Goal: Task Accomplishment & Management: Use online tool/utility

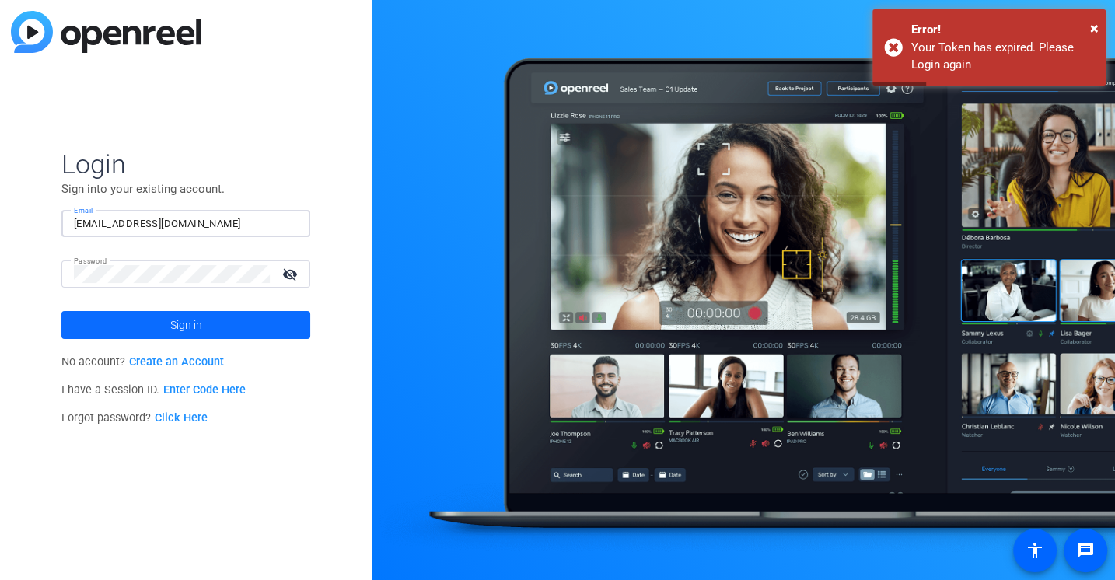
click at [98, 337] on span at bounding box center [185, 324] width 249 height 37
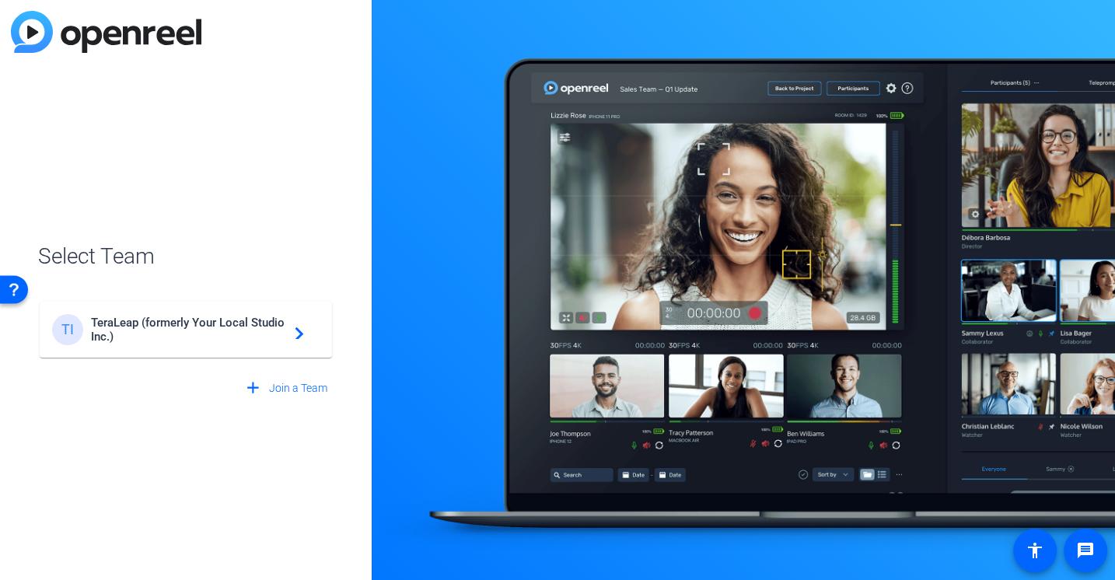
click at [159, 318] on span "TeraLeap (formerly Your Local Studio Inc.)" at bounding box center [188, 330] width 194 height 28
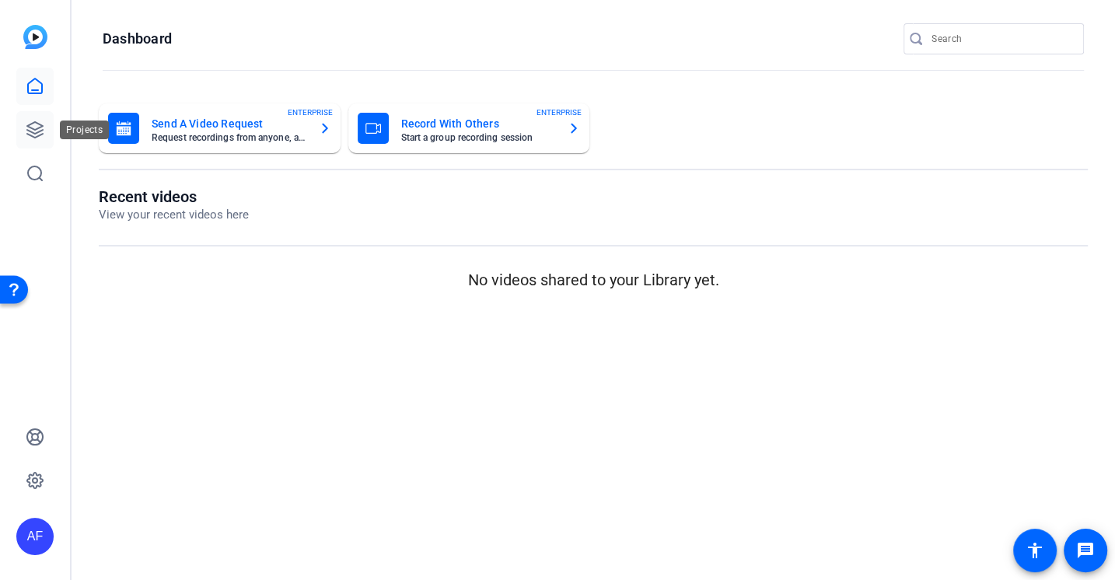
click at [24, 131] on link at bounding box center [34, 129] width 37 height 37
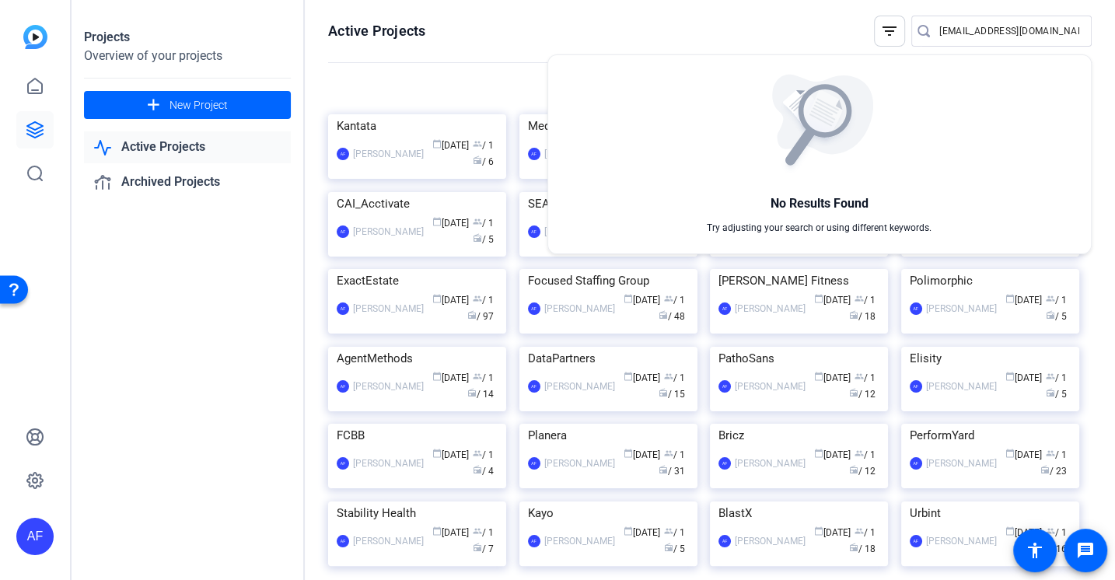
click at [986, 42] on div at bounding box center [557, 290] width 1115 height 580
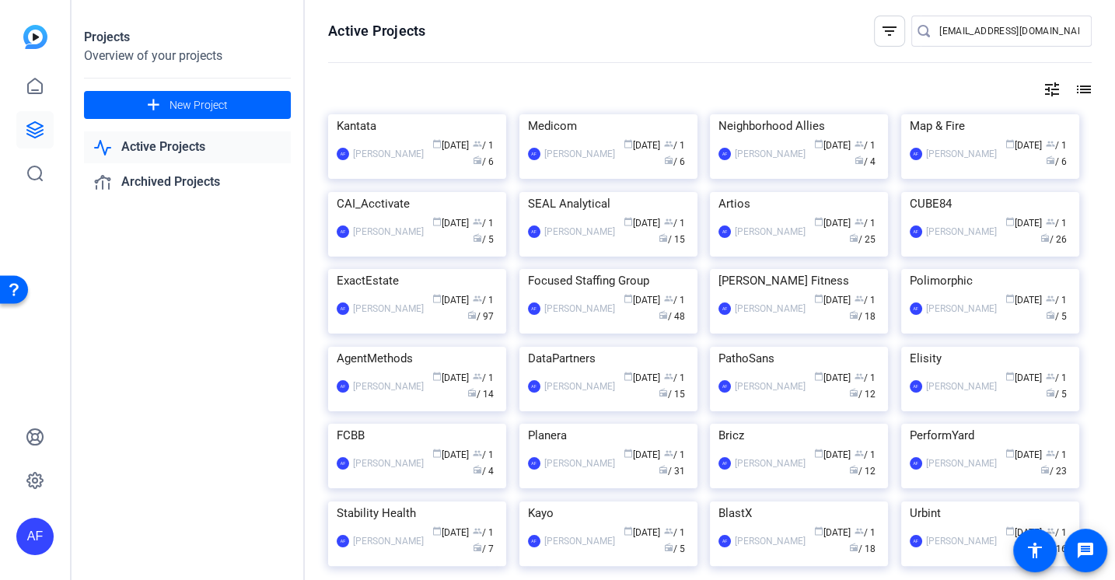
click at [984, 28] on input "[EMAIL_ADDRESS][DOMAIN_NAME]" at bounding box center [1009, 31] width 140 height 19
type input "cleargov"
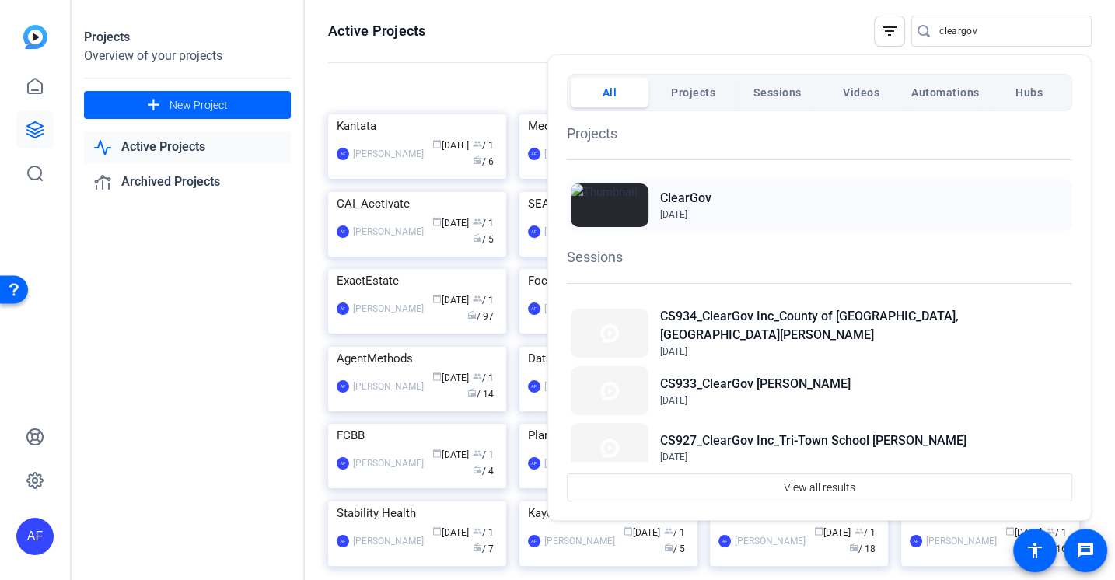
click at [697, 206] on h2 "ClearGov" at bounding box center [685, 198] width 51 height 19
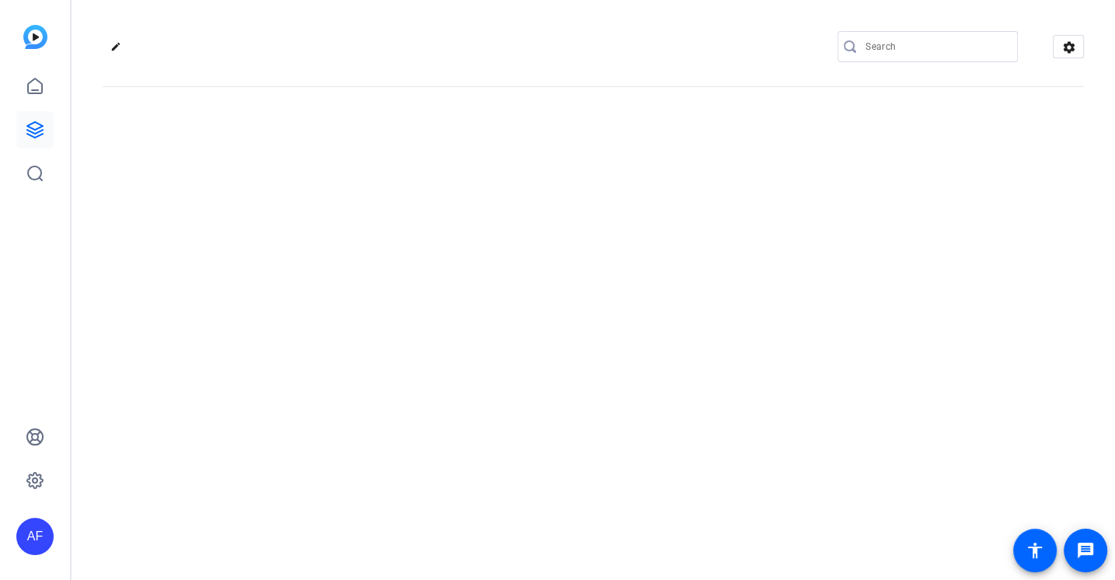
type input "[EMAIL_ADDRESS][DOMAIN_NAME]"
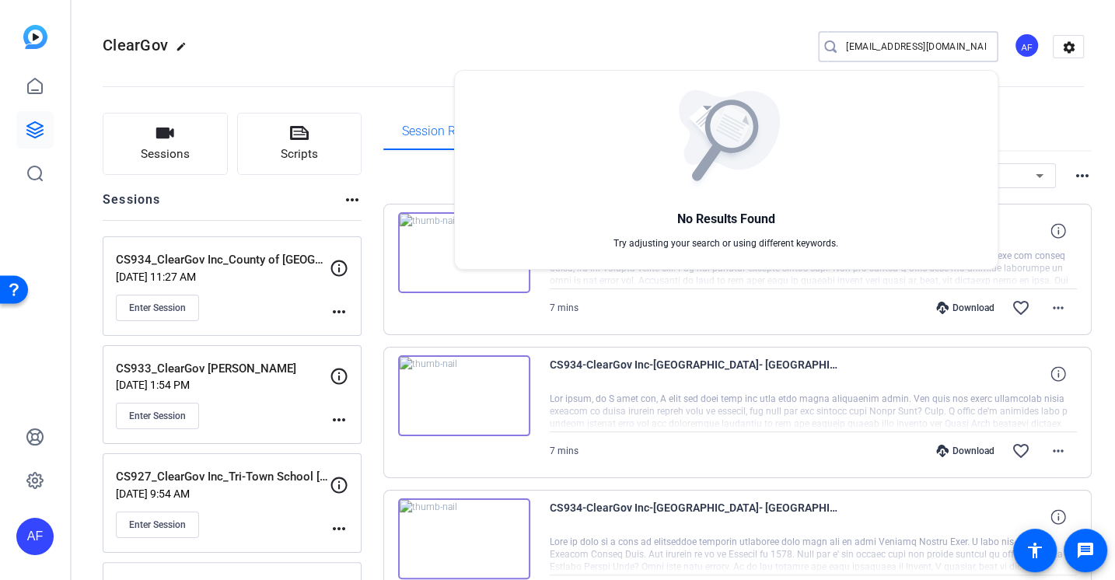
click at [326, 33] on div at bounding box center [557, 290] width 1115 height 580
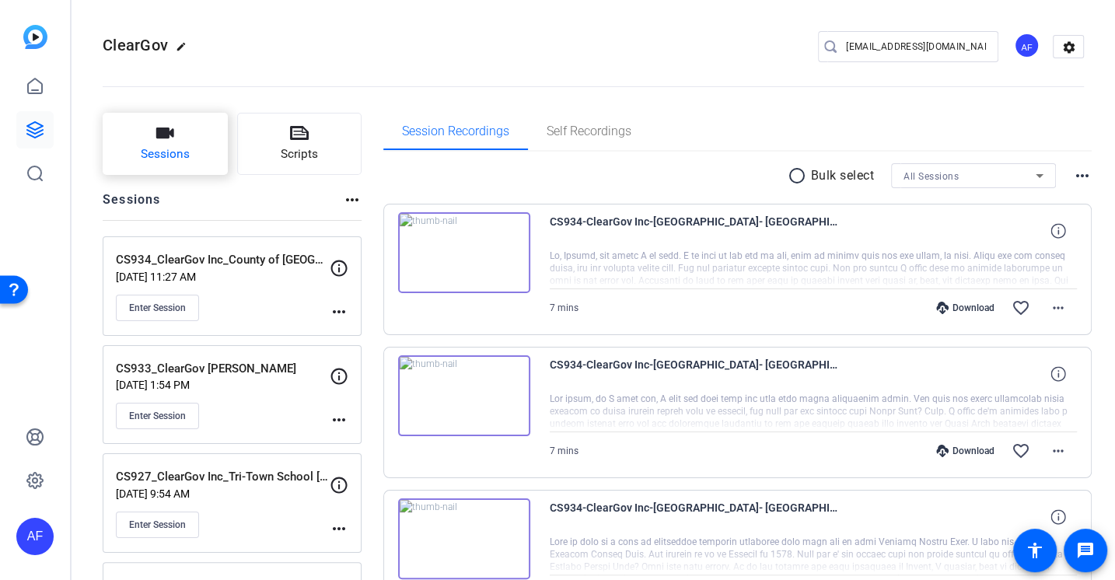
click at [177, 123] on button "Sessions" at bounding box center [165, 144] width 125 height 62
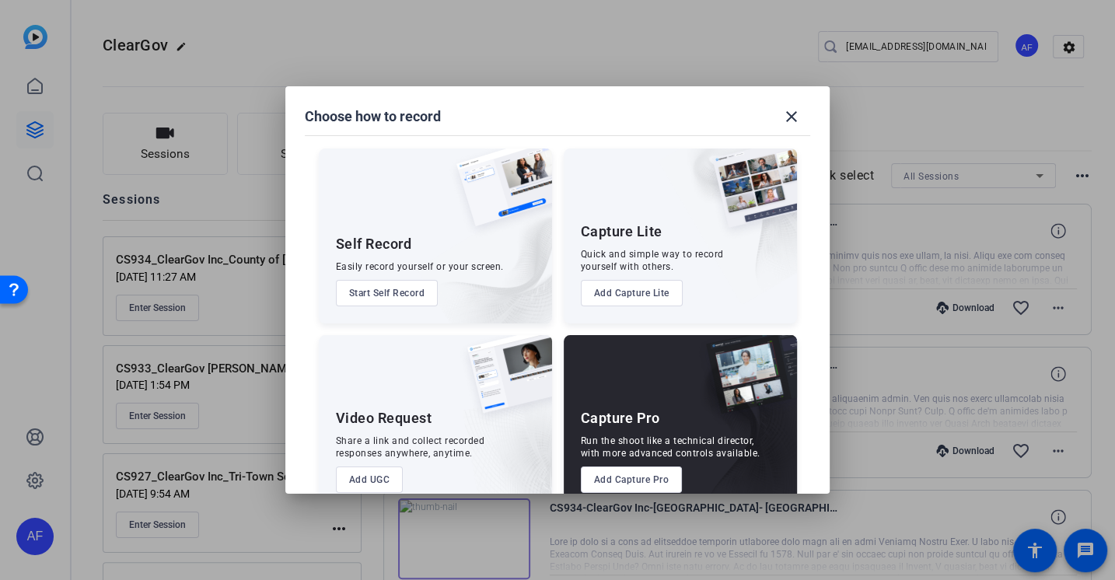
click at [639, 473] on button "Add Capture Pro" at bounding box center [632, 479] width 102 height 26
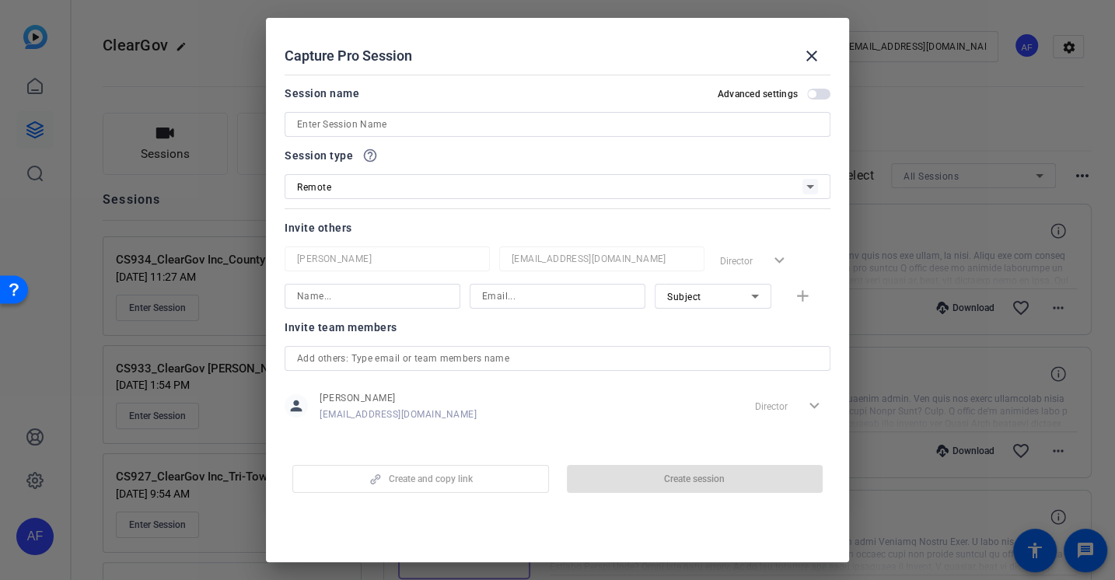
click at [393, 122] on input at bounding box center [557, 124] width 521 height 19
paste input "CS936_ClearGov Inc_Hendry Schools_Jason Adams"
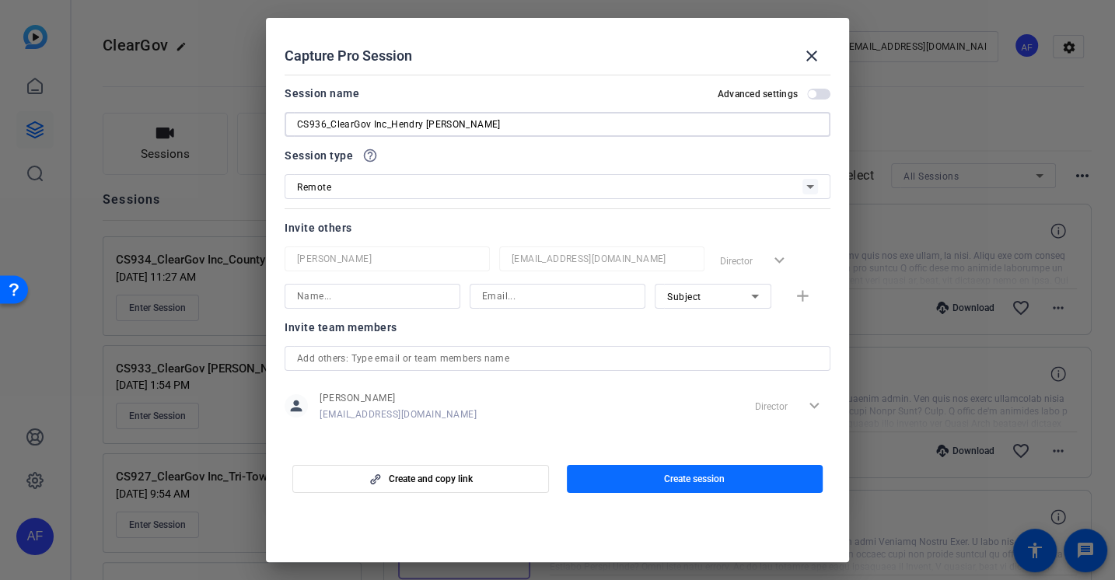
type input "CS936_ClearGov Inc_Hendry Schools_Jason Adams"
click at [669, 485] on span "button" at bounding box center [695, 478] width 257 height 37
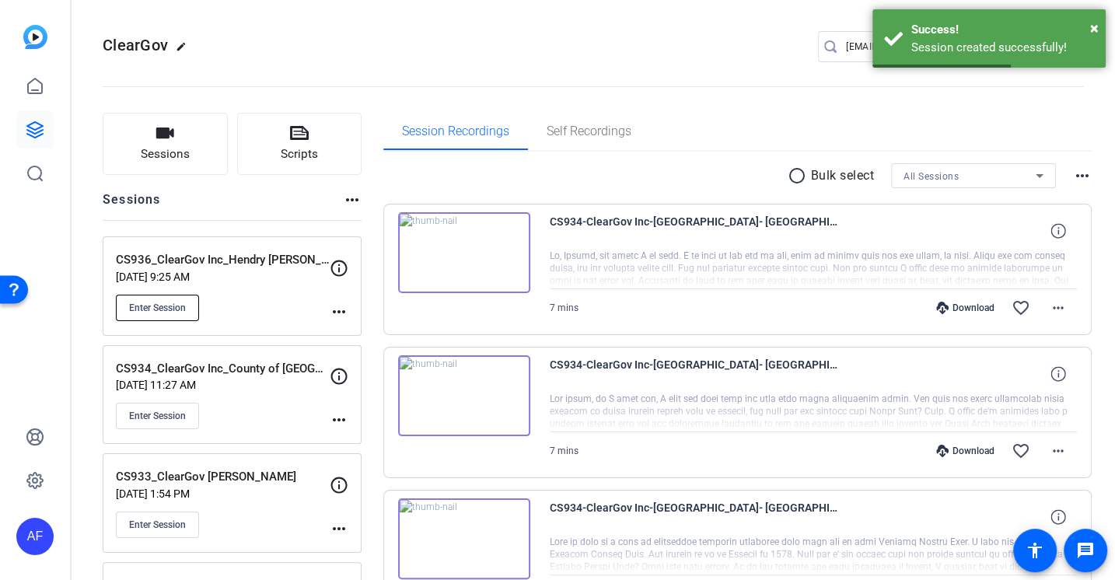
click at [172, 305] on span "Enter Session" at bounding box center [157, 308] width 57 height 12
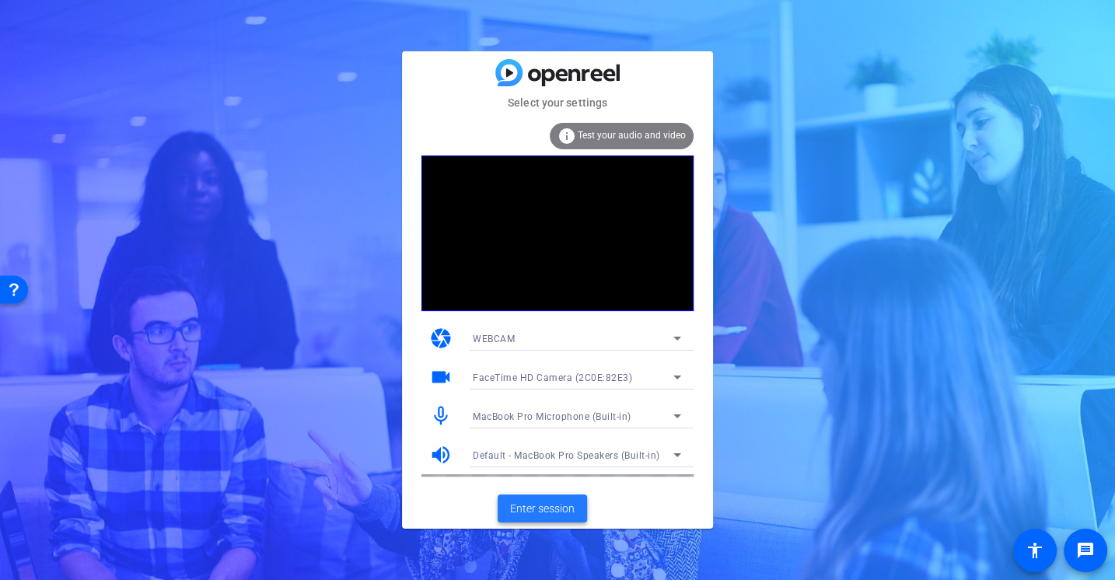
click at [554, 515] on span "Enter session" at bounding box center [542, 509] width 65 height 16
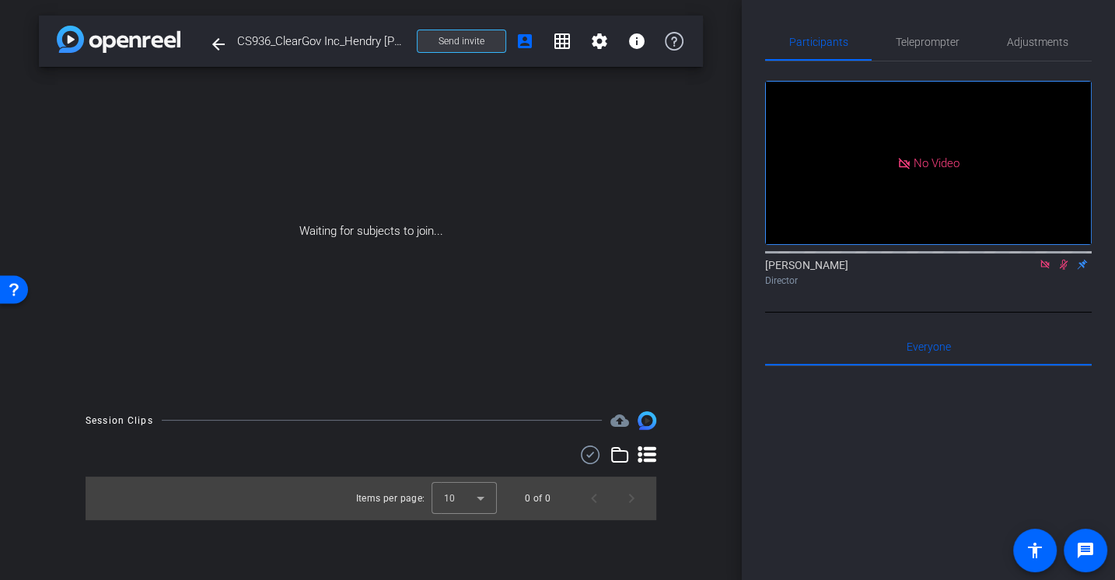
click at [431, 39] on span at bounding box center [461, 41] width 88 height 37
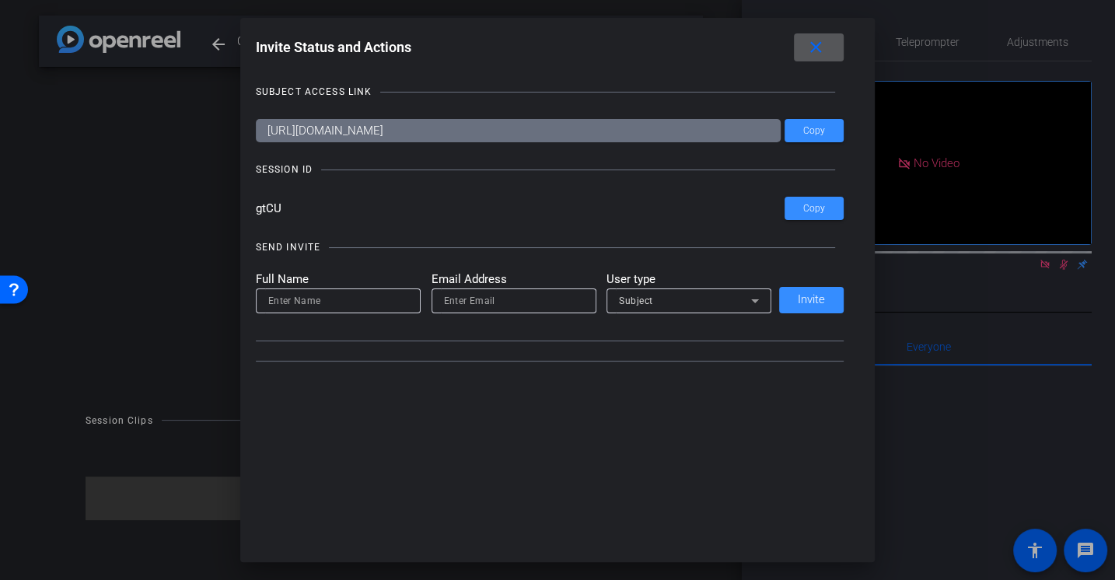
type input "[EMAIL_ADDRESS][DOMAIN_NAME]"
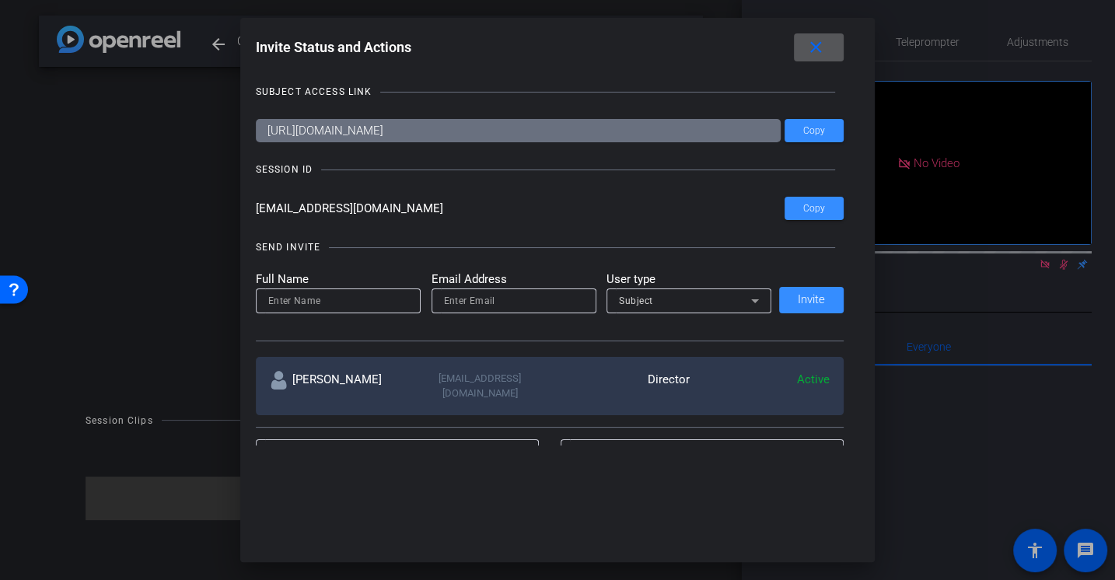
click at [302, 295] on input at bounding box center [338, 301] width 140 height 19
type input "Jason"
paste input "jaxelrod@cleargov.com"
type input "jaxelrod@cleargov.com"
click at [681, 302] on div "Subject" at bounding box center [685, 300] width 132 height 19
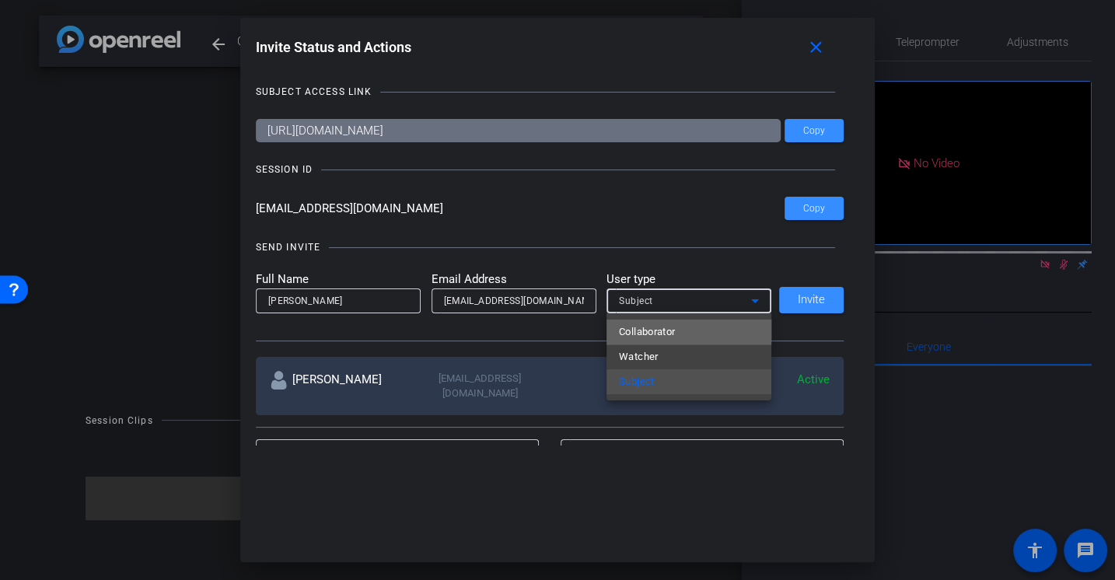
click at [663, 326] on span "Collaborator" at bounding box center [647, 332] width 57 height 19
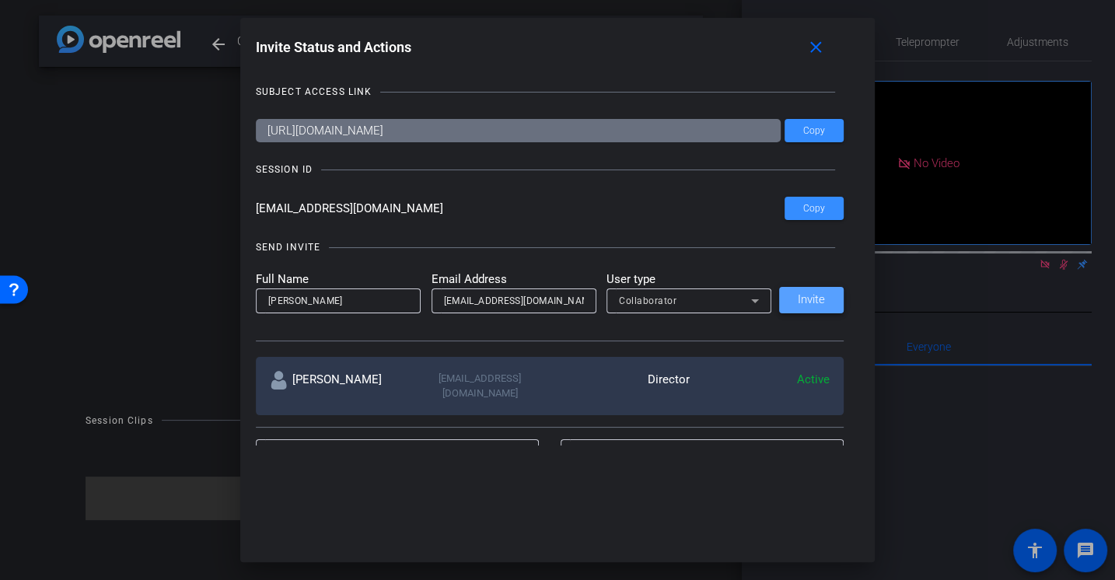
click at [798, 294] on span "Invite" at bounding box center [811, 300] width 27 height 12
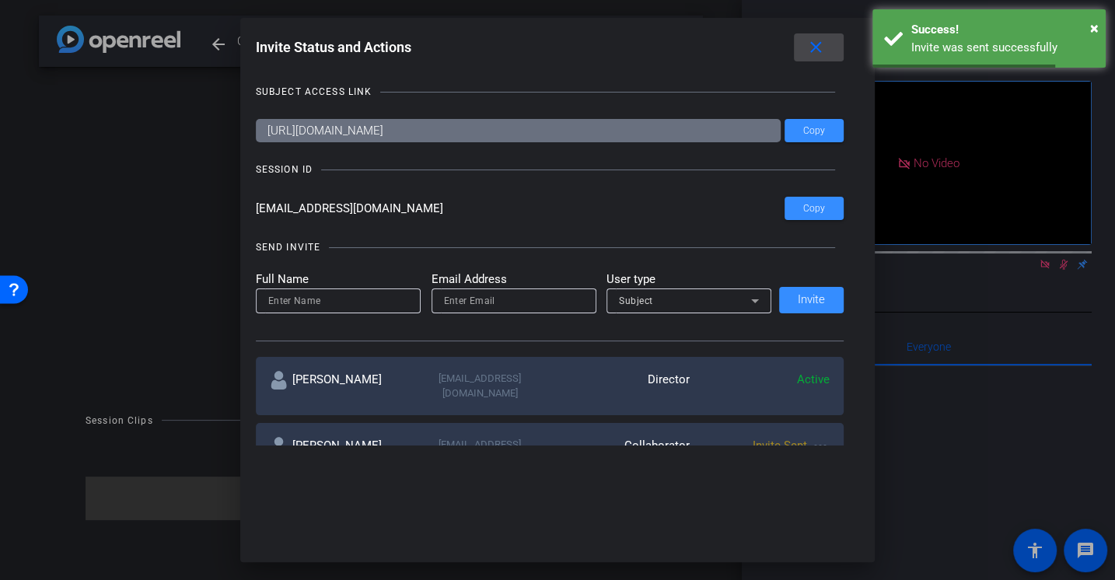
click at [818, 40] on mat-icon "close" at bounding box center [815, 47] width 19 height 19
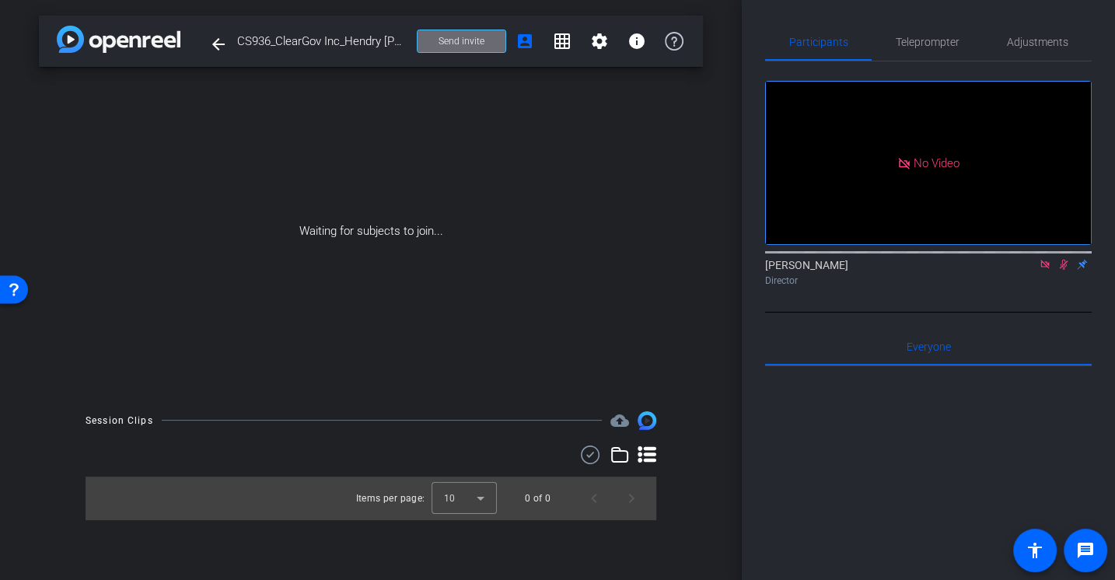
click at [446, 23] on span at bounding box center [461, 41] width 88 height 37
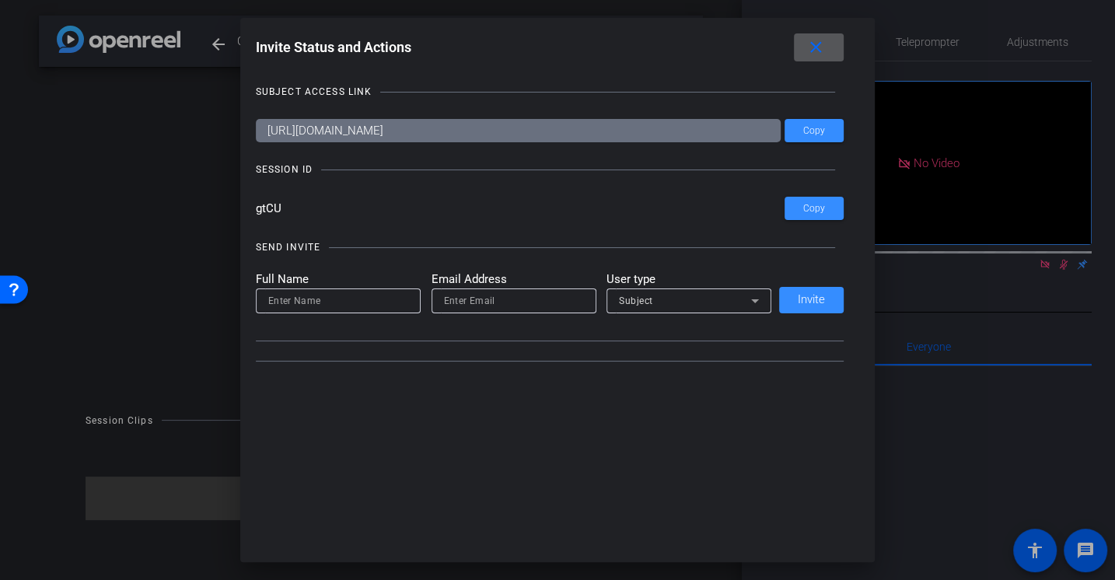
click at [446, 48] on div "Invite Status and Actions close" at bounding box center [550, 47] width 589 height 28
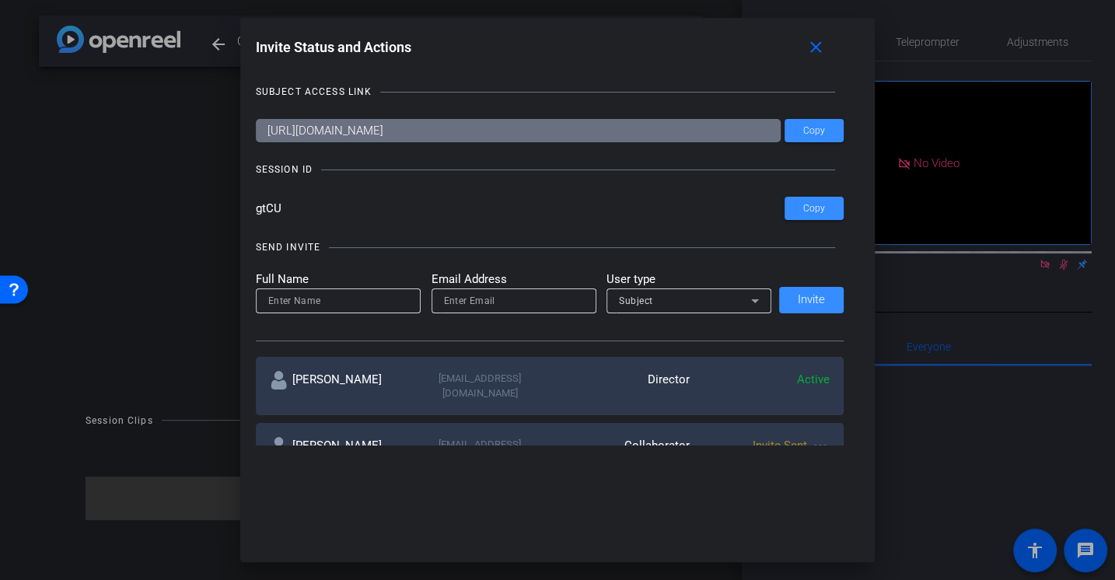
drag, startPoint x: 292, startPoint y: 204, endPoint x: 171, endPoint y: 188, distance: 122.4
click at [171, 188] on div "Invite Status and Actions close SUBJECT ACCESS LINK https://capture.openreel.co…" at bounding box center [557, 290] width 1115 height 580
click at [821, 49] on mat-icon "close" at bounding box center [815, 47] width 19 height 19
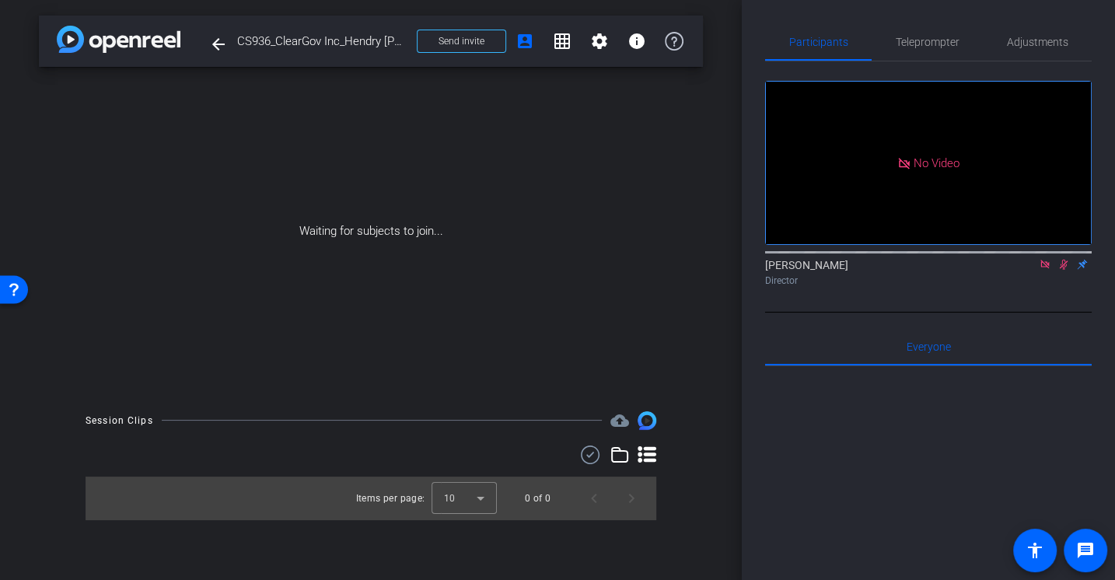
click at [1044, 270] on icon at bounding box center [1045, 264] width 12 height 11
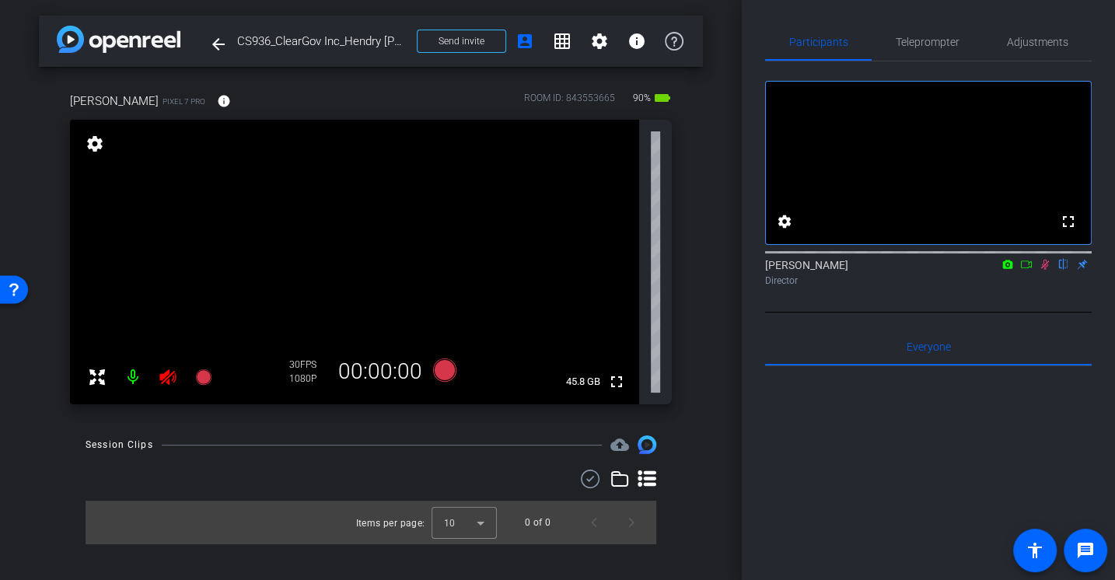
click at [164, 374] on icon at bounding box center [167, 377] width 16 height 16
click at [1039, 270] on icon at bounding box center [1045, 264] width 12 height 11
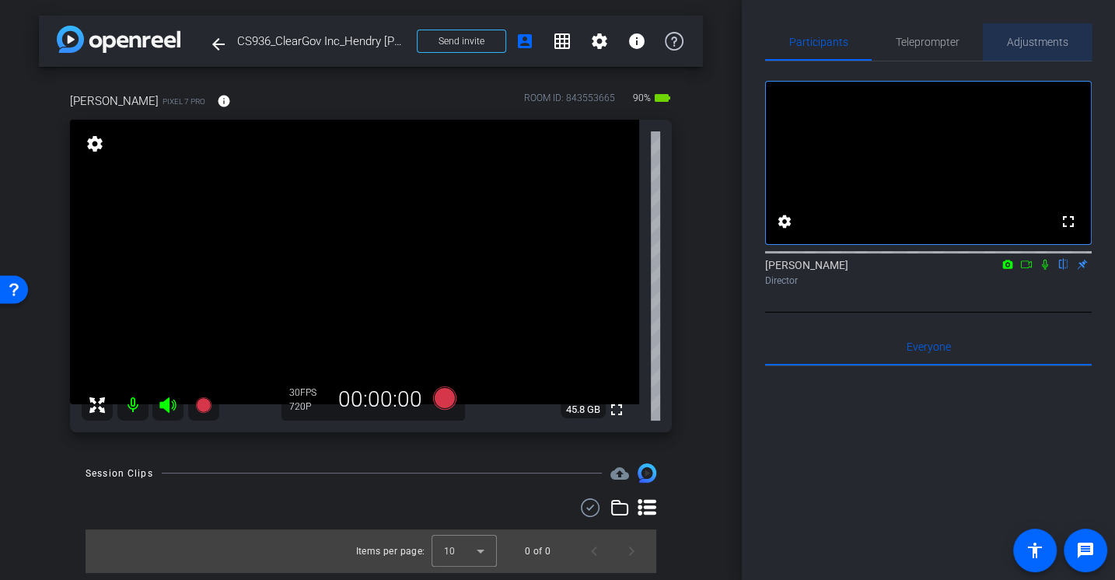
click at [1027, 43] on span "Adjustments" at bounding box center [1037, 42] width 61 height 11
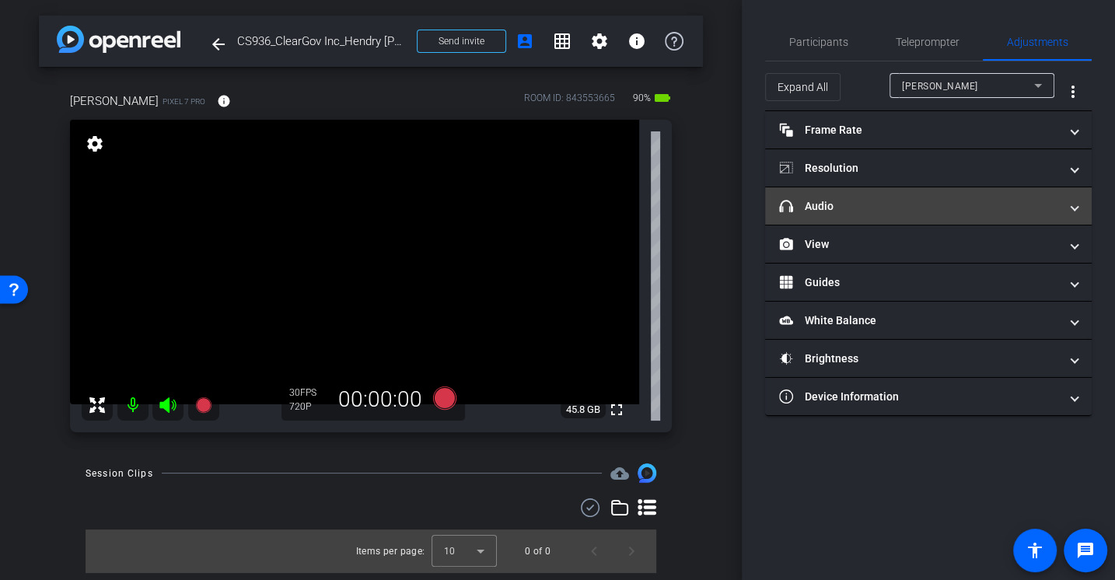
click at [808, 194] on mat-expansion-panel-header "headphone icon Audio" at bounding box center [928, 205] width 327 height 37
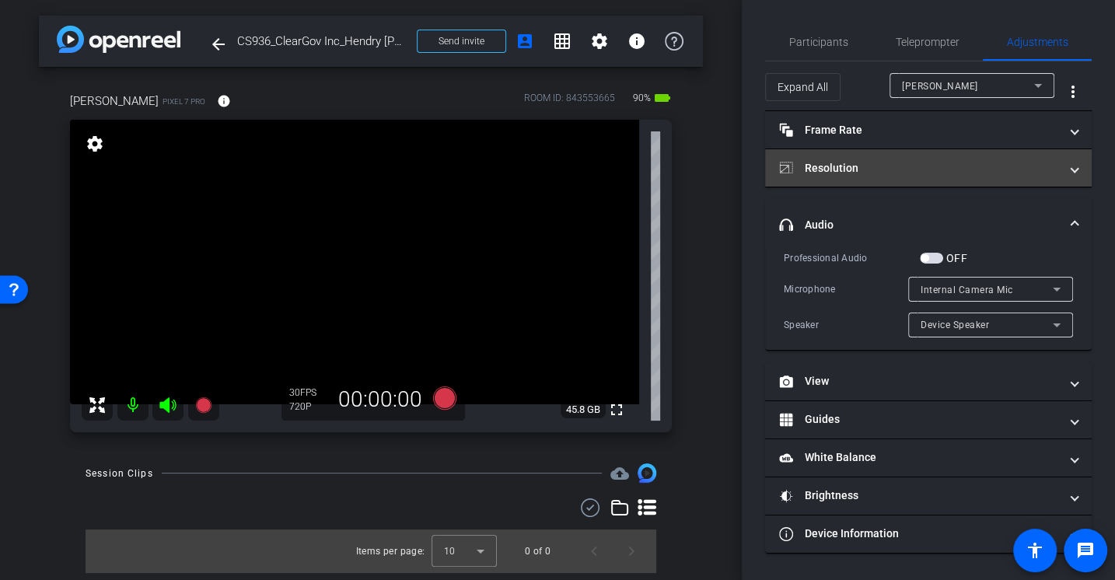
click at [811, 162] on mat-panel-title "Resolution" at bounding box center [919, 168] width 280 height 16
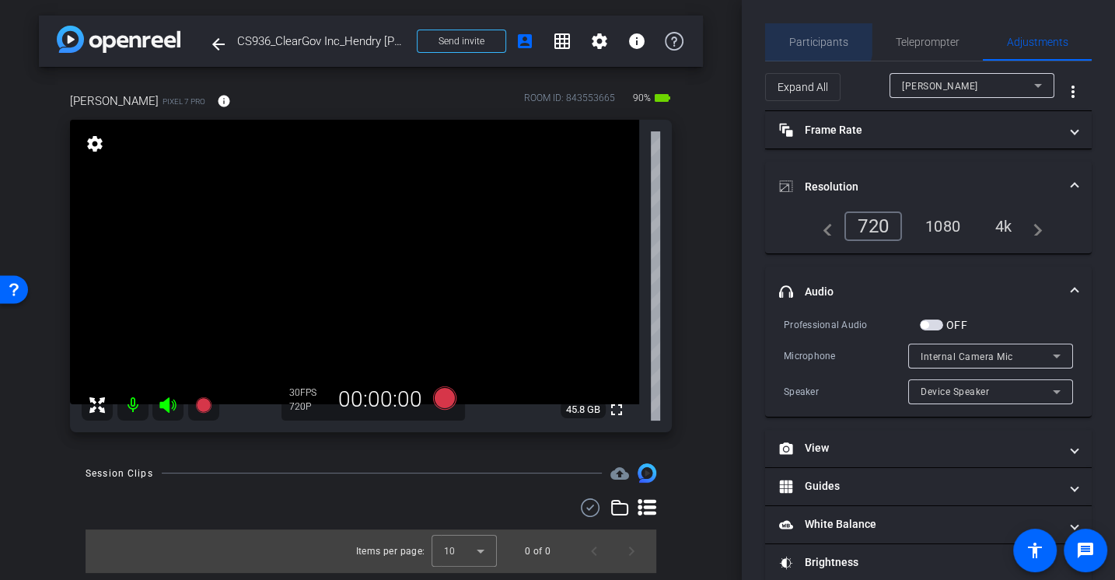
click at [805, 37] on span "Participants" at bounding box center [818, 42] width 59 height 11
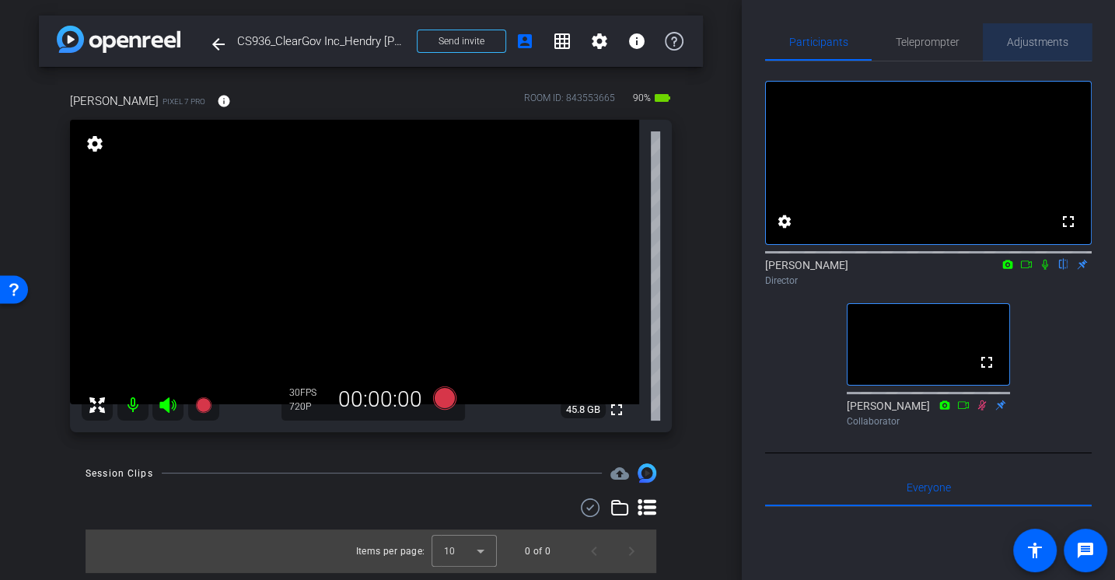
click at [1045, 41] on span "Adjustments" at bounding box center [1037, 42] width 61 height 11
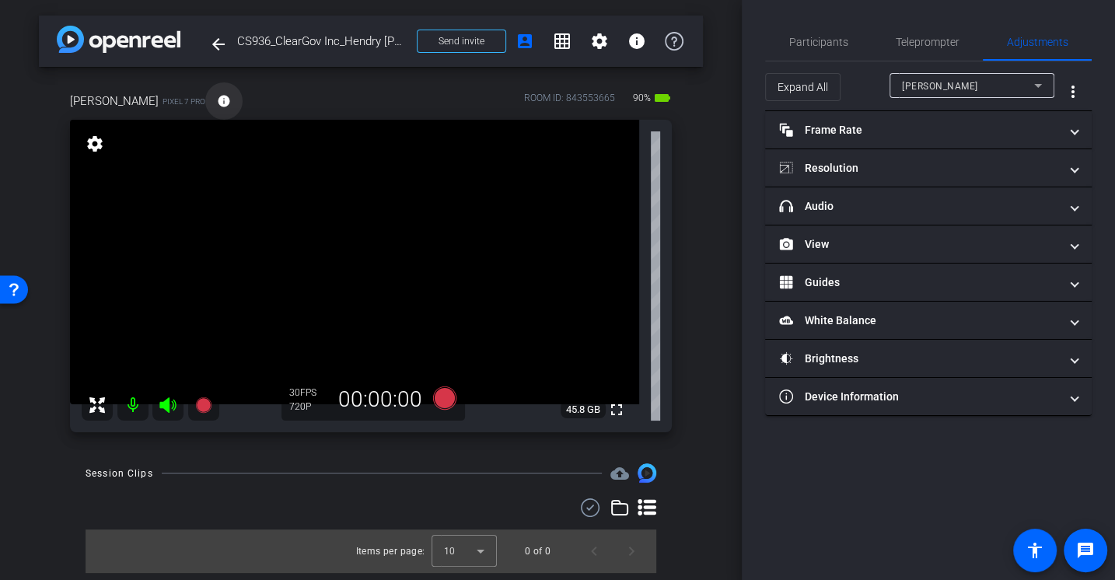
click at [217, 100] on mat-icon "info" at bounding box center [224, 101] width 14 height 14
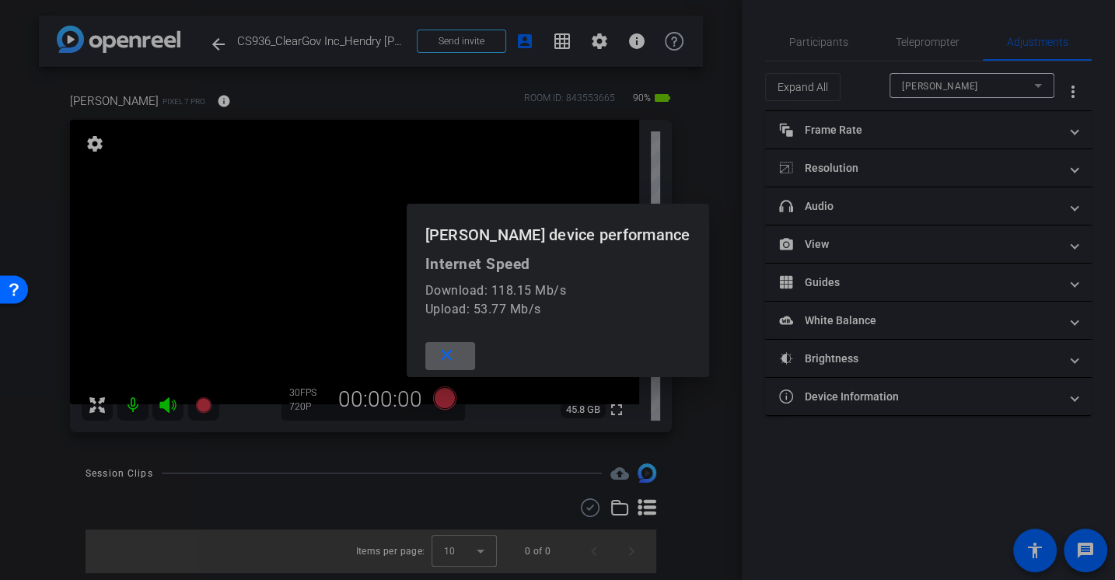
click at [456, 358] on mat-icon "close" at bounding box center [446, 355] width 19 height 19
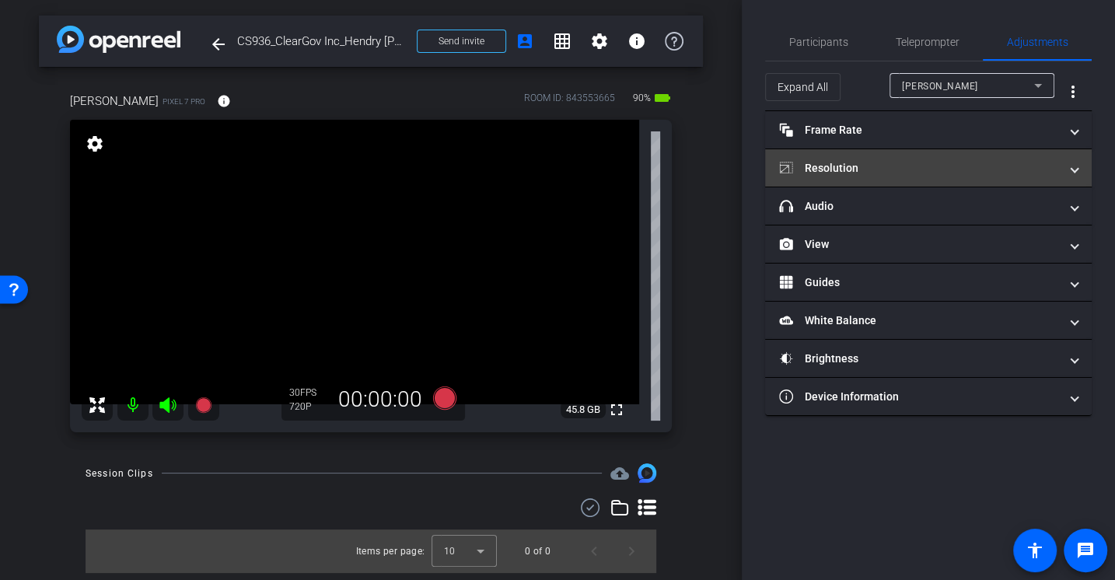
click at [857, 166] on mat-panel-title "Resolution" at bounding box center [919, 168] width 280 height 16
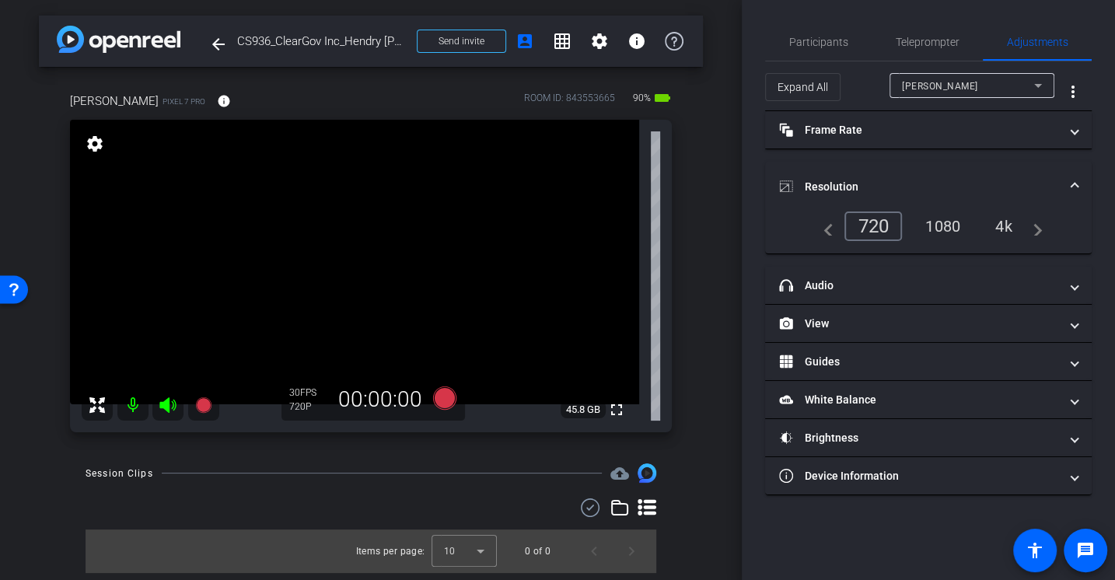
click at [925, 223] on div "1080" at bounding box center [942, 226] width 58 height 26
click at [817, 33] on span "Participants" at bounding box center [818, 41] width 59 height 37
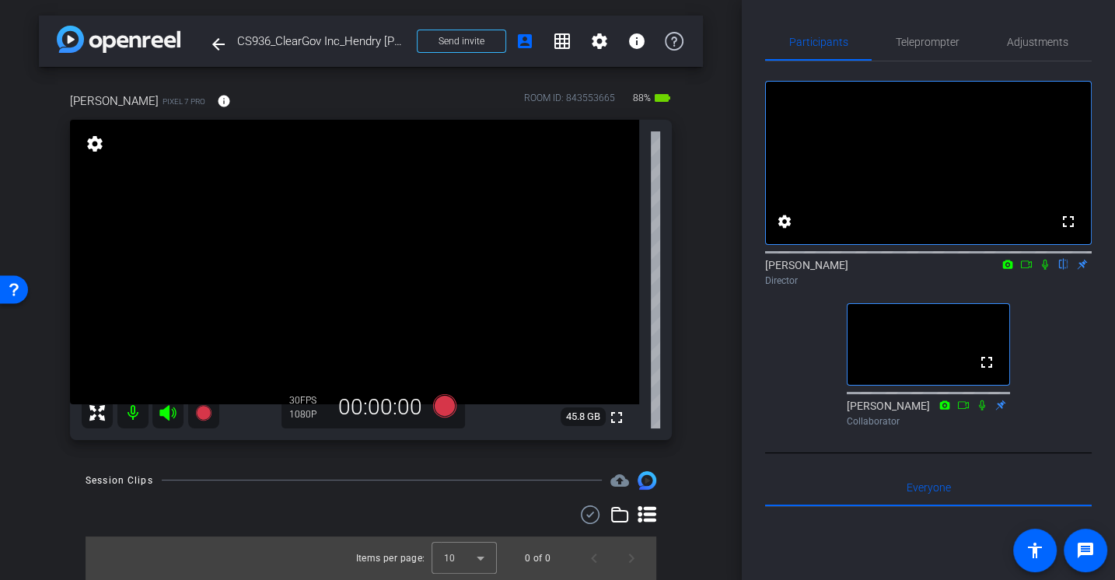
click at [770, 382] on div "fullscreen settings Alex Ferguson flip Director fullscreen Jason Collaborator" at bounding box center [928, 247] width 327 height 372
click at [1037, 45] on span "Adjustments" at bounding box center [1037, 42] width 61 height 11
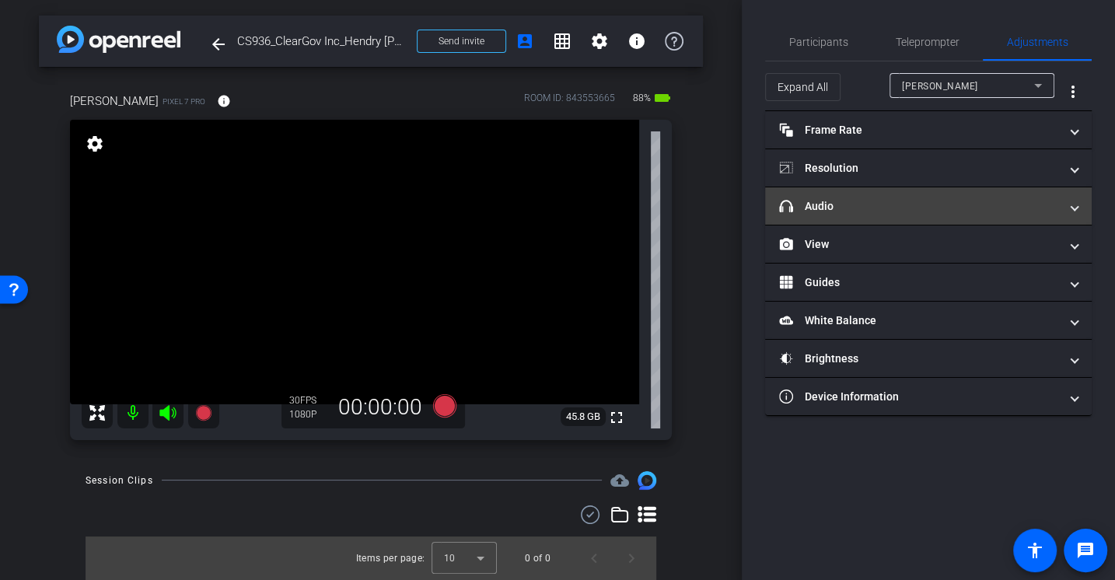
click at [819, 204] on mat-panel-title "headphone icon Audio" at bounding box center [919, 206] width 280 height 16
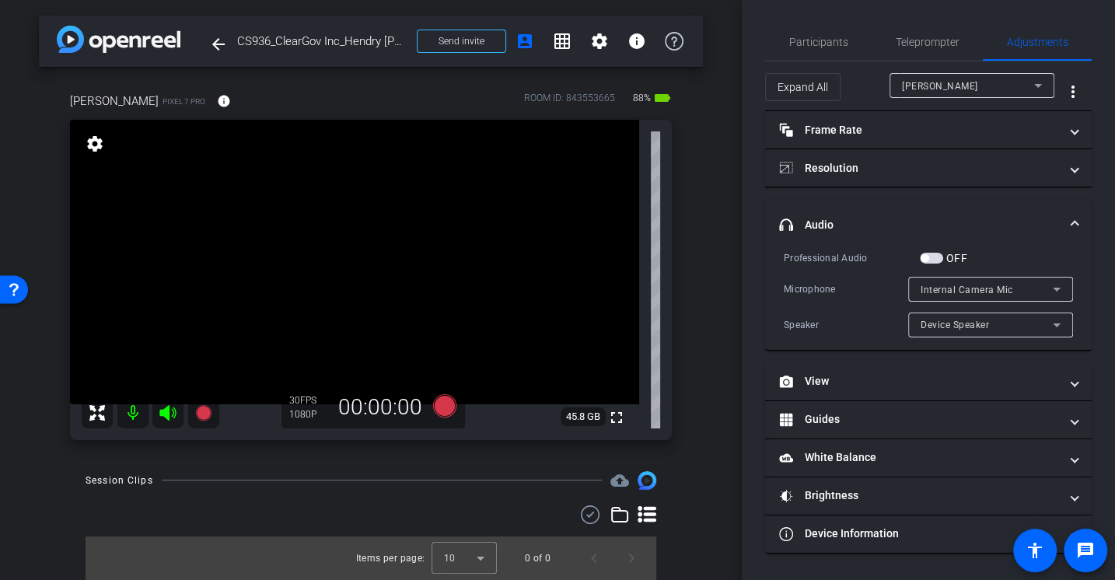
click at [823, 266] on div "Professional Audio OFF Microphone Internal Camera Mic Speaker Device Speaker" at bounding box center [928, 294] width 289 height 88
click at [852, 265] on div "Professional Audio OFF Microphone Internal Camera Mic Speaker Device Speaker" at bounding box center [928, 294] width 289 height 88
drag, startPoint x: 931, startPoint y: 258, endPoint x: 826, endPoint y: 284, distance: 108.8
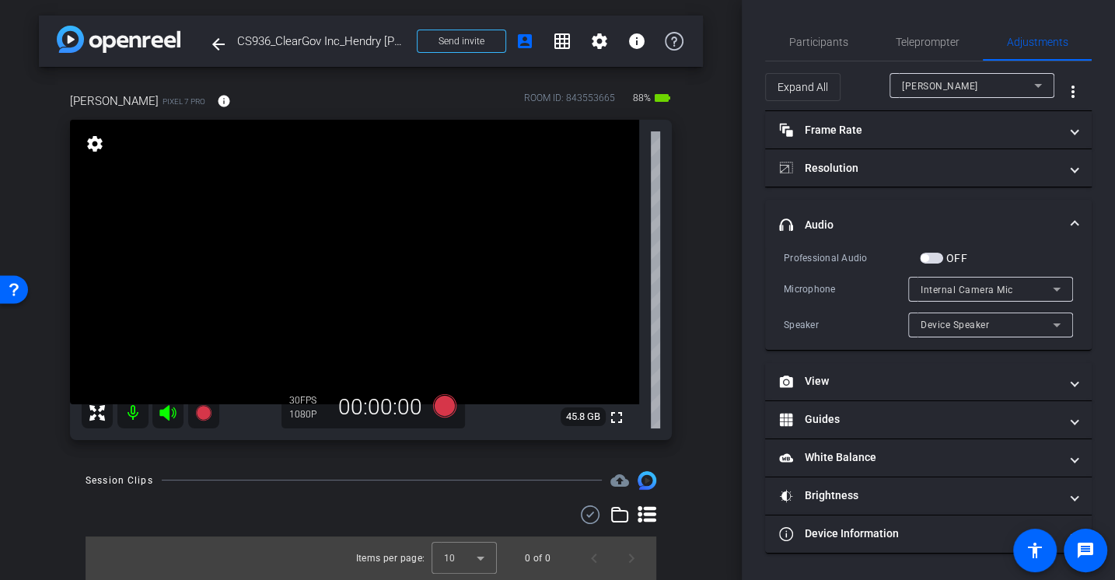
click at [825, 285] on div "Professional Audio OFF Microphone Internal Camera Mic Speaker Device Speaker" at bounding box center [928, 294] width 289 height 88
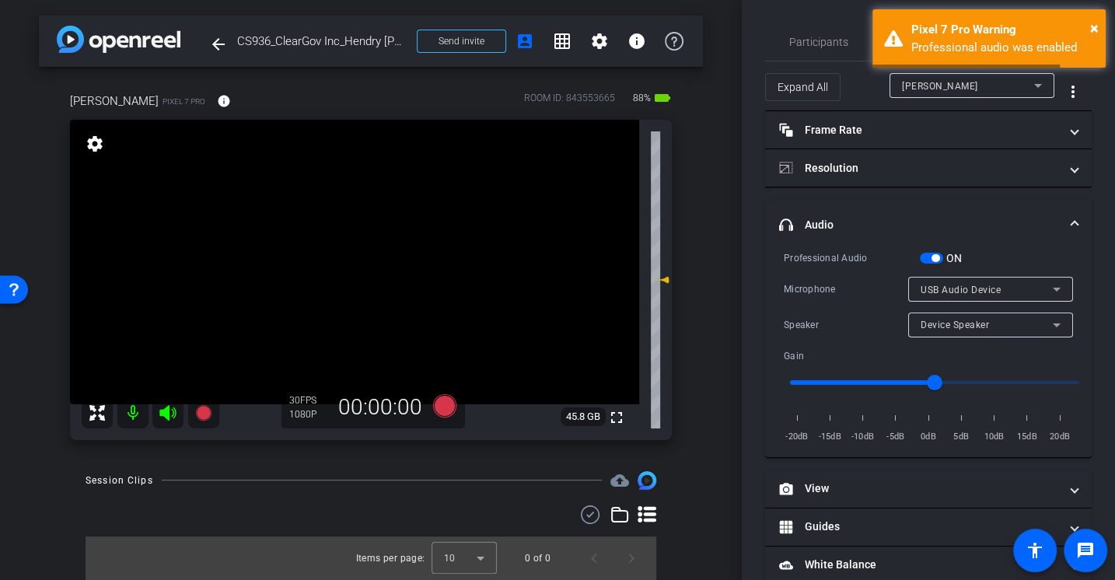
click at [826, 284] on div "Microphone" at bounding box center [846, 289] width 124 height 16
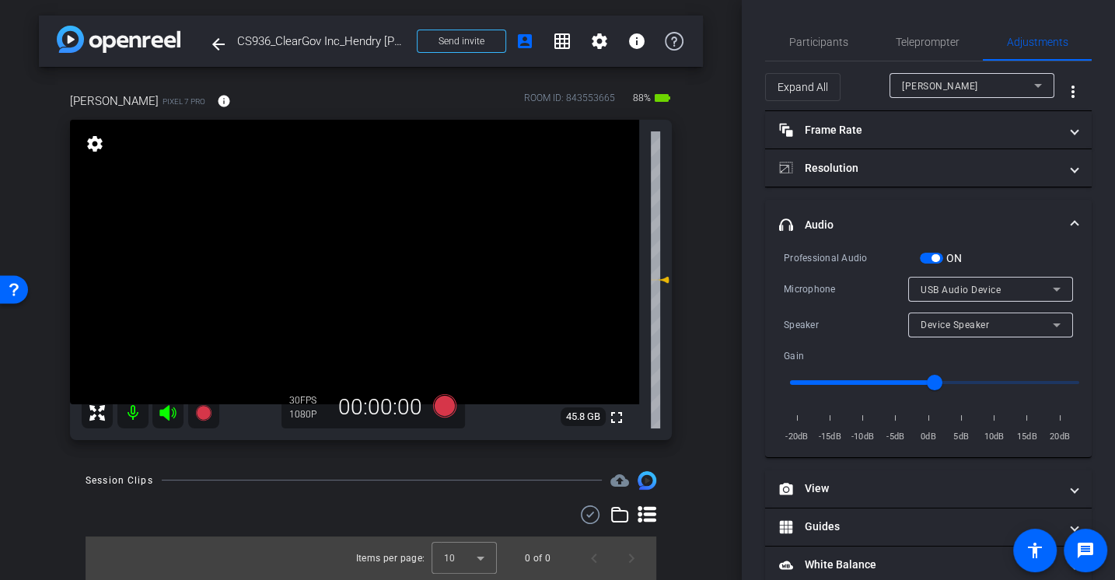
click at [865, 286] on div "Microphone" at bounding box center [846, 289] width 124 height 16
click at [812, 46] on span "Participants" at bounding box center [818, 42] width 59 height 11
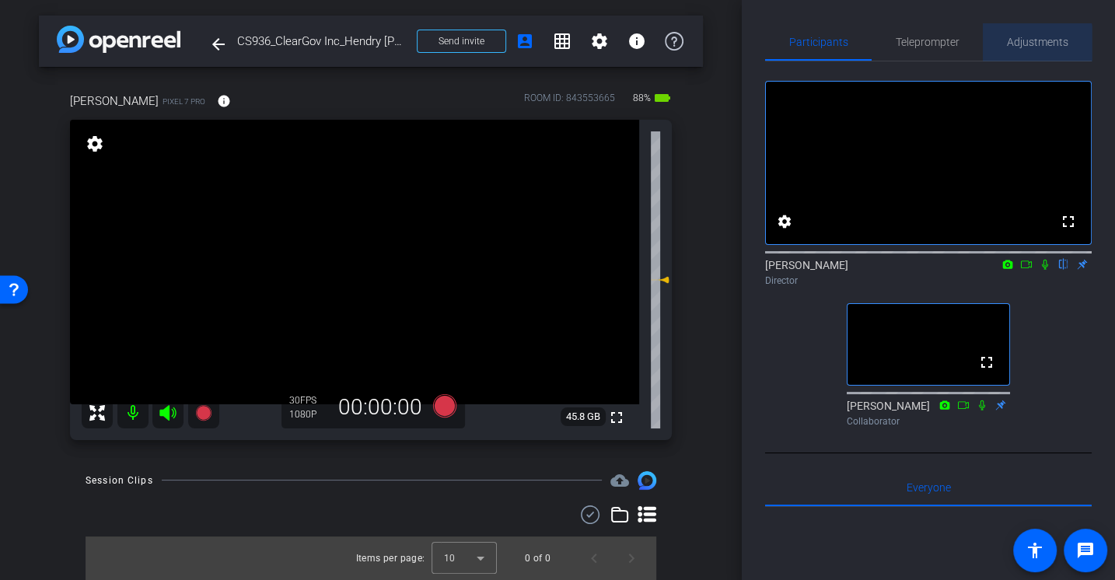
click at [1003, 47] on div "Adjustments" at bounding box center [1037, 41] width 109 height 37
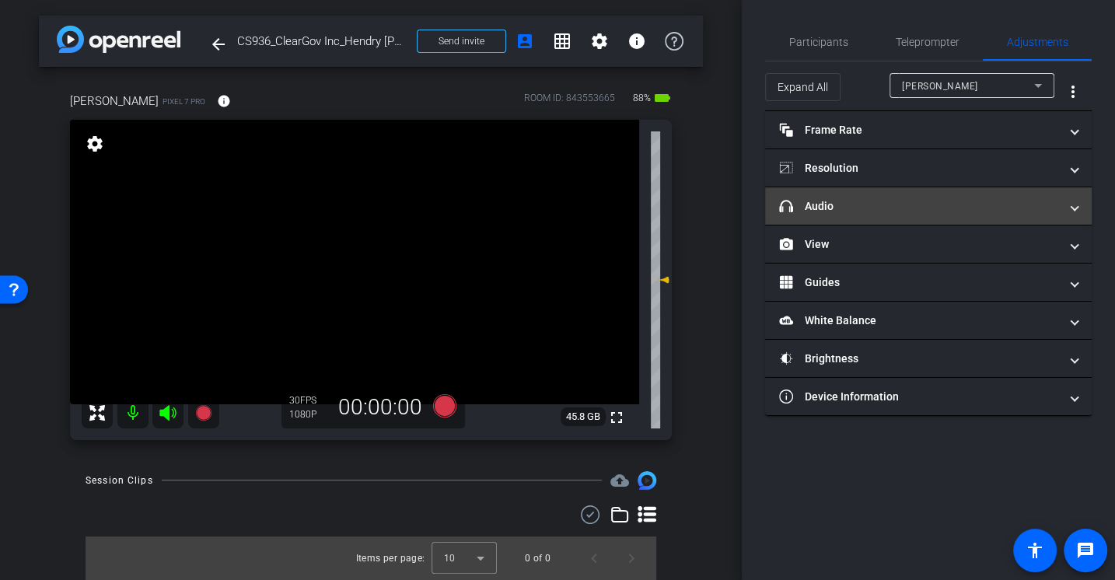
click at [798, 193] on mat-expansion-panel-header "headphone icon Audio" at bounding box center [928, 205] width 327 height 37
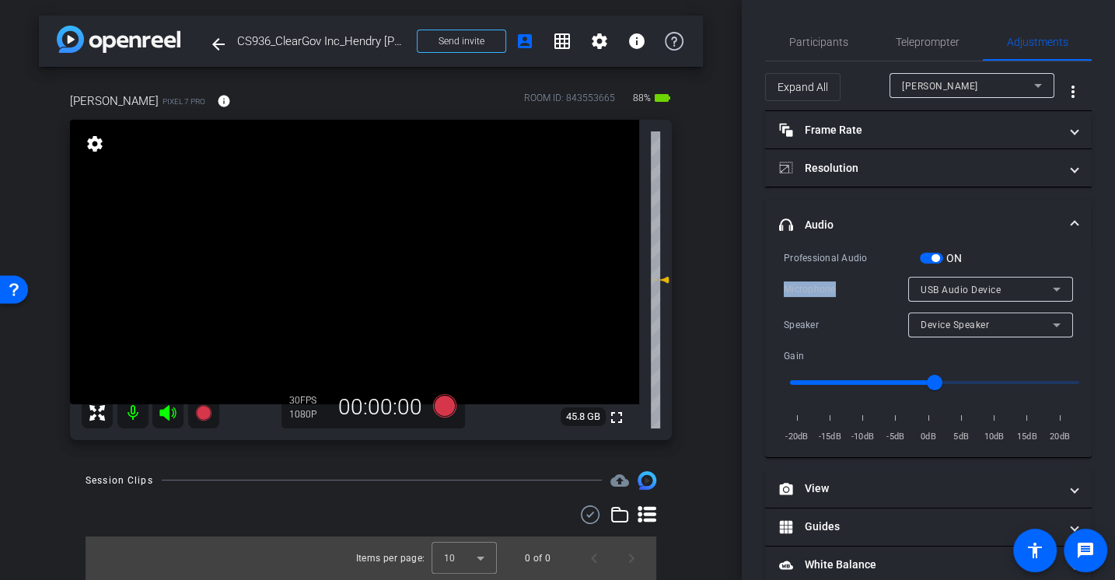
click at [842, 281] on div "Microphone USB Audio Device" at bounding box center [928, 289] width 289 height 25
click at [975, 288] on span "USB Audio Device" at bounding box center [960, 290] width 80 height 11
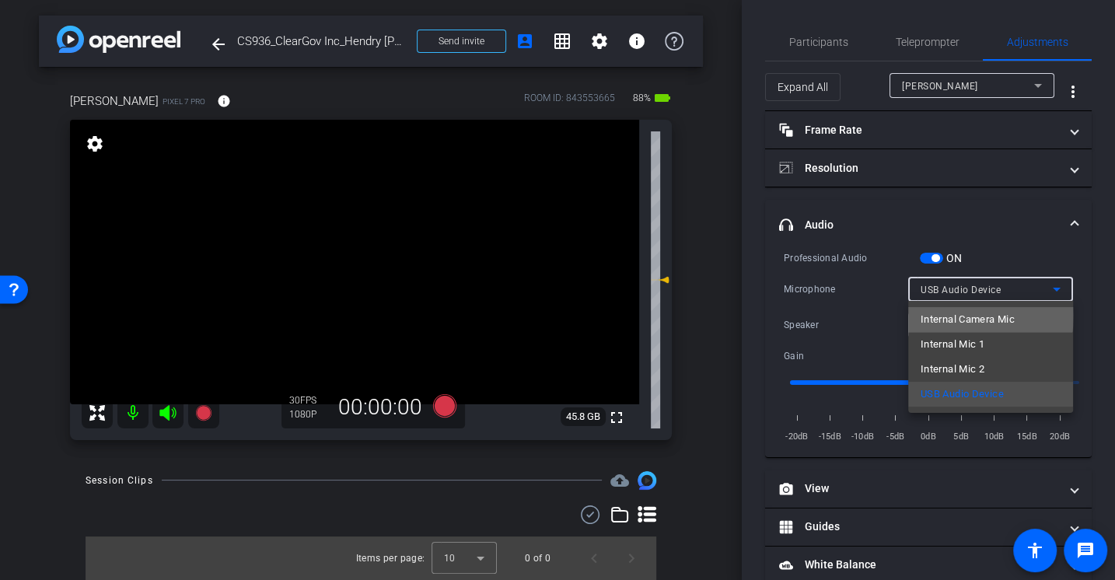
click at [966, 315] on span "Internal Camera Mic" at bounding box center [967, 319] width 94 height 19
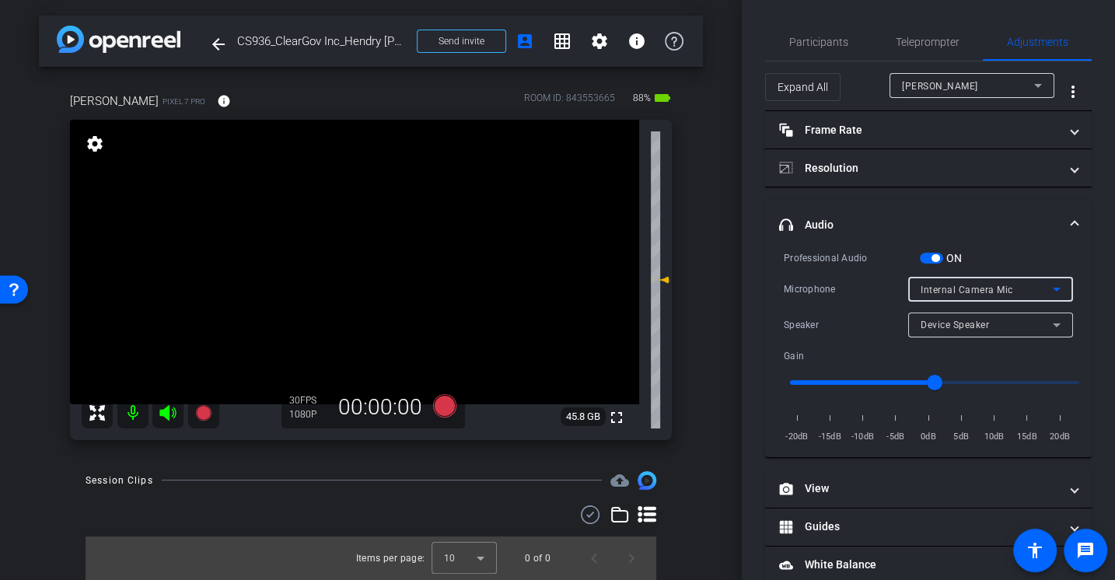
click at [957, 291] on span "Internal Camera Mic" at bounding box center [966, 290] width 93 height 11
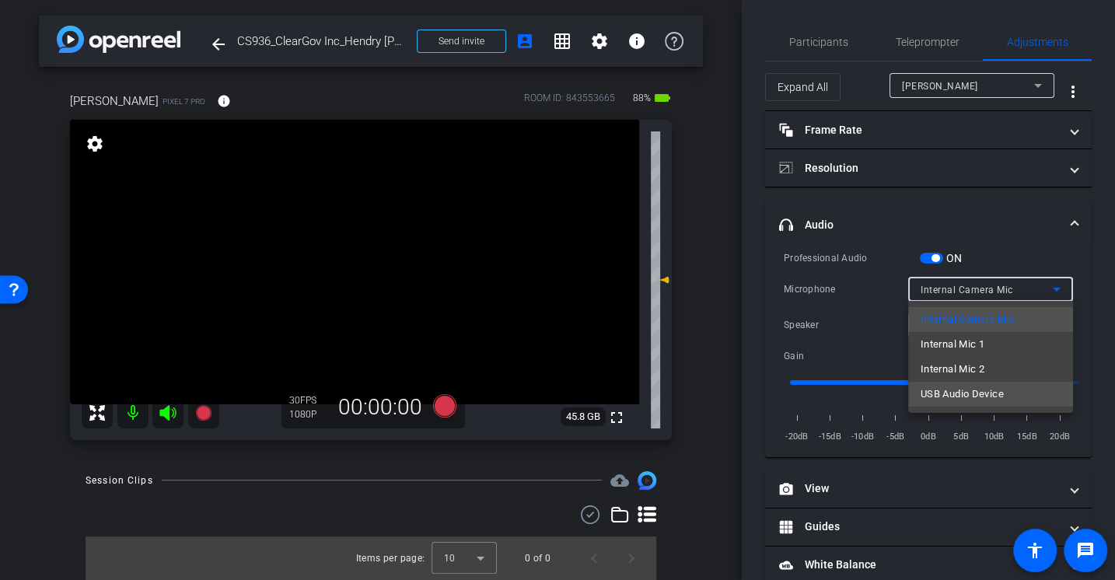
click at [952, 390] on span "USB Audio Device" at bounding box center [961, 394] width 83 height 19
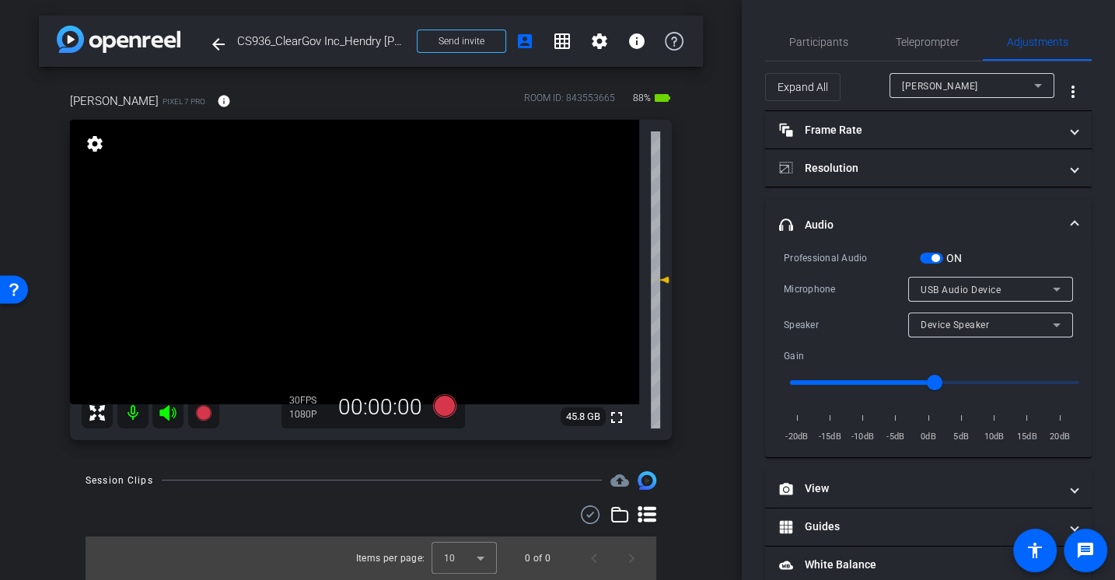
click at [788, 323] on div "Speaker" at bounding box center [846, 325] width 124 height 16
click at [940, 259] on span "button" at bounding box center [931, 258] width 23 height 11
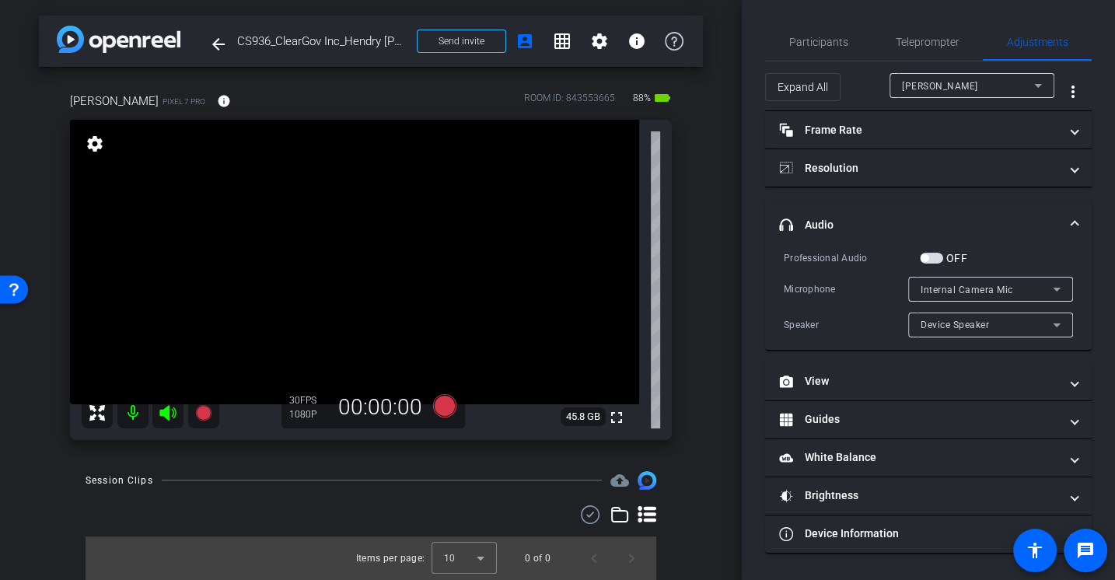
click at [942, 282] on div "Internal Camera Mic" at bounding box center [986, 289] width 132 height 19
click at [942, 282] on div at bounding box center [557, 290] width 1115 height 580
click at [934, 251] on div "OFF" at bounding box center [943, 258] width 47 height 16
click at [930, 257] on span "button" at bounding box center [931, 258] width 23 height 11
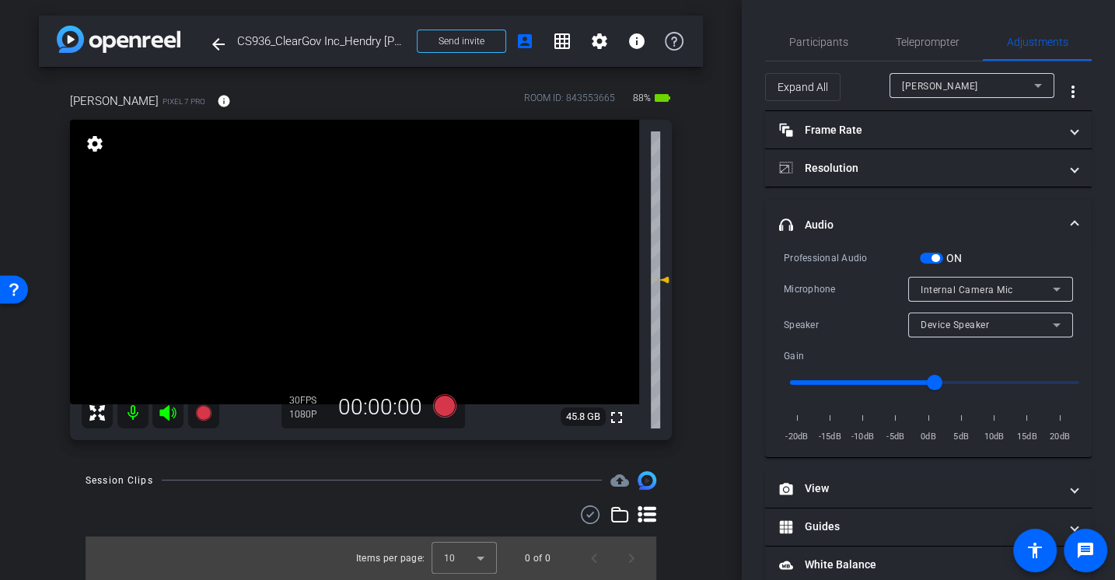
click at [952, 297] on div "Internal Camera Mic" at bounding box center [986, 289] width 132 height 19
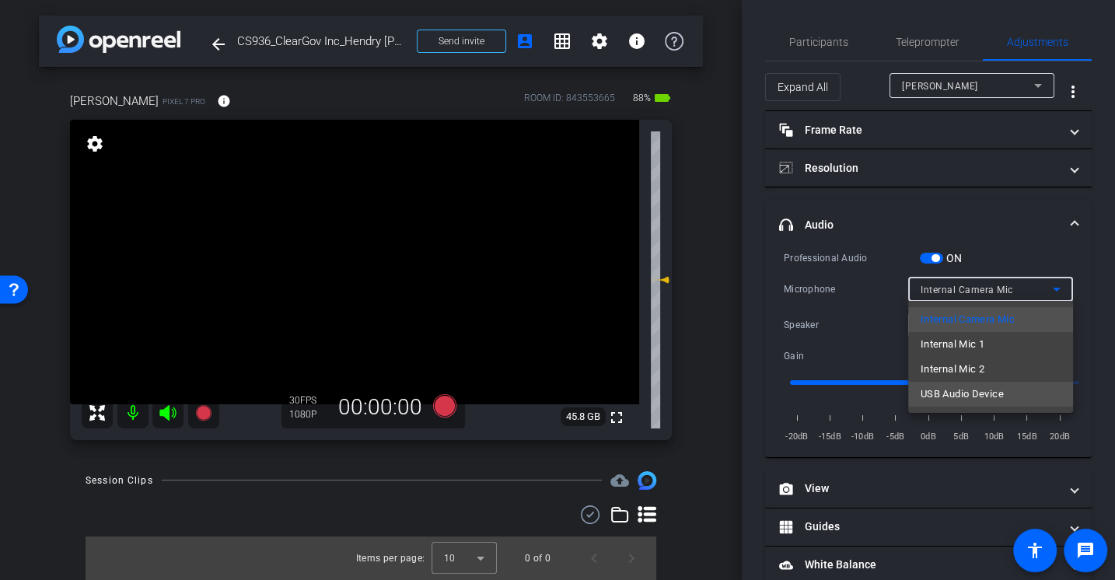
click at [934, 394] on span "USB Audio Device" at bounding box center [961, 394] width 83 height 19
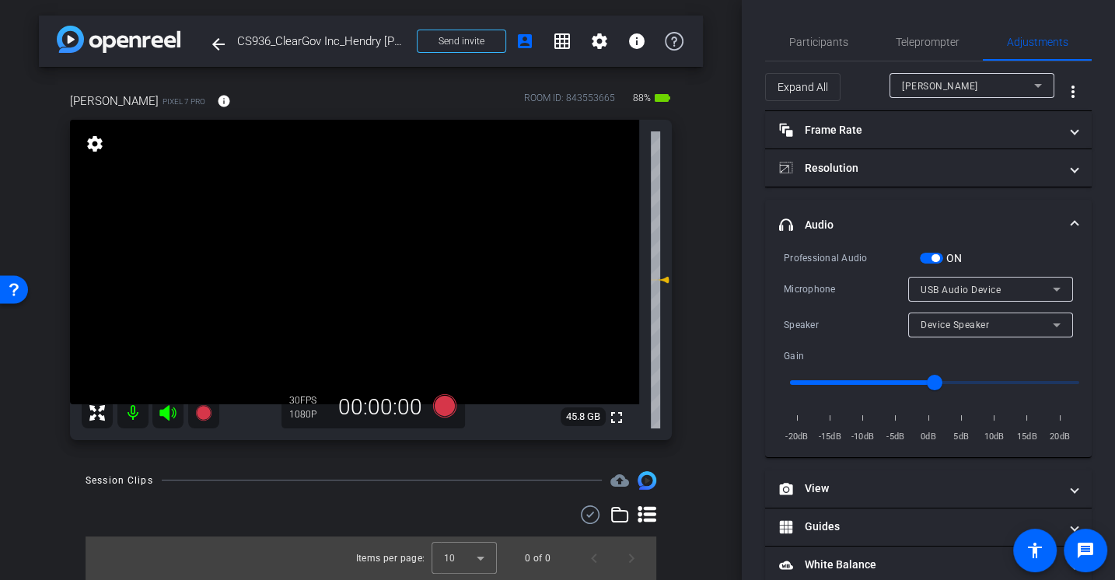
click at [831, 291] on div "Microphone" at bounding box center [846, 289] width 124 height 16
click at [807, 280] on div "Microphone USB Audio Device" at bounding box center [928, 289] width 289 height 25
click at [842, 274] on div "Professional Audio ON Microphone USB Audio Device Speaker Device Speaker Gain -…" at bounding box center [928, 347] width 289 height 195
click at [937, 257] on span "button" at bounding box center [935, 258] width 8 height 8
click at [831, 261] on div "Professional Audio" at bounding box center [852, 258] width 136 height 16
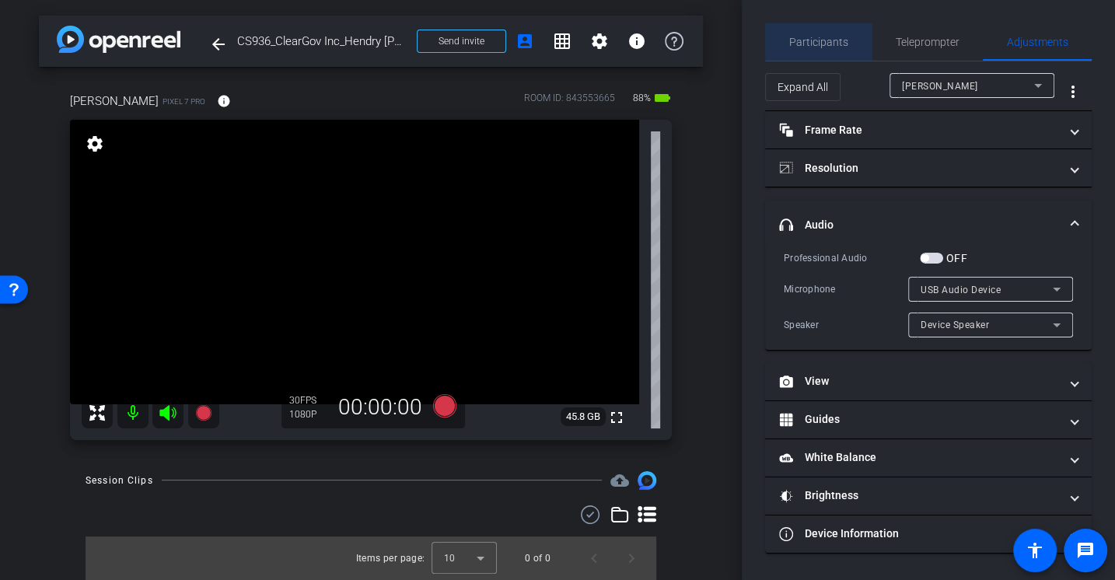
click at [834, 27] on span "Participants" at bounding box center [818, 41] width 59 height 37
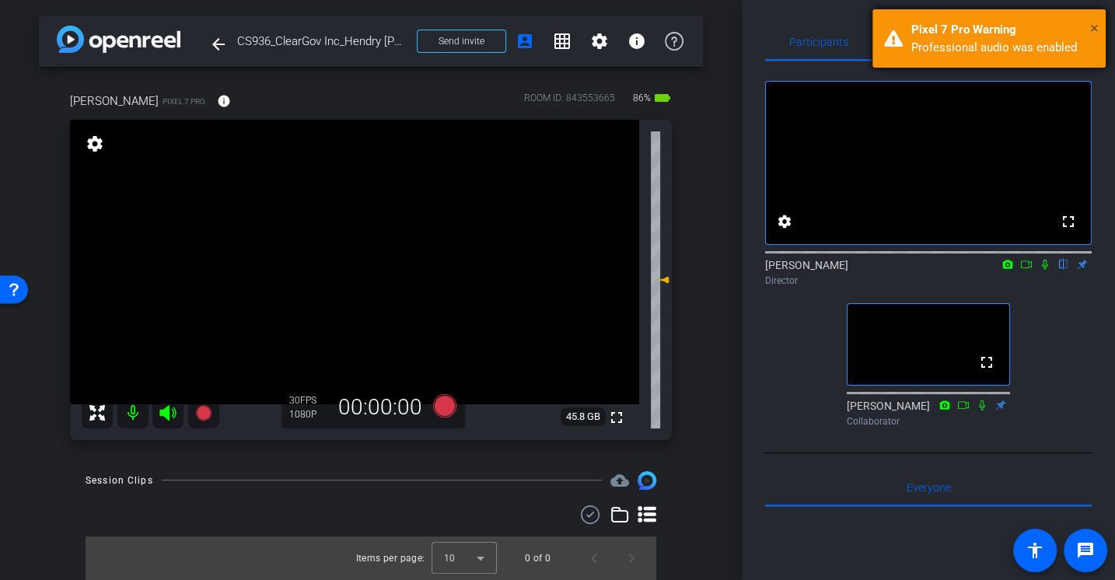
click at [1095, 32] on span "×" at bounding box center [1094, 28] width 9 height 19
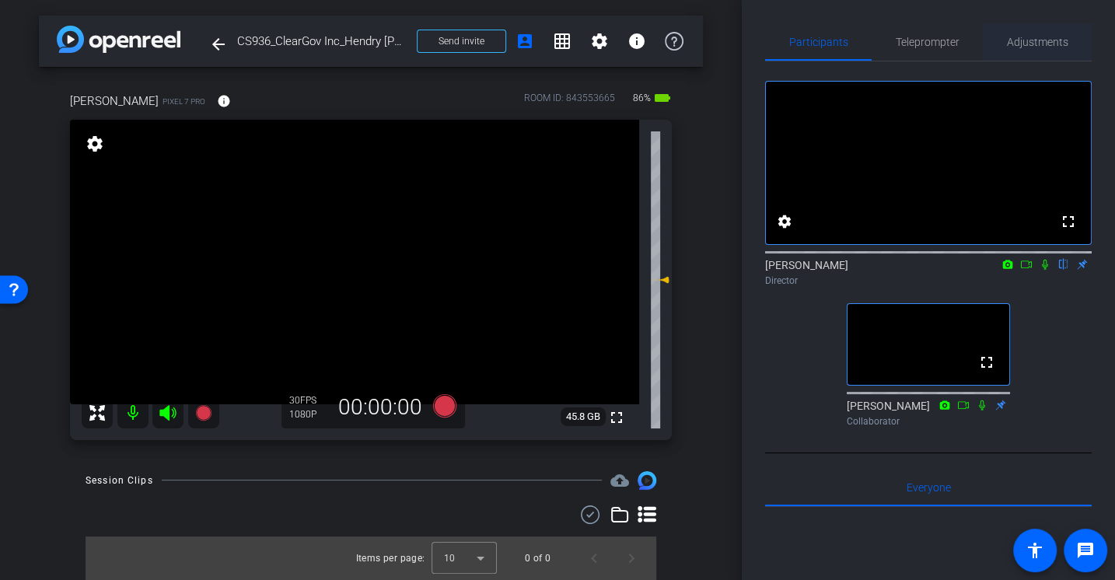
click at [1038, 40] on span "Adjustments" at bounding box center [1037, 42] width 61 height 11
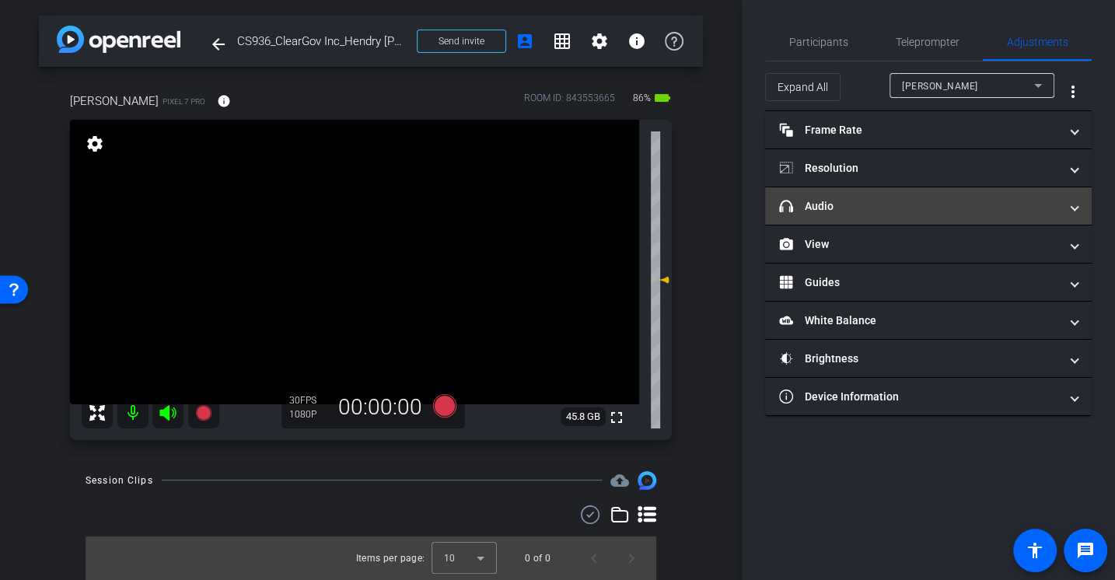
click at [821, 208] on mat-panel-title "headphone icon Audio" at bounding box center [919, 206] width 280 height 16
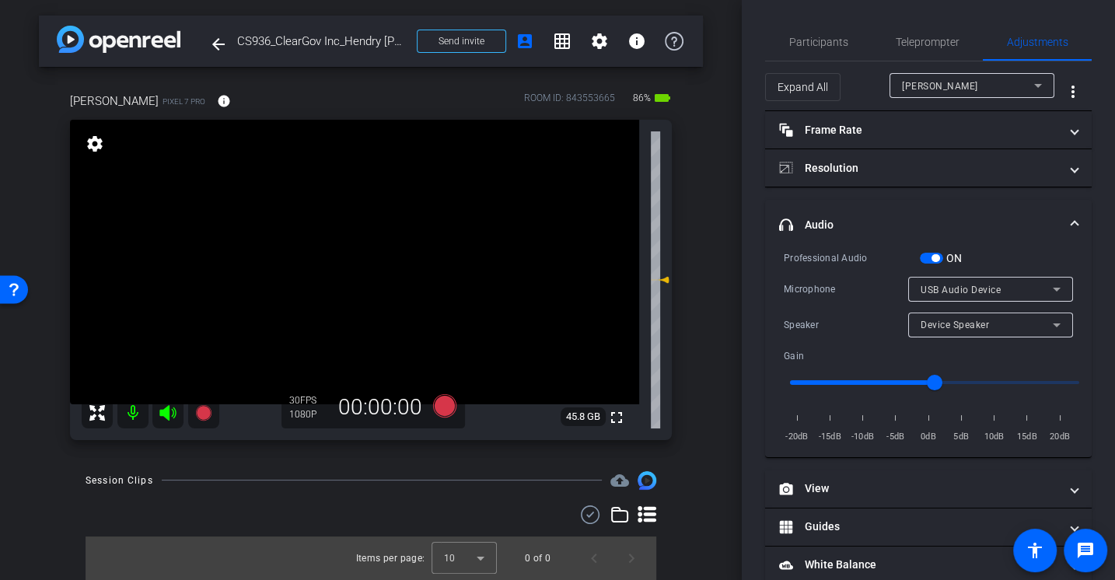
click at [829, 292] on div "Microphone" at bounding box center [846, 289] width 124 height 16
click at [837, 302] on div "Professional Audio ON Microphone USB Audio Device Speaker Device Speaker Gain -…" at bounding box center [928, 347] width 289 height 195
click at [933, 258] on span "button" at bounding box center [935, 258] width 8 height 8
click at [839, 254] on div "Professional Audio" at bounding box center [852, 258] width 136 height 16
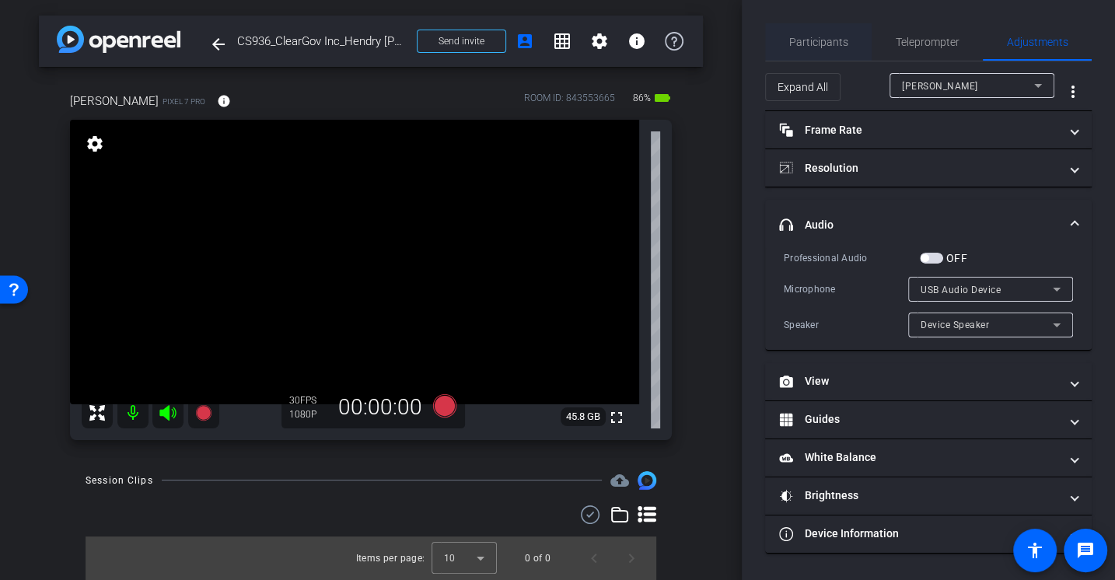
click at [813, 51] on span "Participants" at bounding box center [818, 41] width 59 height 37
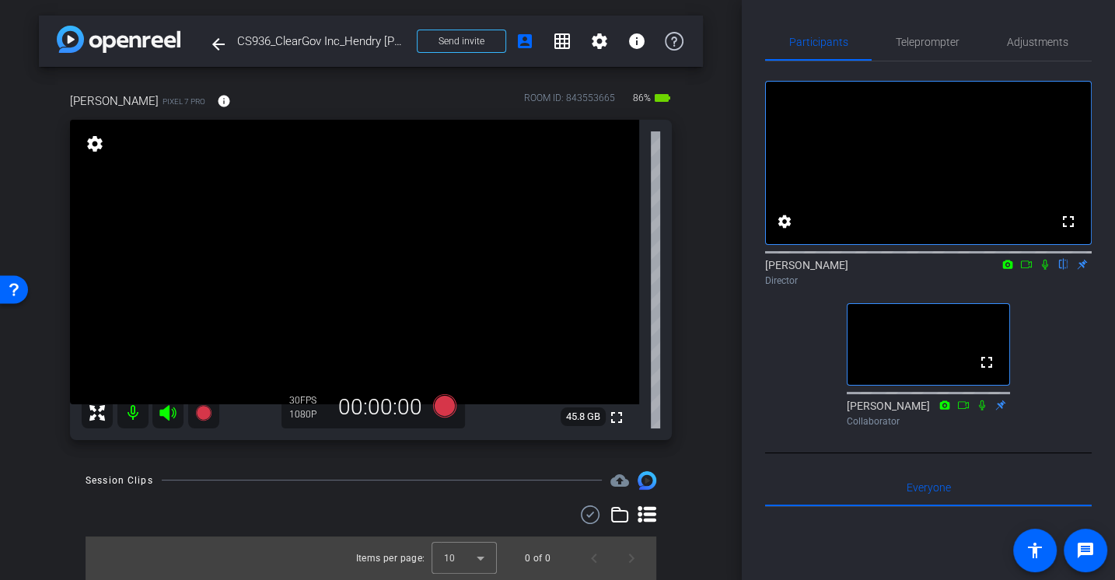
click at [772, 364] on div "fullscreen settings Alex Ferguson flip Director fullscreen Jason Collaborator" at bounding box center [928, 247] width 327 height 372
click at [783, 371] on div "fullscreen settings Alex Ferguson flip Director fullscreen Jason Collaborator" at bounding box center [928, 247] width 327 height 372
click at [777, 334] on div "fullscreen settings Alex Ferguson flip Director fullscreen Jason Collaborator" at bounding box center [928, 247] width 327 height 372
click at [444, 402] on icon at bounding box center [444, 404] width 23 height 23
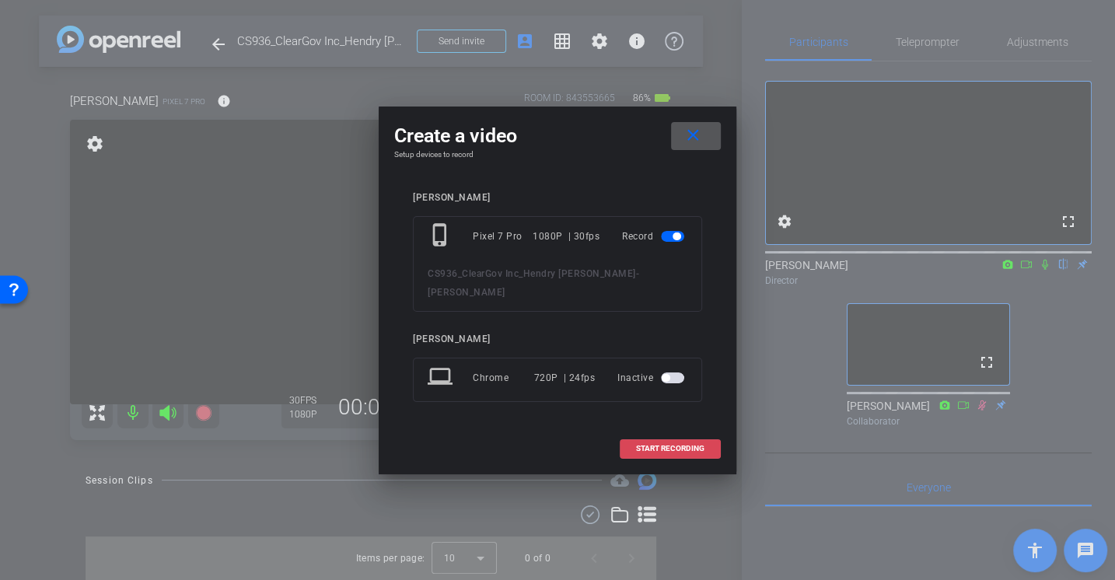
click at [670, 445] on span "START RECORDING" at bounding box center [670, 449] width 68 height 8
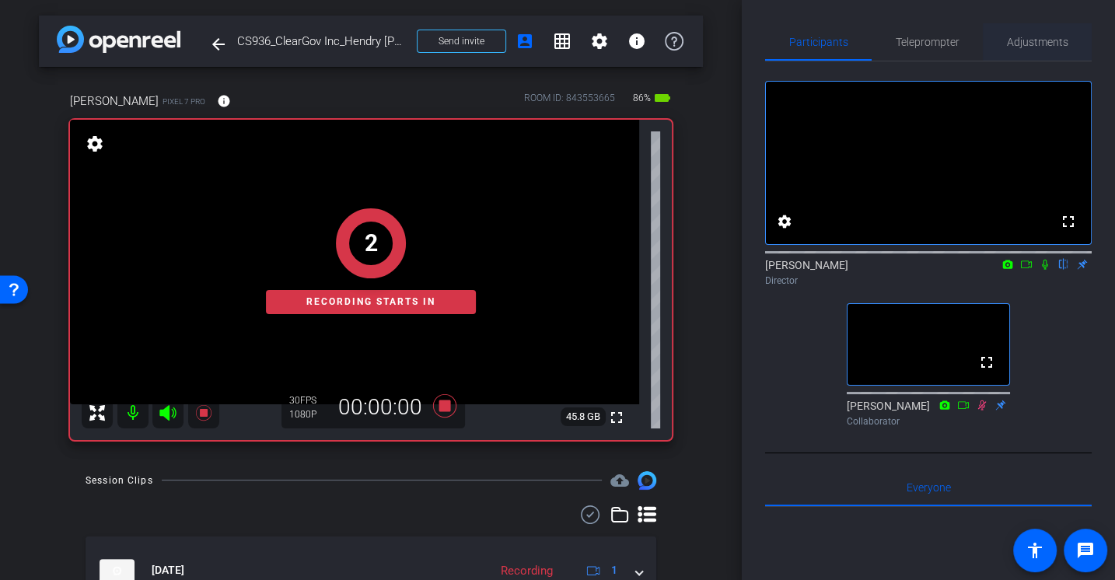
click at [1037, 37] on span "Adjustments" at bounding box center [1037, 42] width 61 height 11
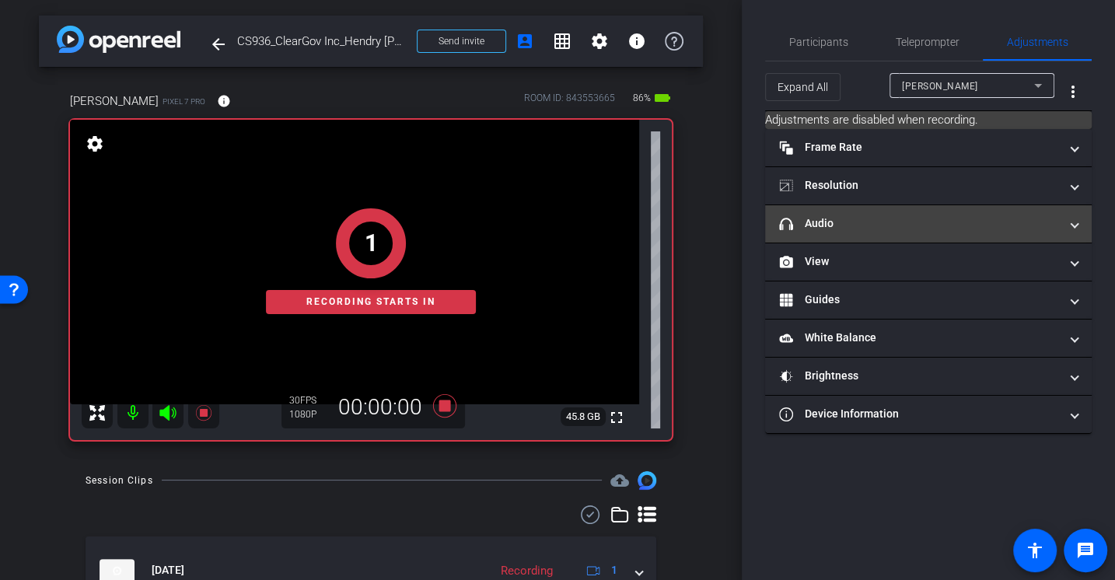
click at [830, 217] on mat-panel-title "headphone icon Audio" at bounding box center [919, 223] width 280 height 16
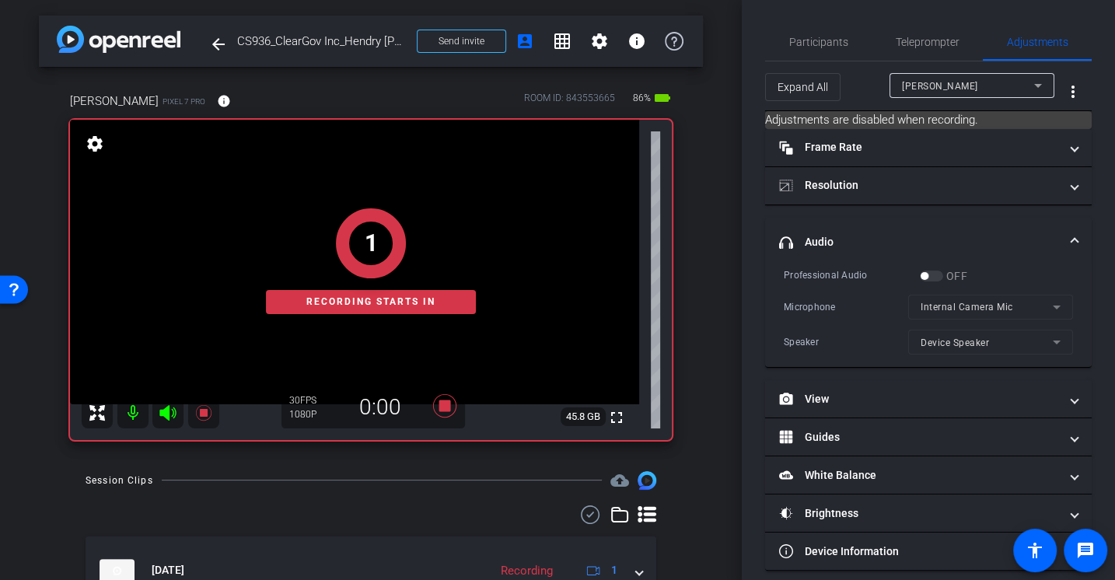
click at [819, 327] on div "Professional Audio OFF Microphone Internal Camera Mic Speaker Device Speaker" at bounding box center [928, 311] width 289 height 88
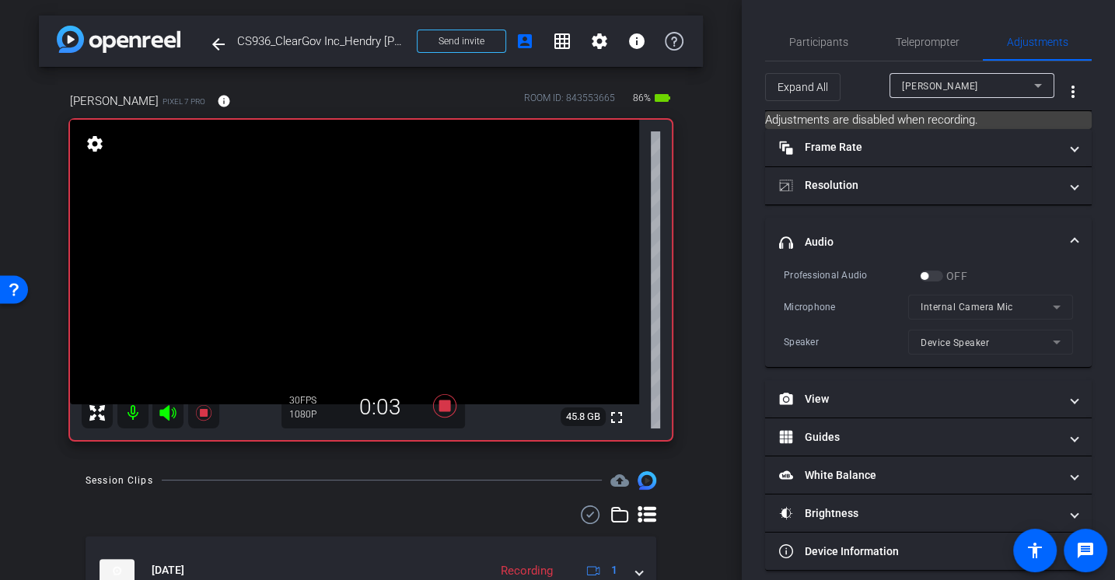
click at [842, 305] on div "Microphone" at bounding box center [846, 307] width 124 height 16
click at [443, 405] on icon at bounding box center [444, 405] width 23 height 23
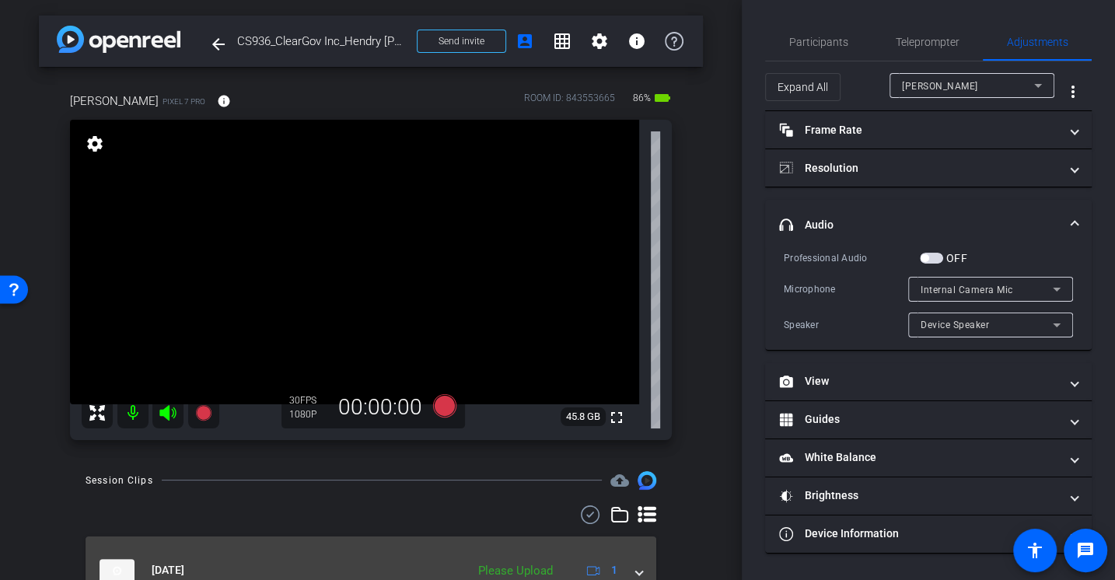
scroll to position [79, 0]
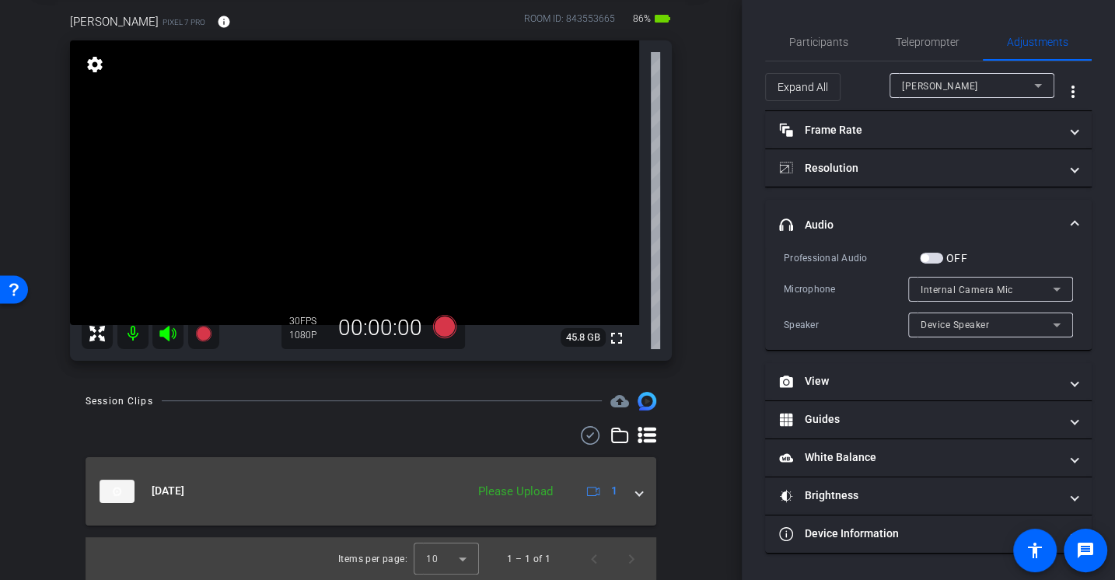
click at [642, 480] on mat-expansion-panel-header "Oct 7, 2025 Please Upload 1" at bounding box center [371, 491] width 571 height 68
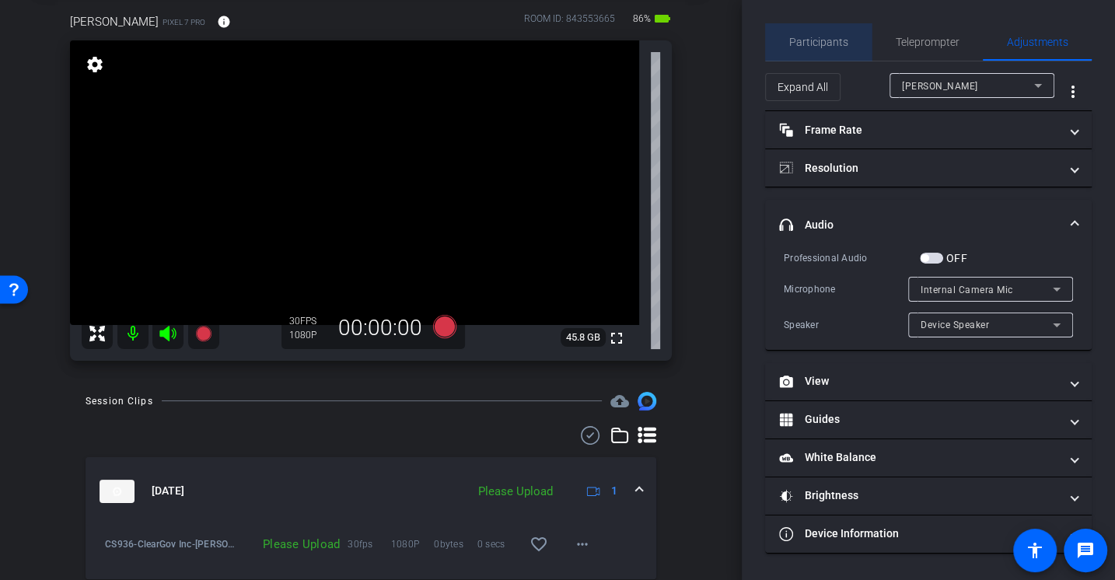
click at [841, 33] on span "Participants" at bounding box center [818, 41] width 59 height 37
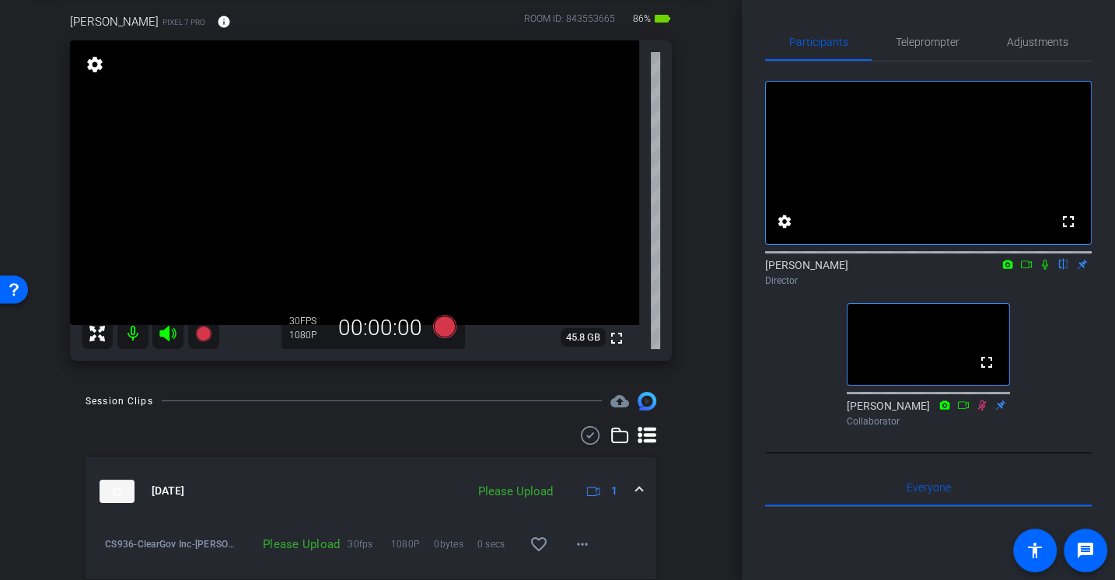
scroll to position [129, 0]
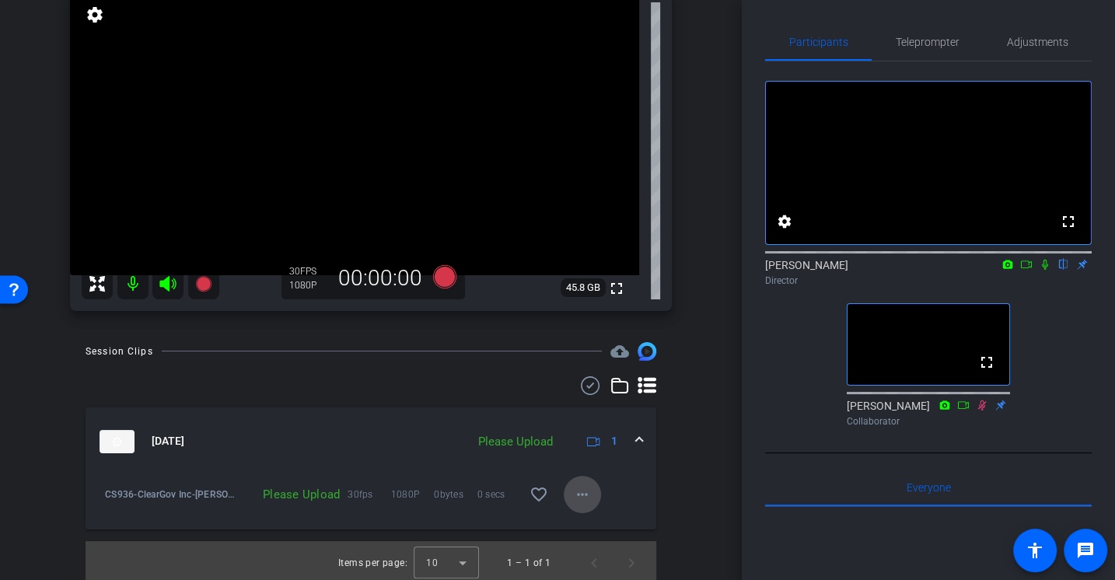
click at [574, 487] on mat-icon "more_horiz" at bounding box center [582, 494] width 19 height 19
click at [594, 521] on span "Upload" at bounding box center [606, 526] width 62 height 19
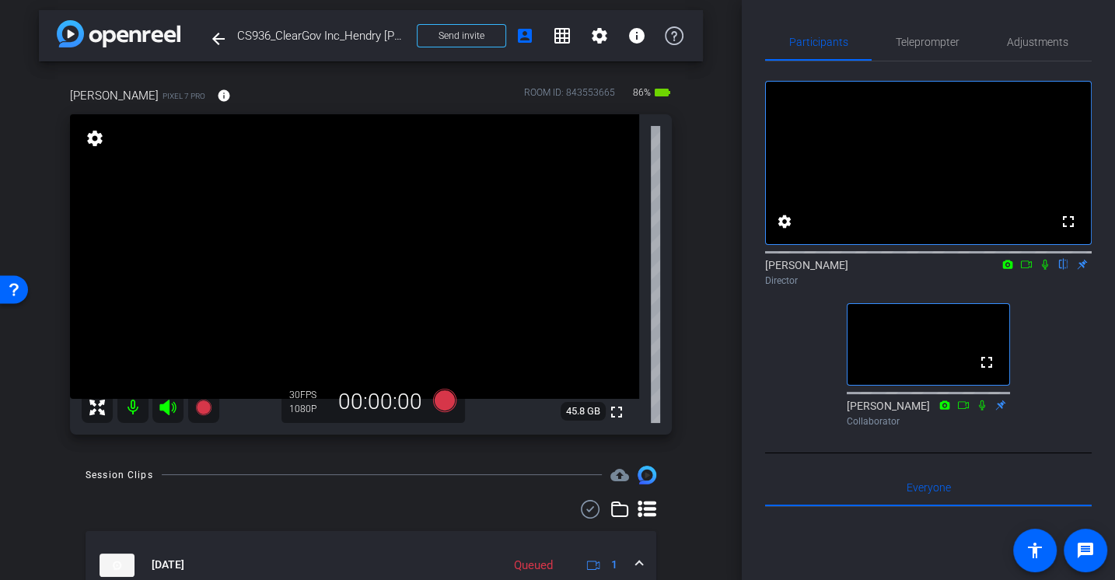
scroll to position [0, 0]
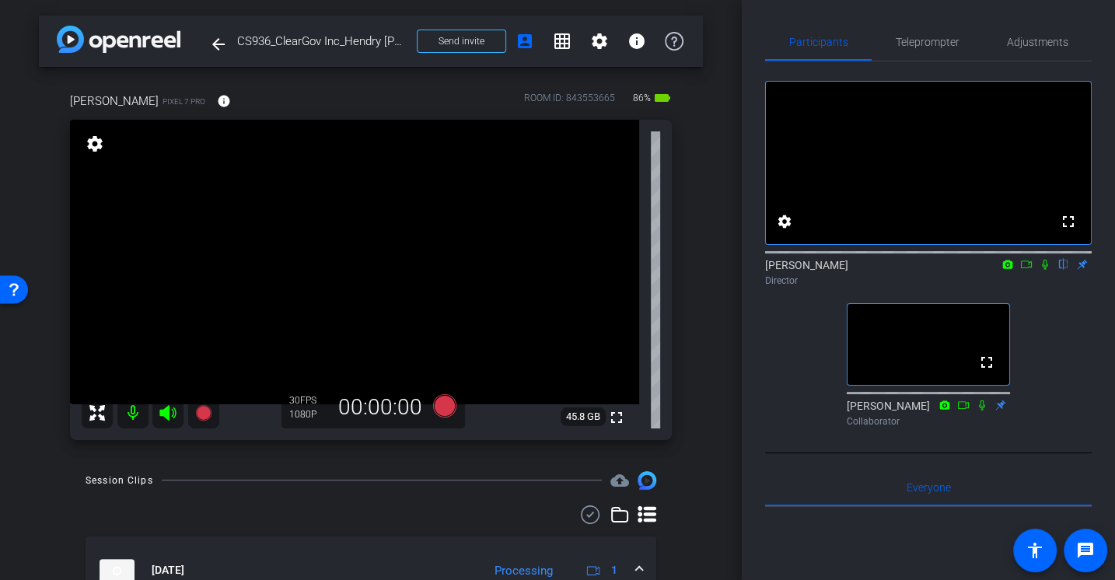
click at [799, 390] on div "fullscreen settings Alex Ferguson flip Director fullscreen Jason Collaborator" at bounding box center [928, 247] width 327 height 372
click at [1043, 270] on icon at bounding box center [1045, 265] width 6 height 10
click at [1037, 314] on div "fullscreen settings Alex Ferguson flip Director fullscreen Jason Collaborator" at bounding box center [928, 247] width 327 height 372
click at [1032, 324] on div "fullscreen settings Alex Ferguson flip Director fullscreen Jason Collaborator" at bounding box center [928, 247] width 327 height 372
click at [1042, 270] on icon at bounding box center [1045, 264] width 12 height 11
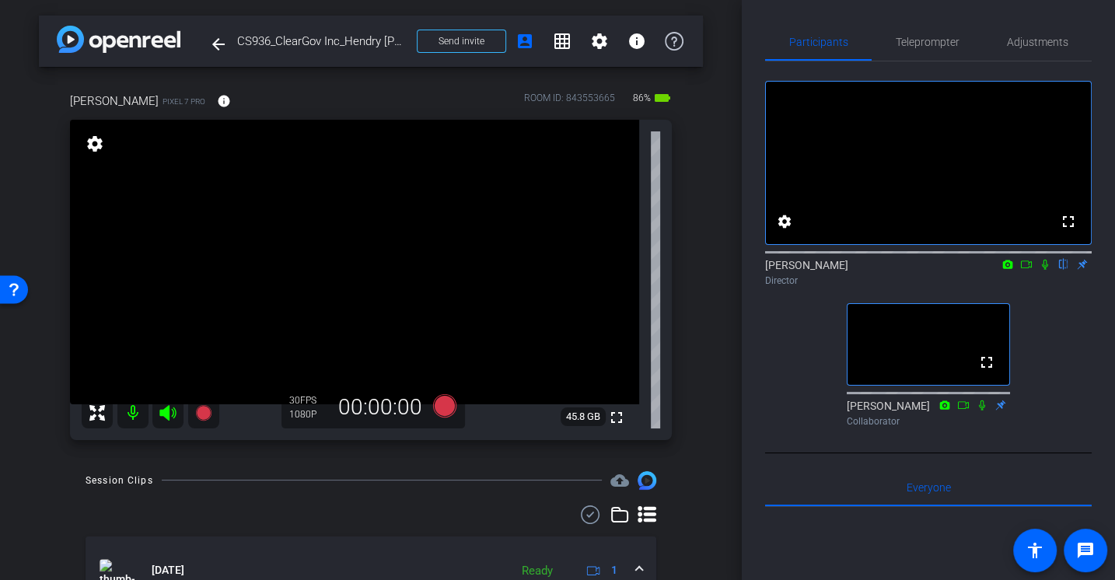
click at [1047, 331] on div "fullscreen settings Alex Ferguson flip Director fullscreen Jason Collaborator" at bounding box center [928, 247] width 327 height 372
click at [1043, 333] on div "fullscreen settings Alex Ferguson flip Director fullscreen Jason Collaborator" at bounding box center [928, 247] width 327 height 372
click at [1083, 332] on div "fullscreen settings Alex Ferguson flip Director fullscreen Jason Collaborator" at bounding box center [928, 247] width 327 height 372
click at [1071, 348] on div "fullscreen settings Alex Ferguson flip Director fullscreen Jason Collaborator" at bounding box center [928, 247] width 327 height 372
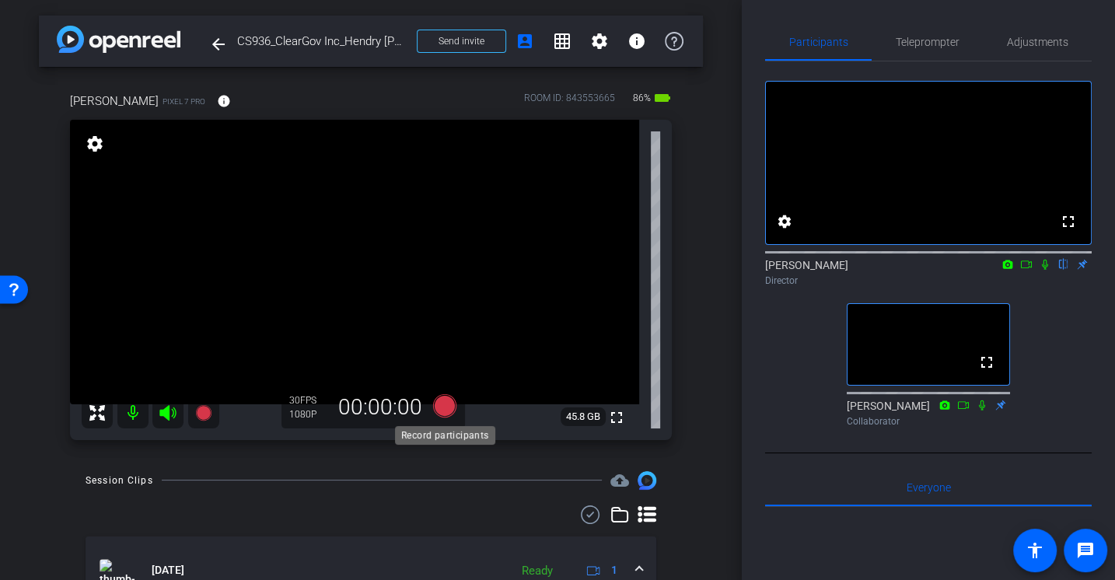
click at [438, 403] on icon at bounding box center [444, 404] width 23 height 23
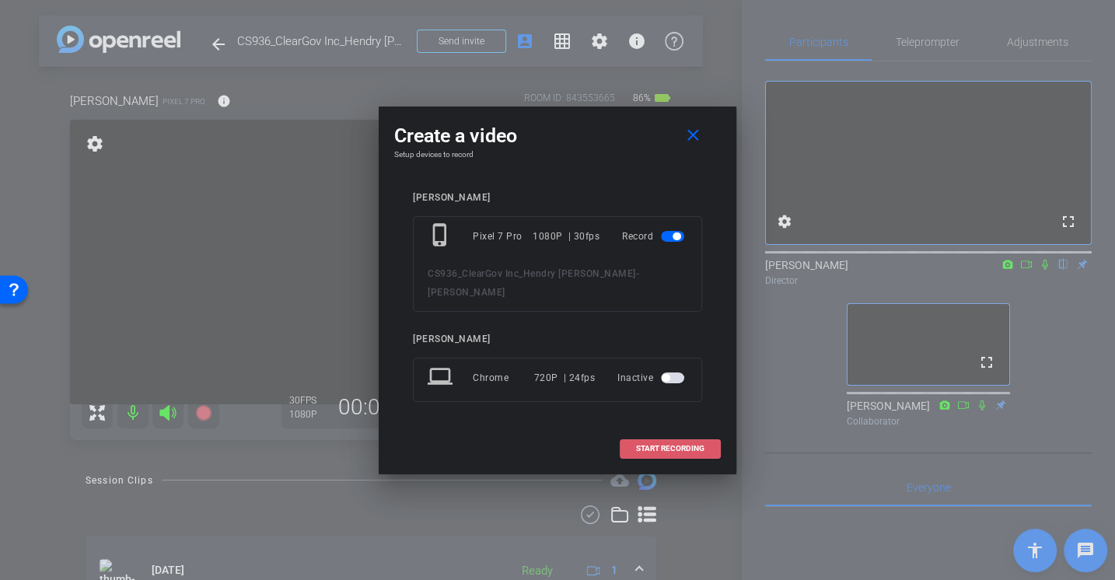
click at [672, 441] on span at bounding box center [670, 448] width 100 height 37
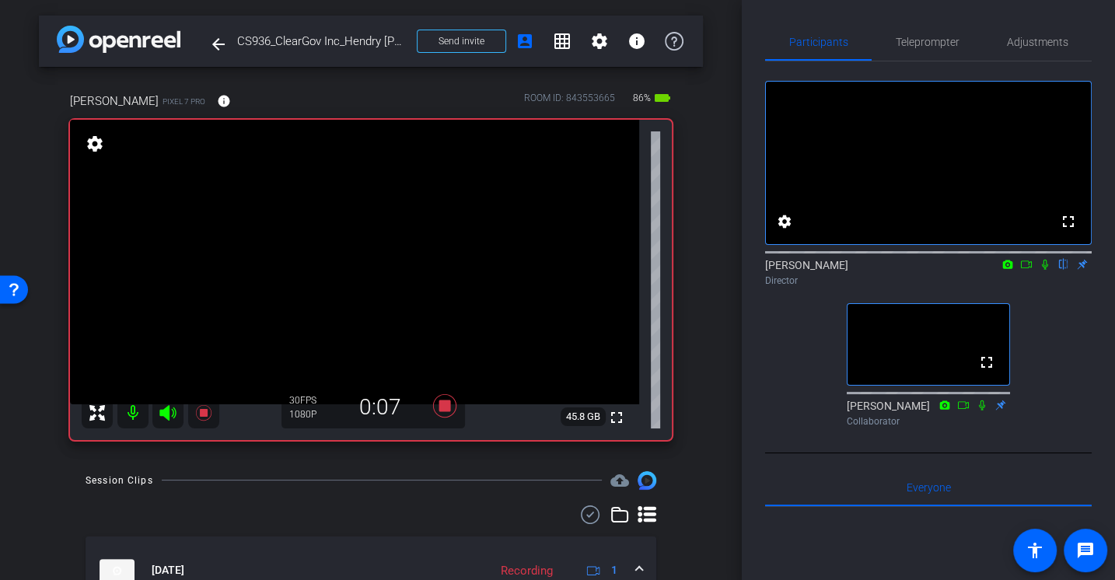
click at [1045, 271] on mat-icon at bounding box center [1045, 264] width 19 height 14
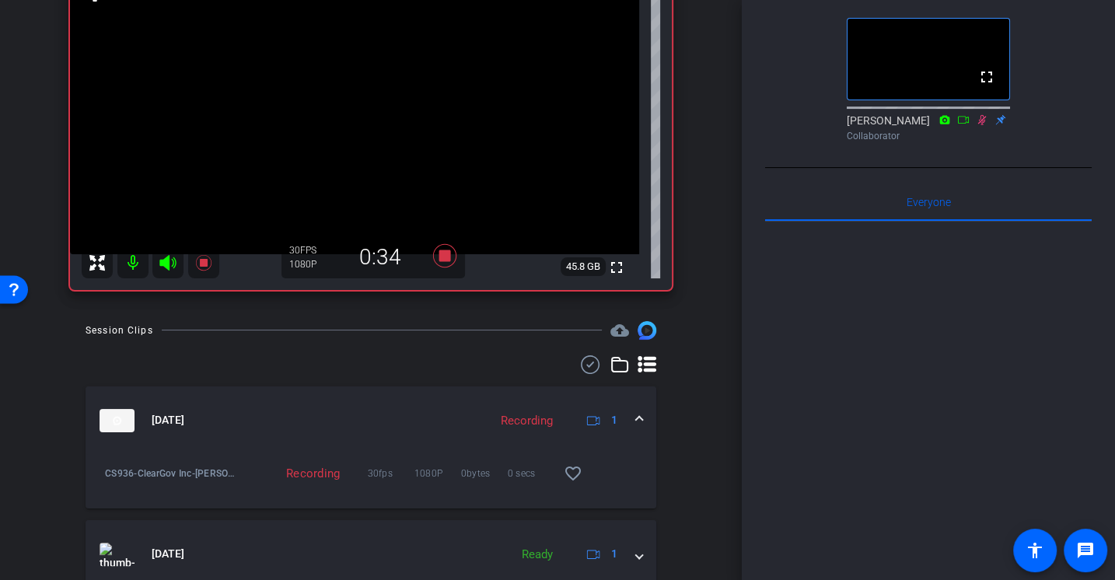
scroll to position [213, 0]
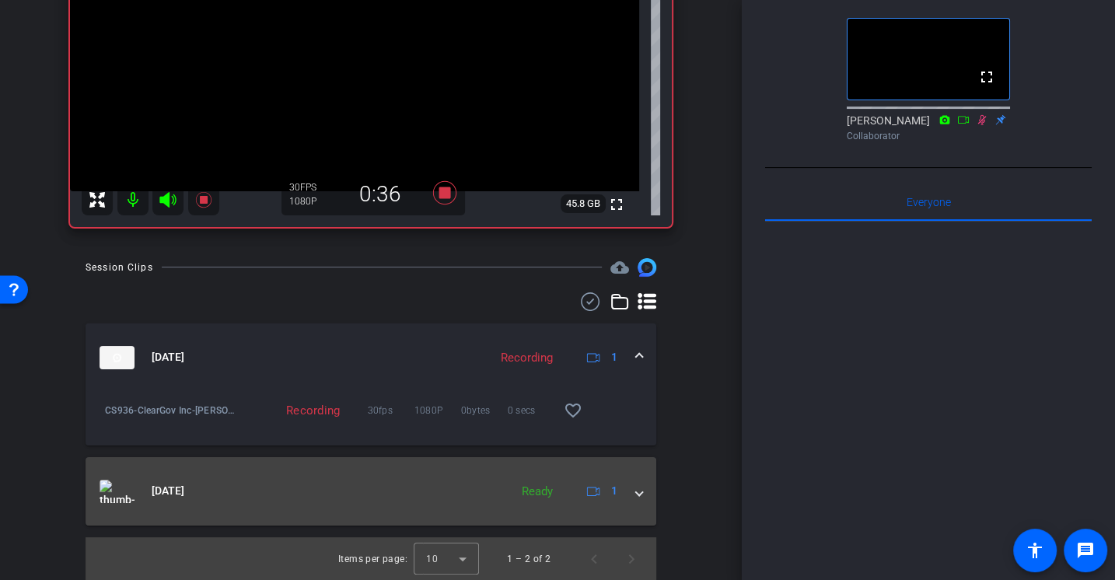
click at [640, 497] on span at bounding box center [639, 491] width 6 height 16
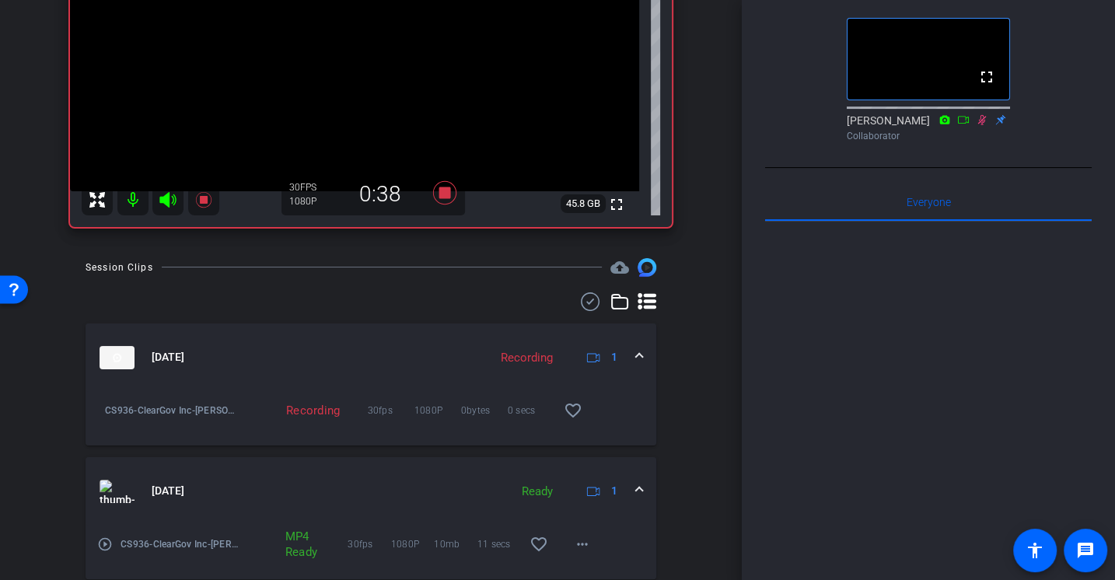
click at [104, 545] on mat-icon "play_circle_outline" at bounding box center [105, 544] width 16 height 16
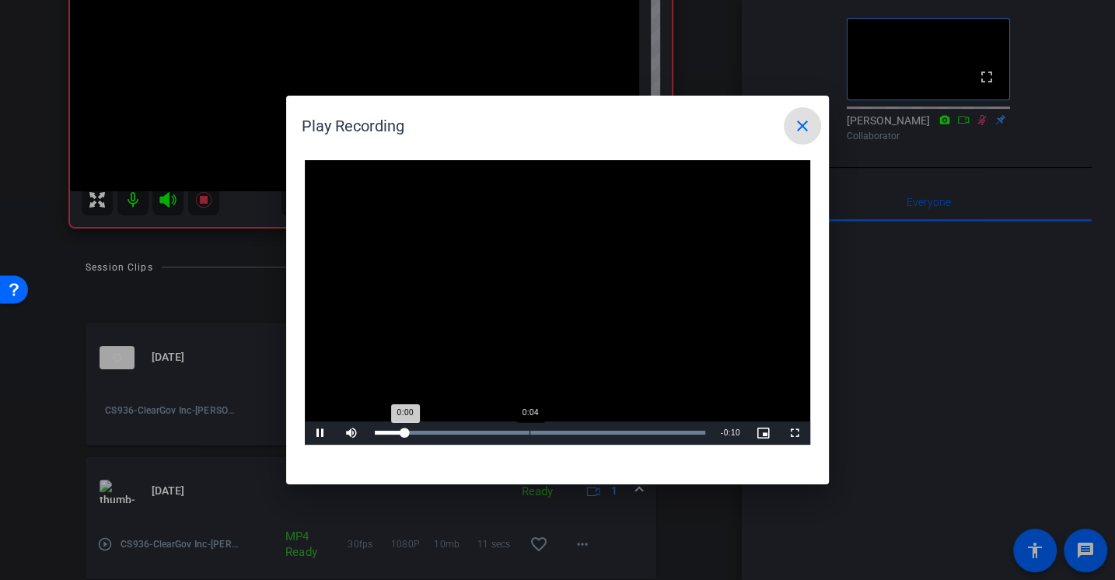
click at [529, 434] on div "Loaded : 100.00% 0:04 0:00" at bounding box center [540, 433] width 330 height 4
click at [794, 131] on mat-icon "close" at bounding box center [802, 126] width 19 height 19
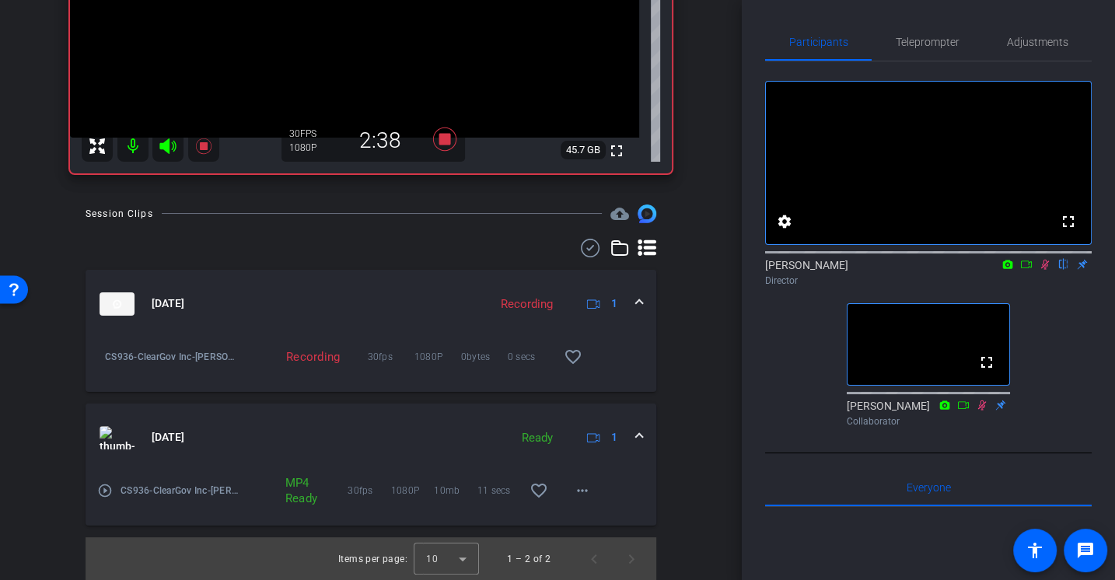
scroll to position [0, 0]
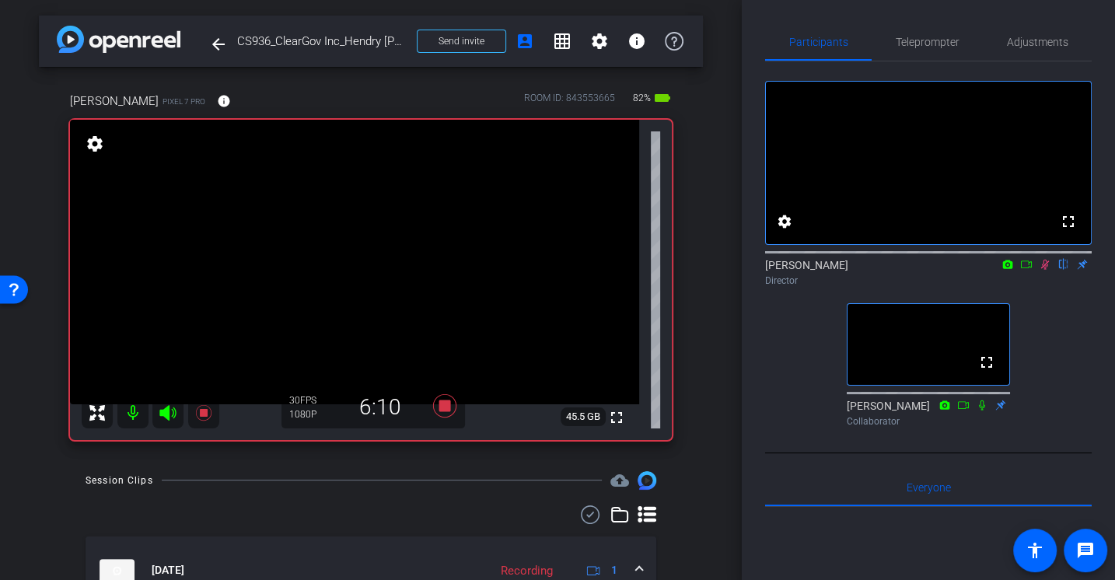
click at [1042, 270] on icon at bounding box center [1045, 264] width 12 height 11
click at [445, 400] on icon at bounding box center [444, 405] width 23 height 23
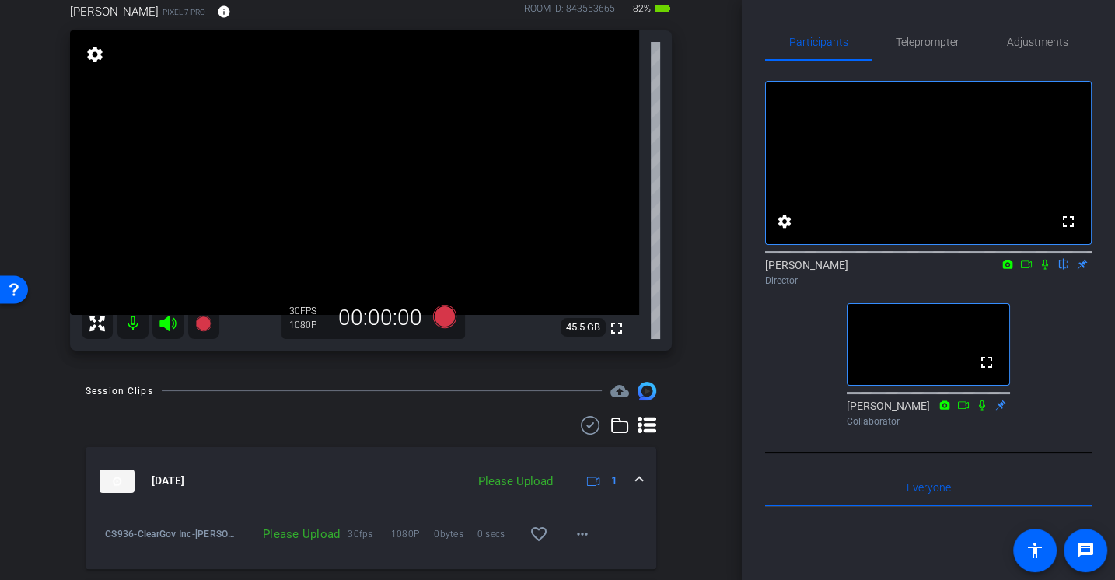
scroll to position [117, 0]
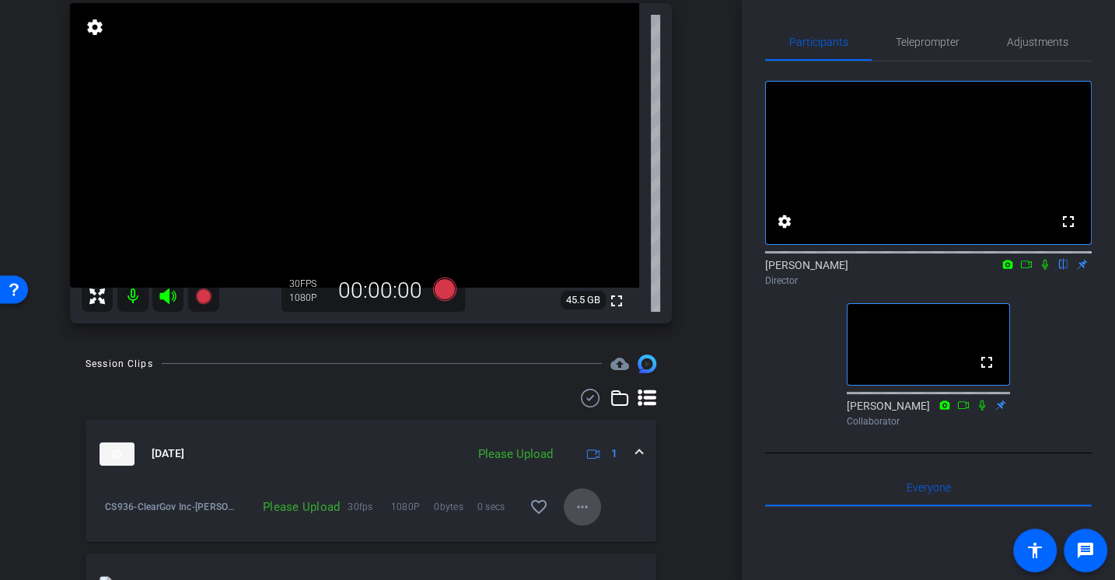
click at [582, 508] on mat-icon "more_horiz" at bounding box center [582, 507] width 19 height 19
click at [576, 436] on span "Upload" at bounding box center [606, 435] width 62 height 19
click at [440, 288] on icon at bounding box center [444, 288] width 23 height 23
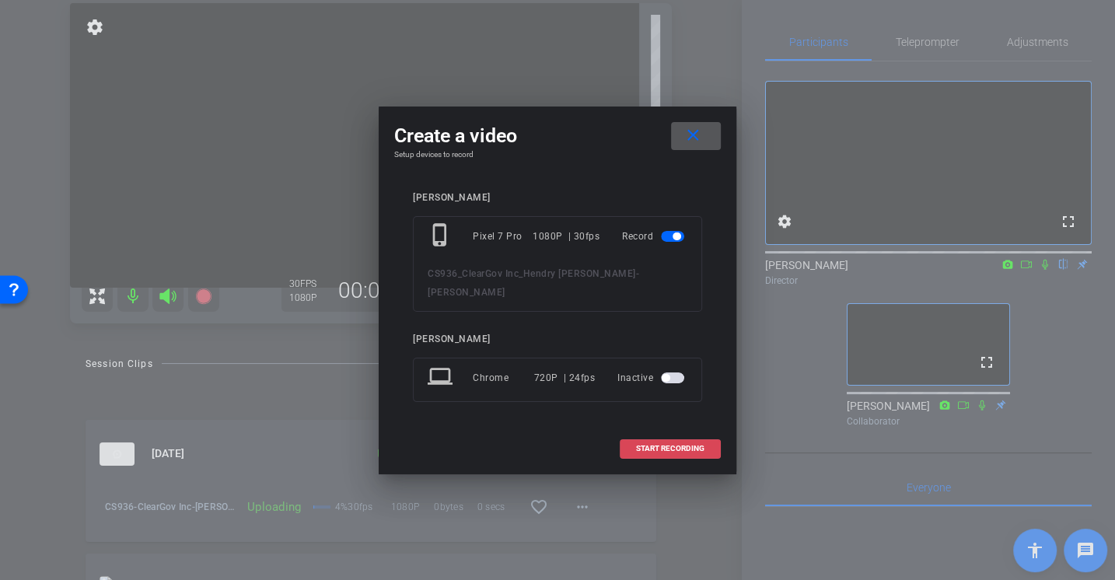
click at [645, 440] on span at bounding box center [670, 448] width 100 height 37
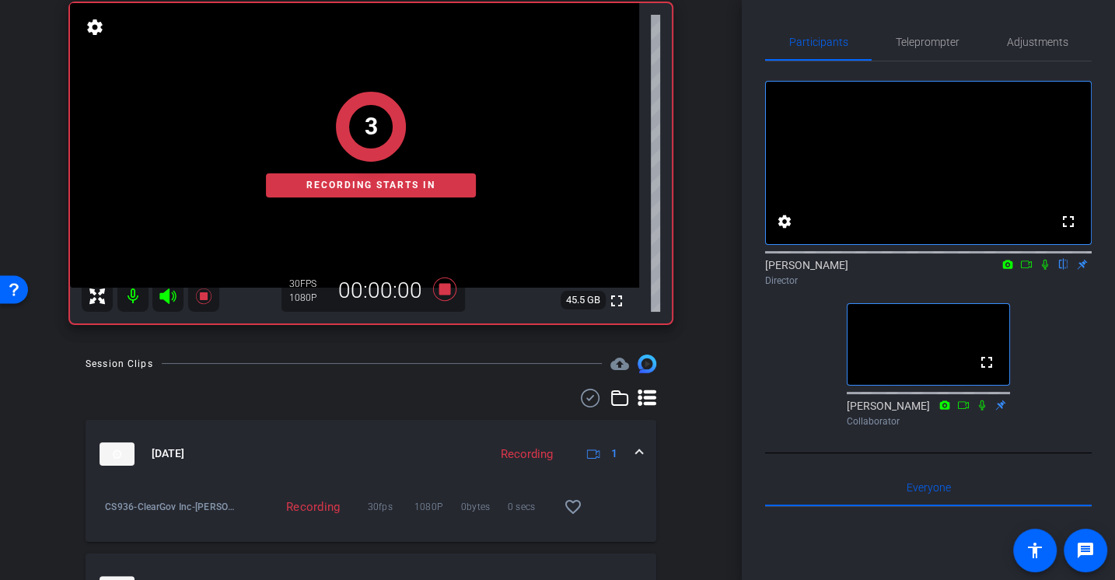
click at [1048, 270] on icon at bounding box center [1045, 264] width 12 height 11
click at [1039, 270] on icon at bounding box center [1045, 264] width 12 height 11
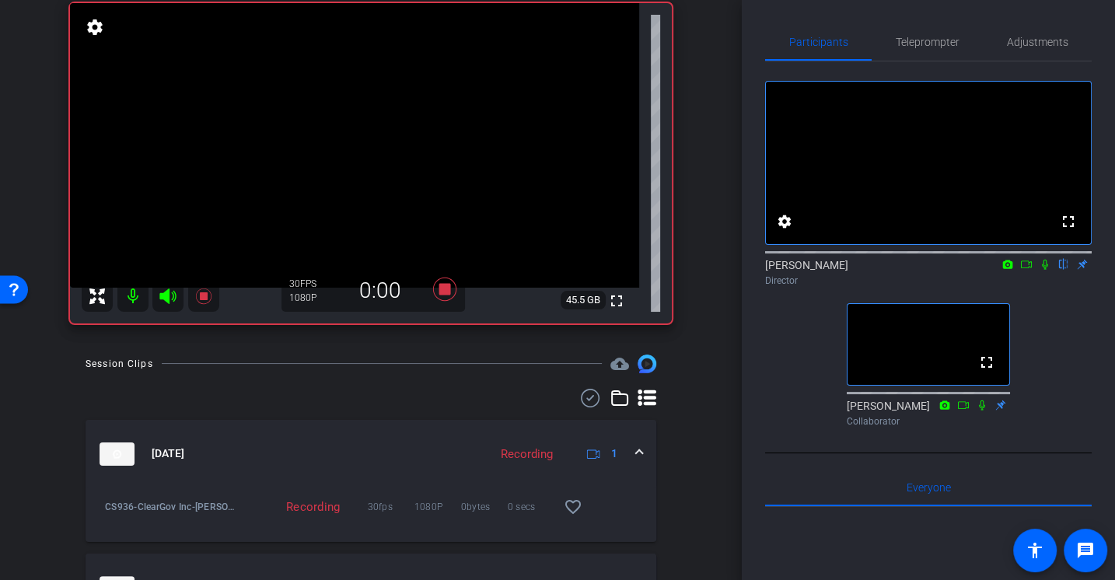
click at [1040, 270] on icon at bounding box center [1045, 264] width 12 height 11
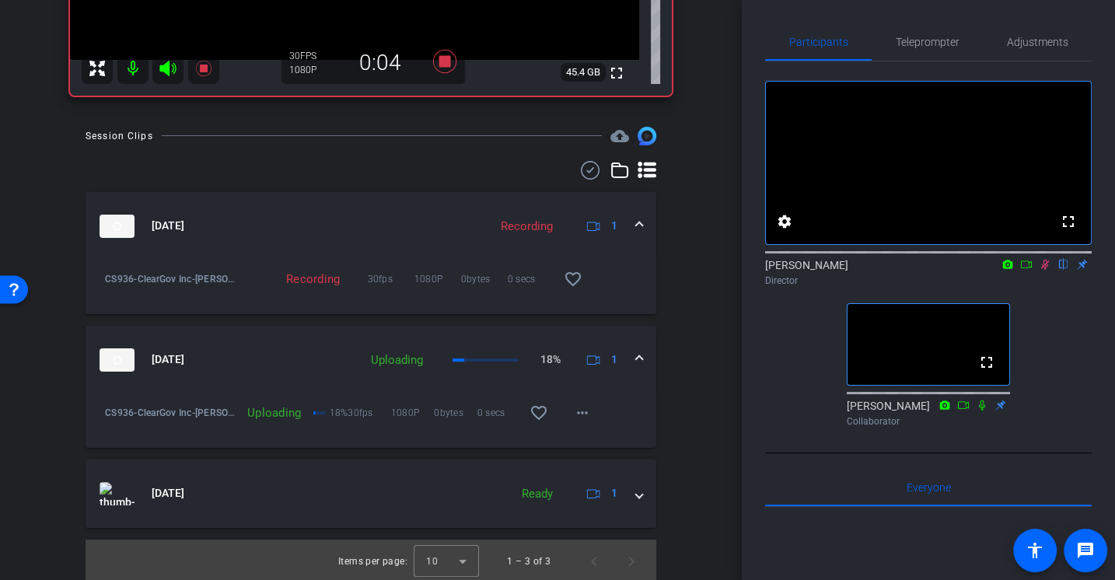
scroll to position [0, 0]
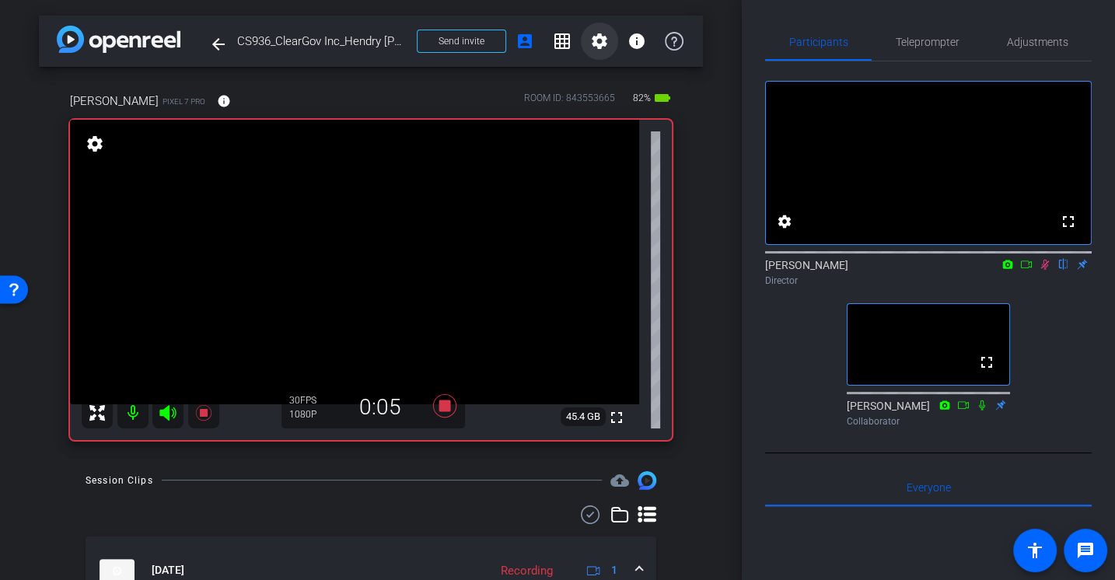
click at [592, 41] on mat-icon "settings" at bounding box center [599, 41] width 19 height 19
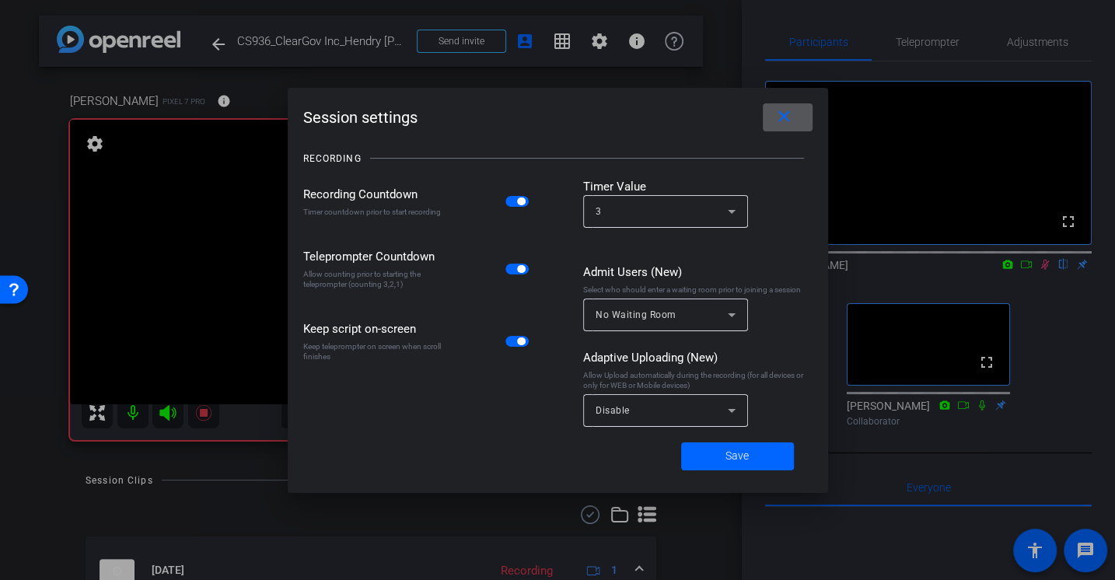
click at [640, 405] on div "Disable" at bounding box center [662, 409] width 132 height 19
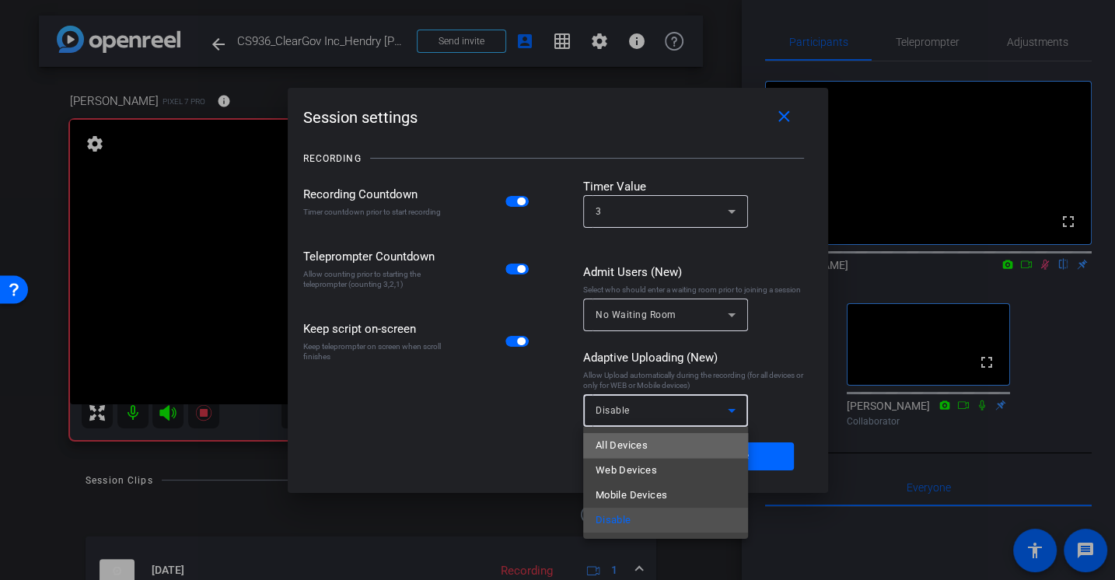
click at [623, 434] on mat-option "All Devices" at bounding box center [665, 445] width 165 height 25
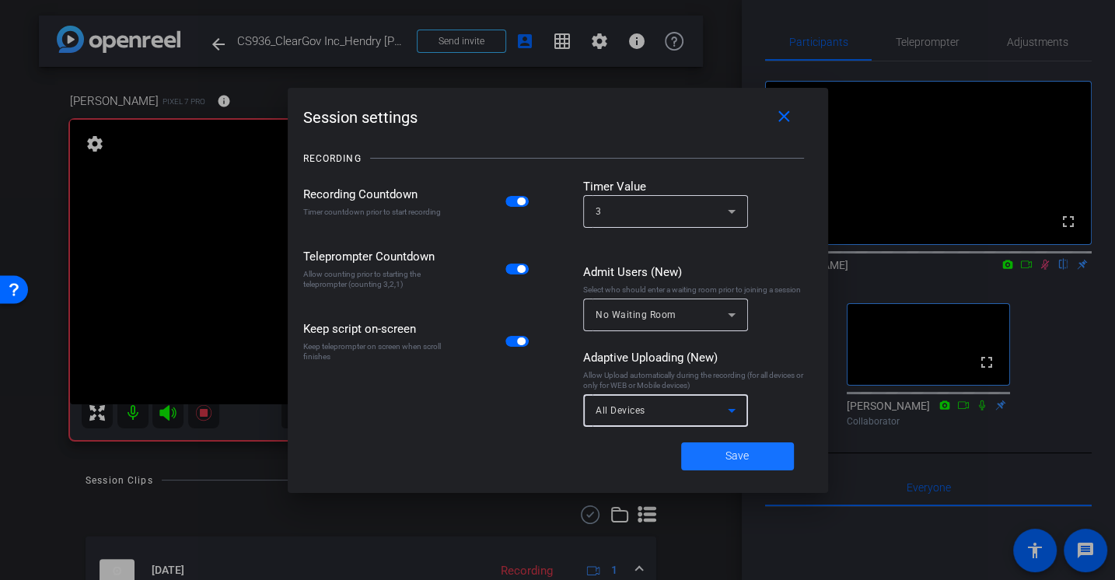
click at [726, 450] on span "Save" at bounding box center [736, 456] width 23 height 16
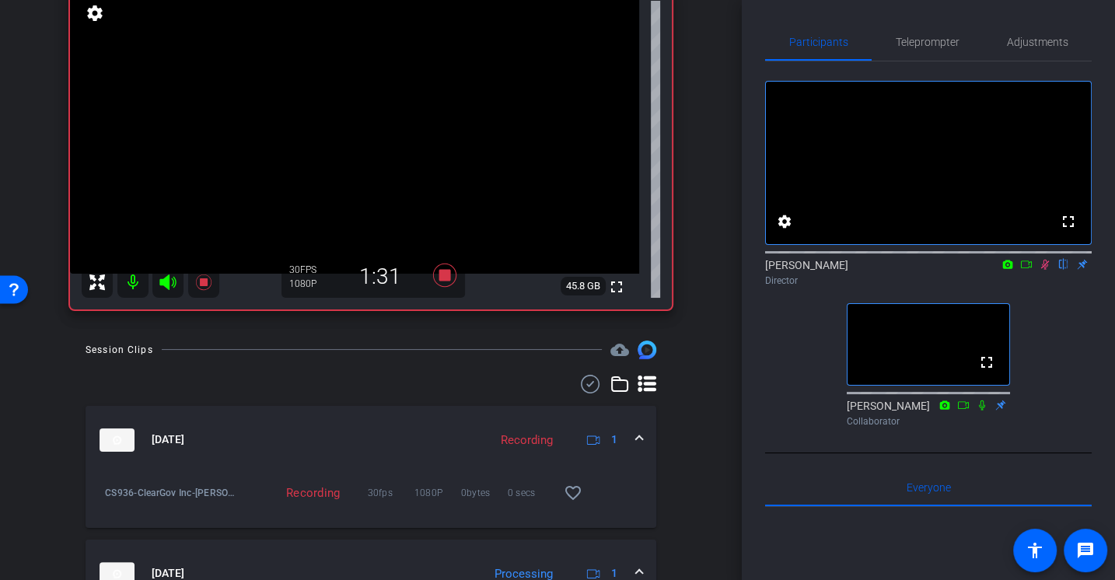
scroll to position [106, 0]
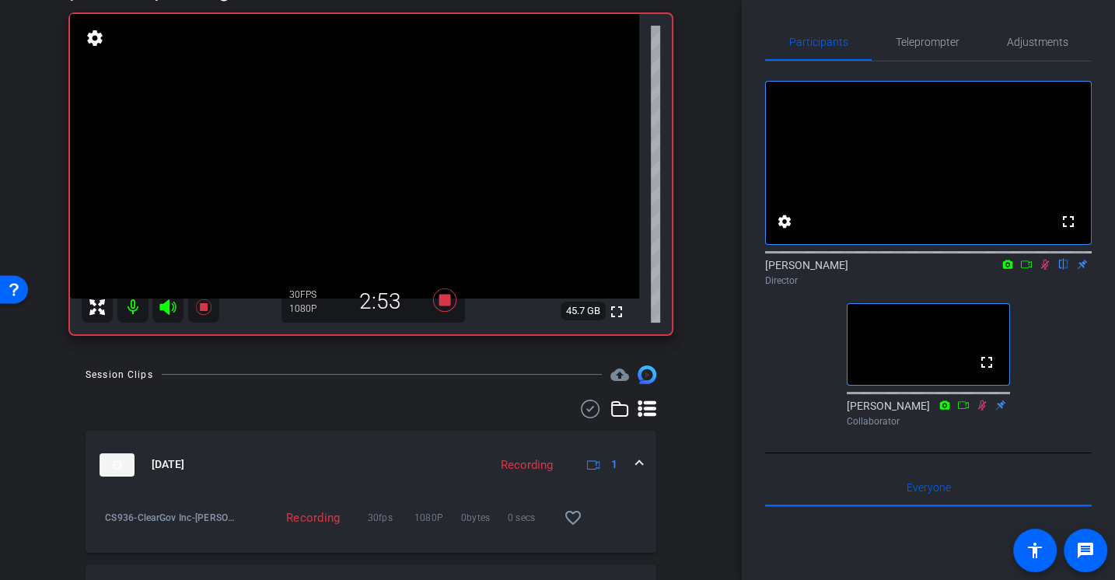
click at [1054, 345] on div "fullscreen settings Alex Ferguson flip Director fullscreen Jason Collaborator" at bounding box center [928, 247] width 327 height 372
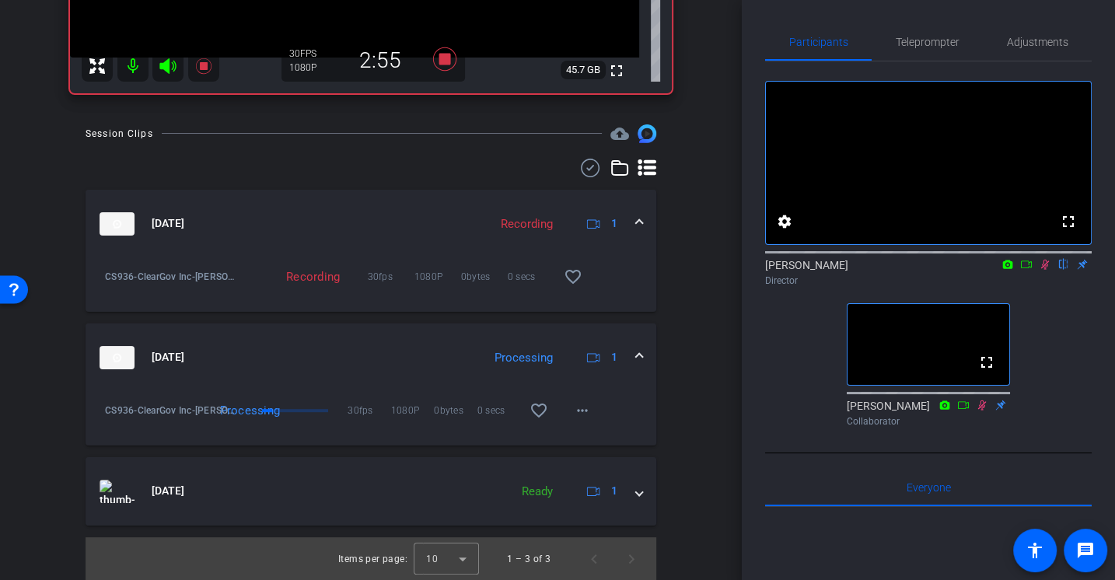
scroll to position [0, 0]
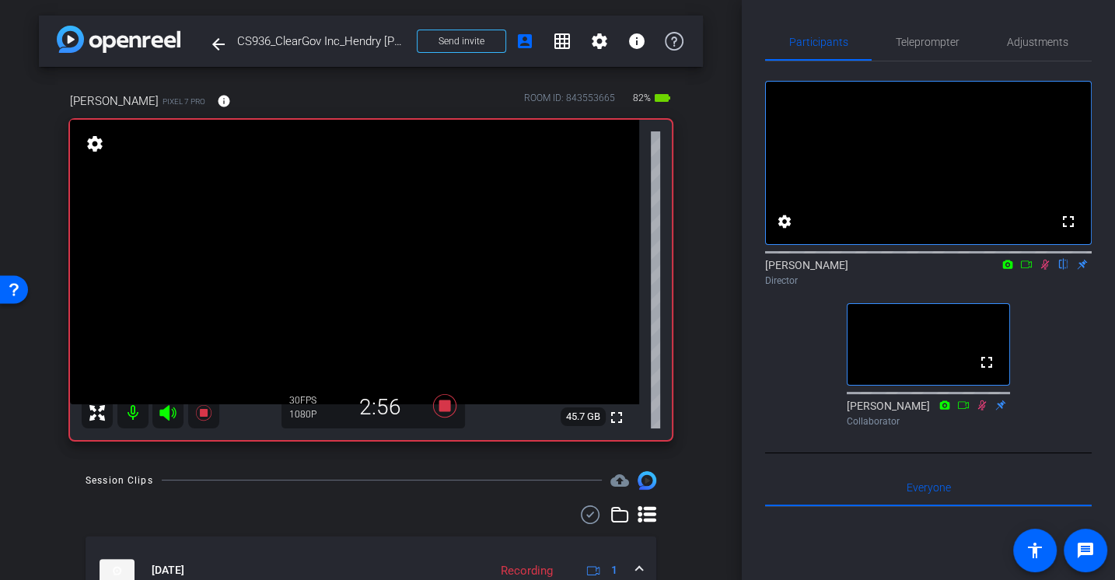
click at [1046, 329] on div "fullscreen settings Alex Ferguson flip Director fullscreen Jason Collaborator" at bounding box center [928, 247] width 327 height 372
click at [1044, 345] on div "fullscreen settings Alex Ferguson flip Director fullscreen Jason Collaborator" at bounding box center [928, 247] width 327 height 372
click at [1046, 270] on icon at bounding box center [1045, 264] width 12 height 11
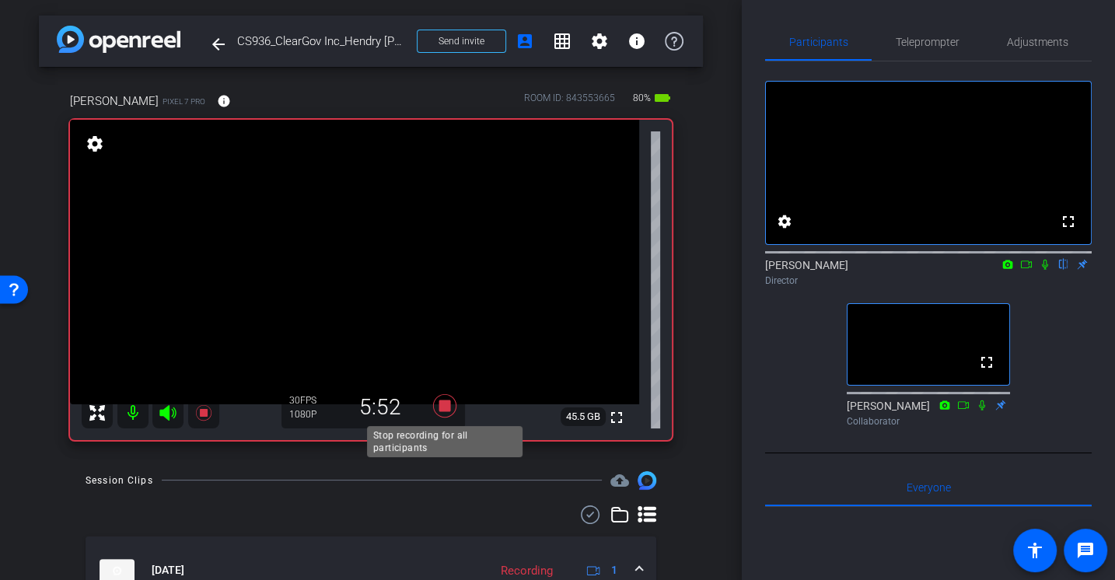
click at [440, 402] on icon at bounding box center [444, 405] width 23 height 23
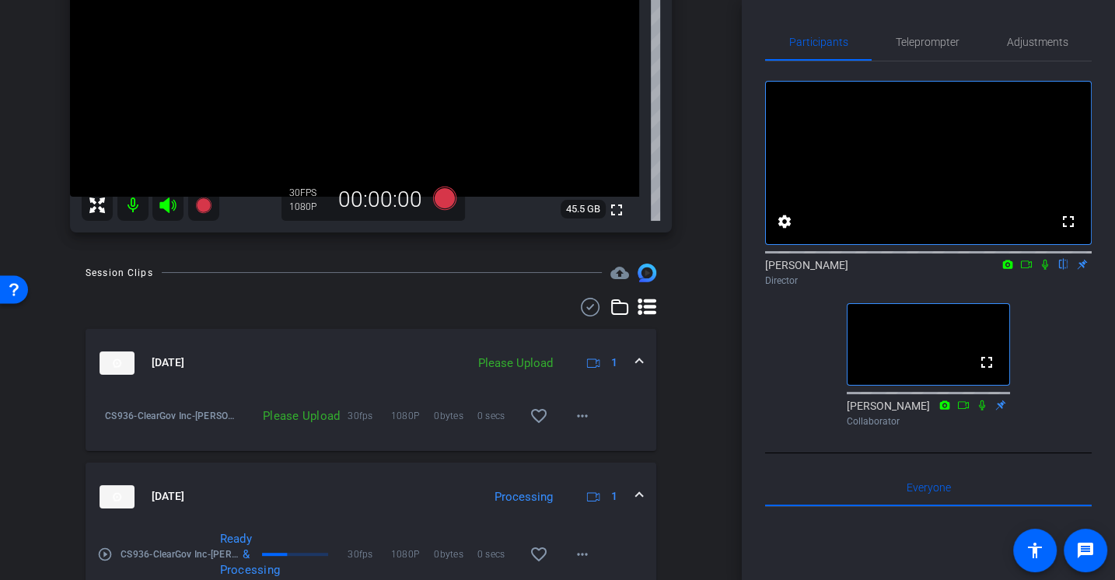
scroll to position [214, 0]
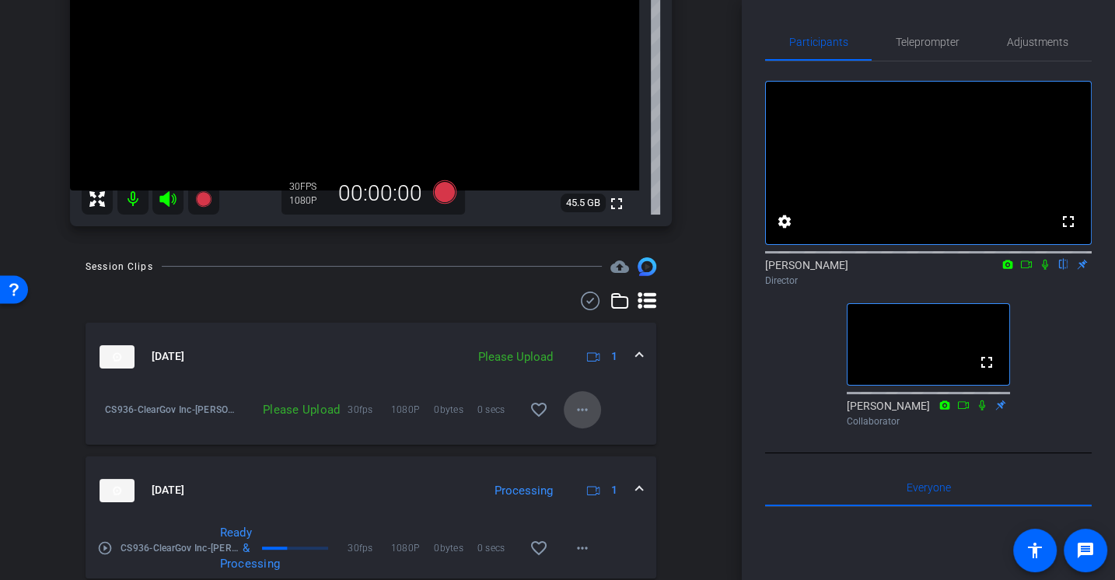
click at [591, 412] on mat-icon "more_horiz" at bounding box center [582, 409] width 19 height 19
click at [589, 440] on span "Upload" at bounding box center [606, 441] width 62 height 19
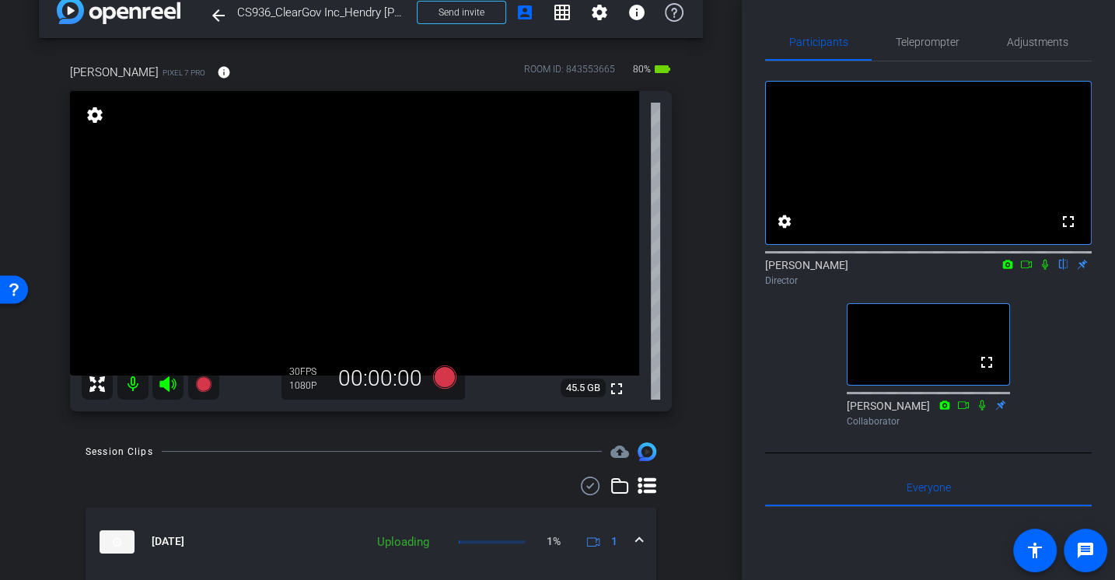
scroll to position [0, 0]
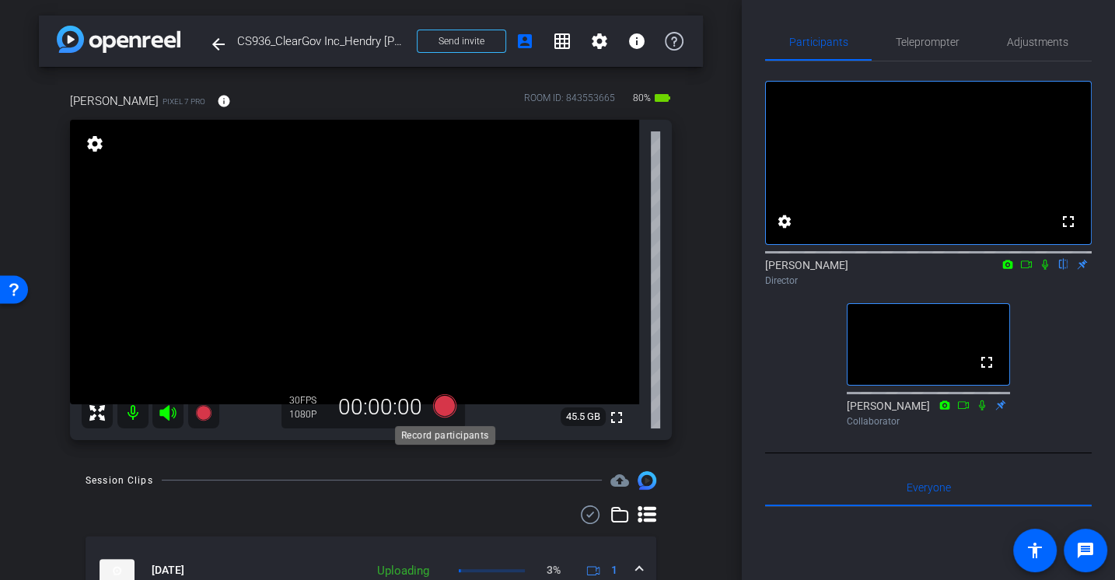
click at [437, 410] on icon at bounding box center [444, 404] width 23 height 23
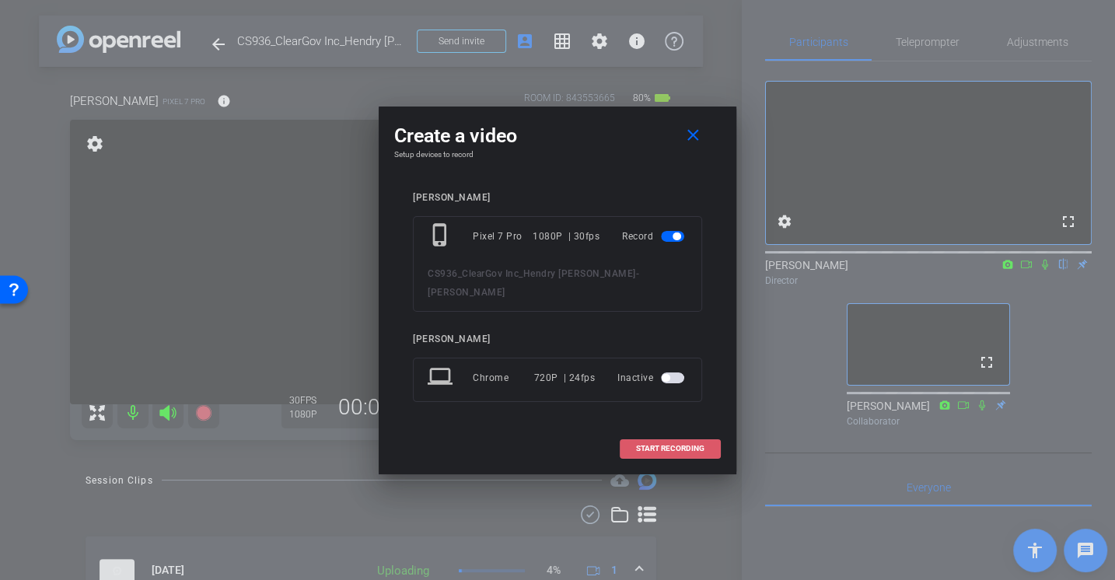
click at [653, 442] on span at bounding box center [670, 448] width 100 height 37
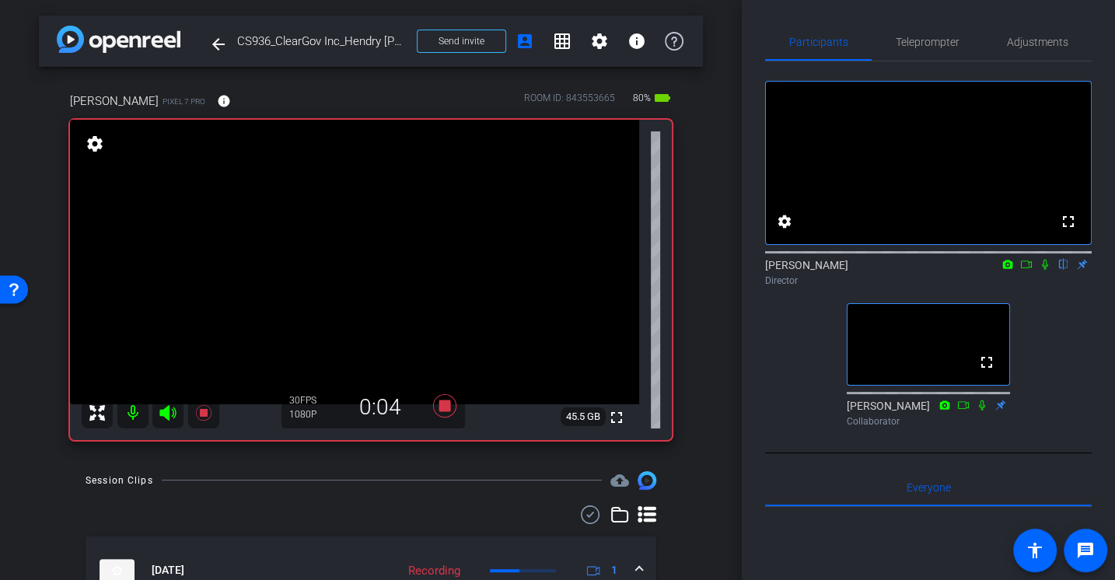
click at [1043, 271] on mat-icon at bounding box center [1045, 264] width 19 height 14
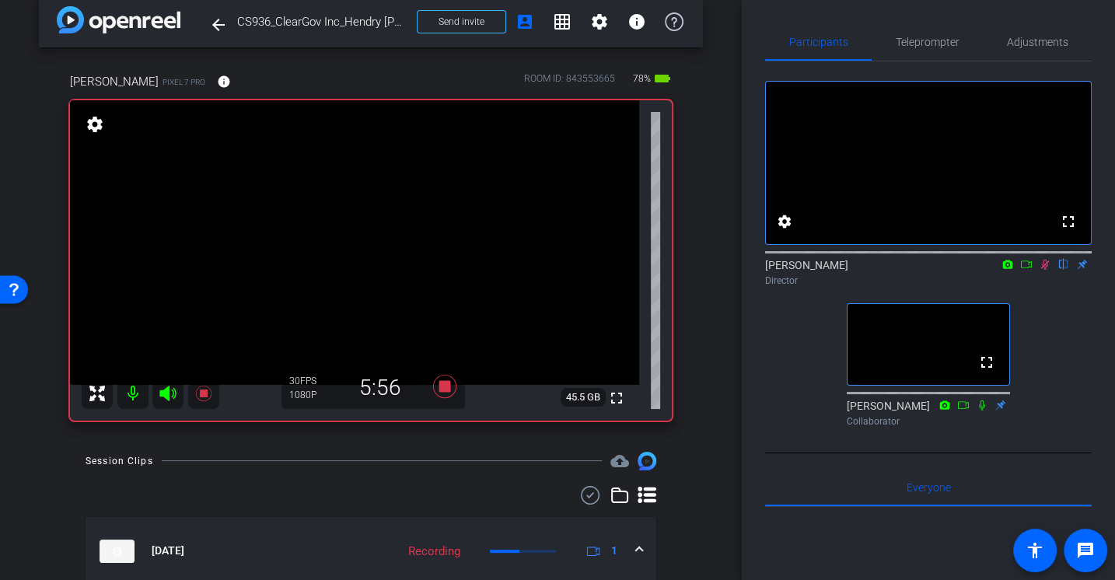
click at [1043, 270] on icon at bounding box center [1045, 265] width 9 height 10
click at [447, 388] on icon at bounding box center [444, 386] width 23 height 23
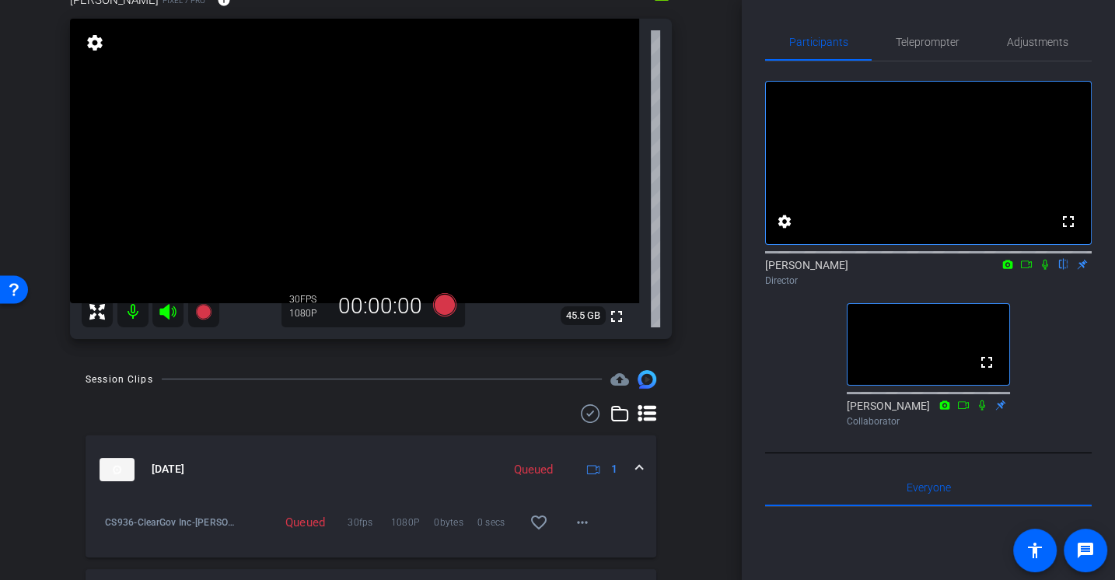
scroll to position [97, 0]
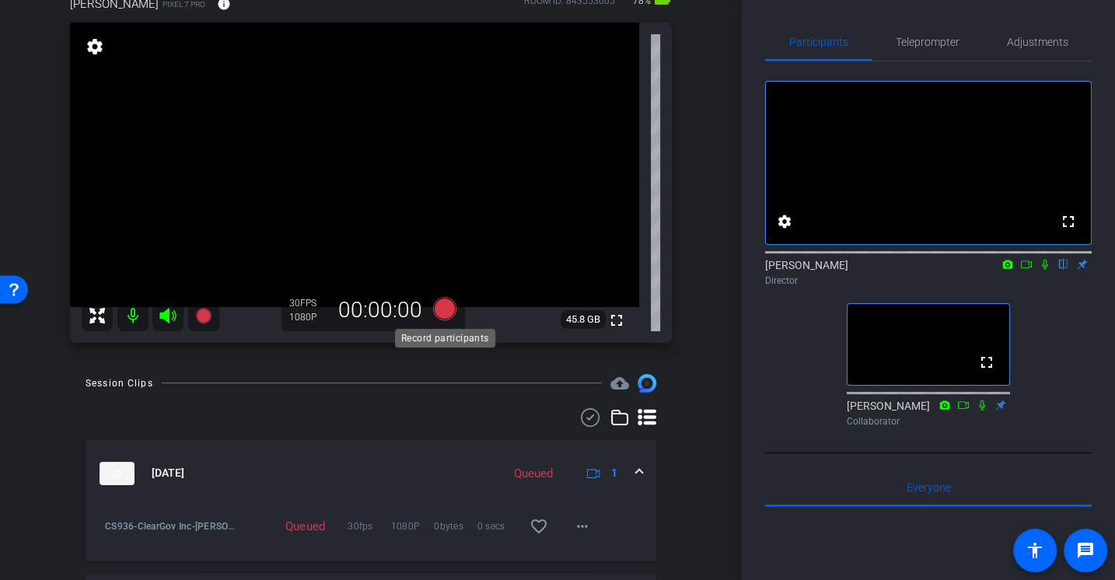
click at [443, 307] on icon at bounding box center [444, 307] width 23 height 23
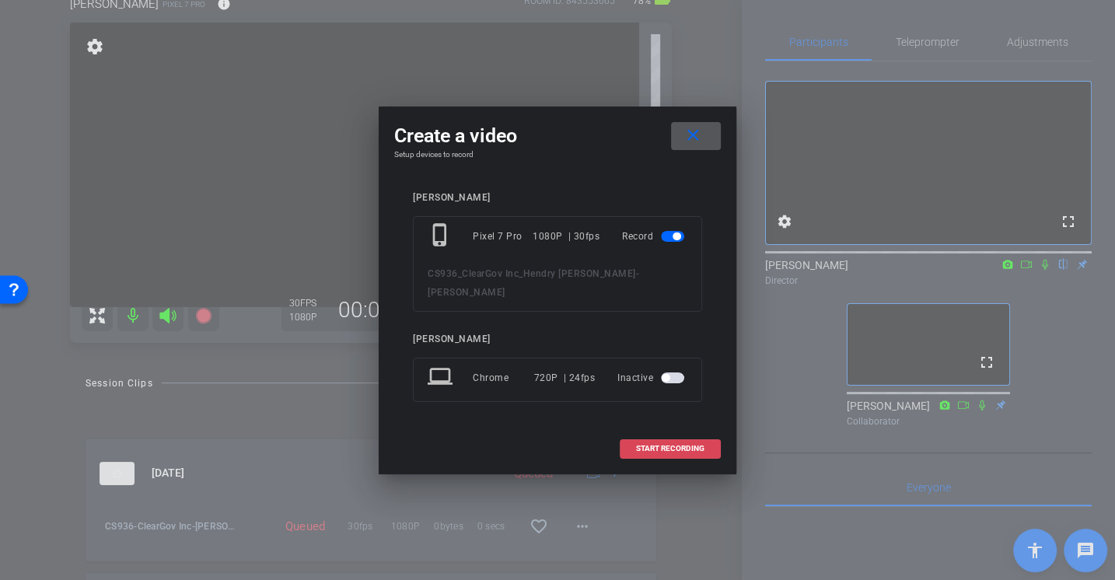
click at [658, 439] on span at bounding box center [670, 448] width 100 height 37
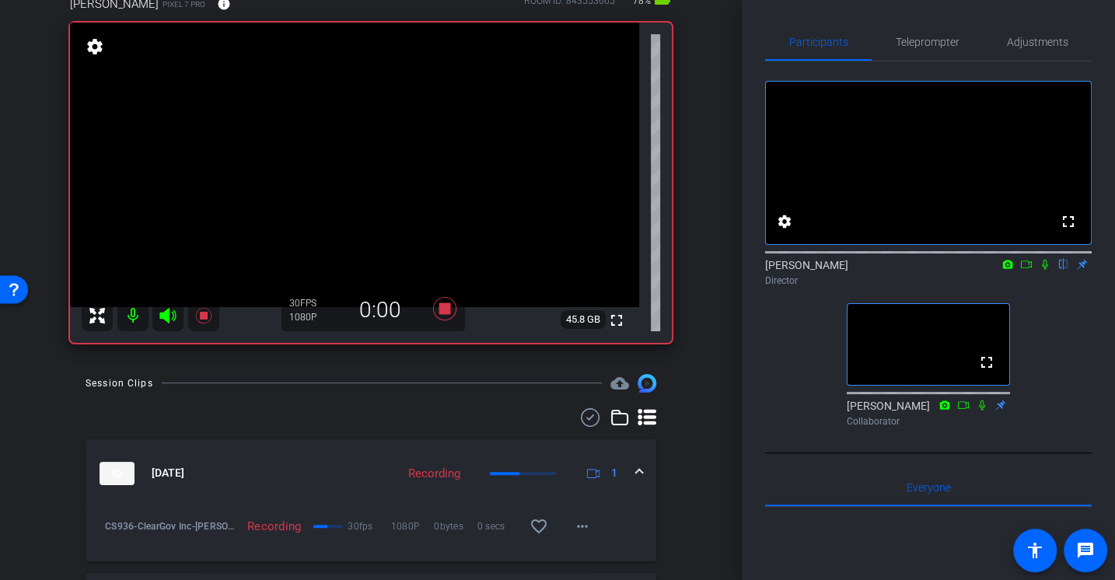
click at [1043, 270] on icon at bounding box center [1045, 264] width 12 height 11
click at [1046, 348] on div "fullscreen settings Alex Ferguson flip Director fullscreen Jason Collaborator" at bounding box center [928, 247] width 327 height 372
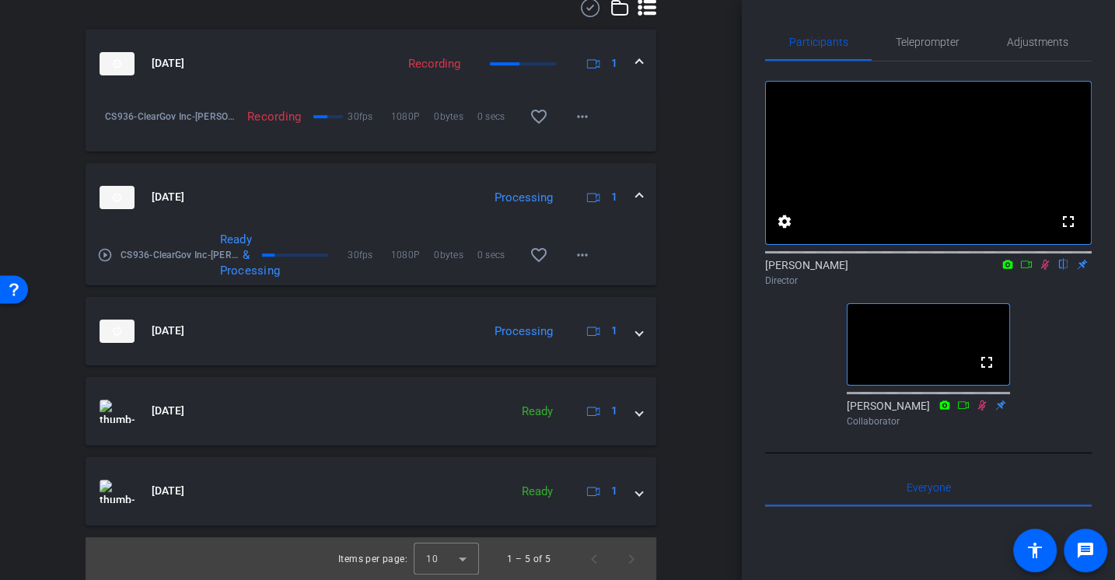
scroll to position [0, 0]
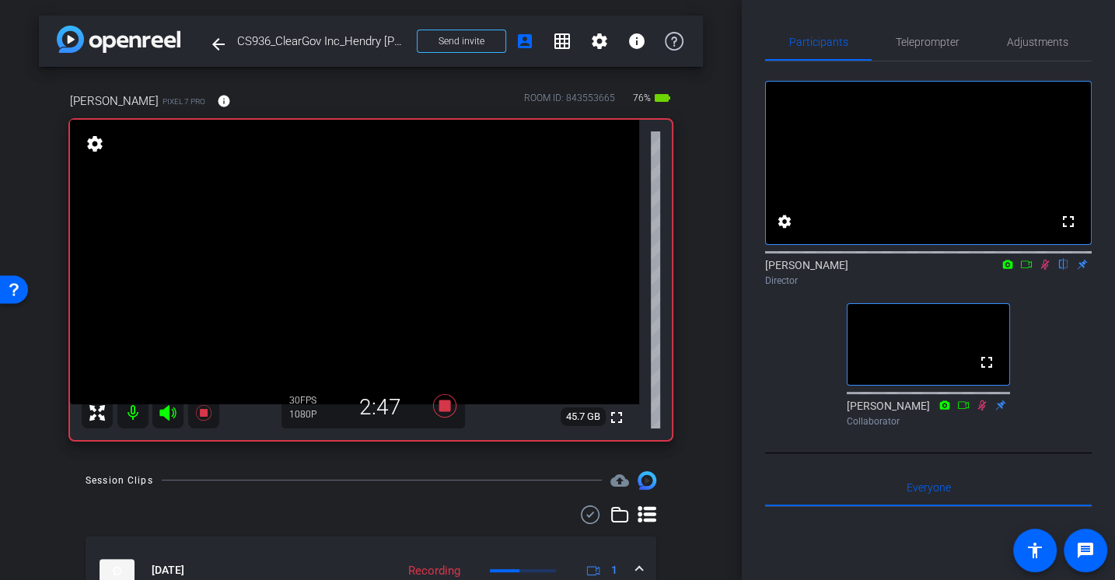
click at [1034, 339] on div "fullscreen settings Alex Ferguson flip Director fullscreen Jason Collaborator" at bounding box center [928, 247] width 327 height 372
click at [1036, 316] on div "fullscreen settings Alex Ferguson flip Director fullscreen Jason Collaborator" at bounding box center [928, 247] width 327 height 372
click at [1043, 270] on icon at bounding box center [1045, 265] width 9 height 10
click at [1045, 270] on icon at bounding box center [1045, 264] width 12 height 11
click at [1043, 364] on div "fullscreen settings Alex Ferguson flip Director fullscreen Jason Collaborator" at bounding box center [928, 247] width 327 height 372
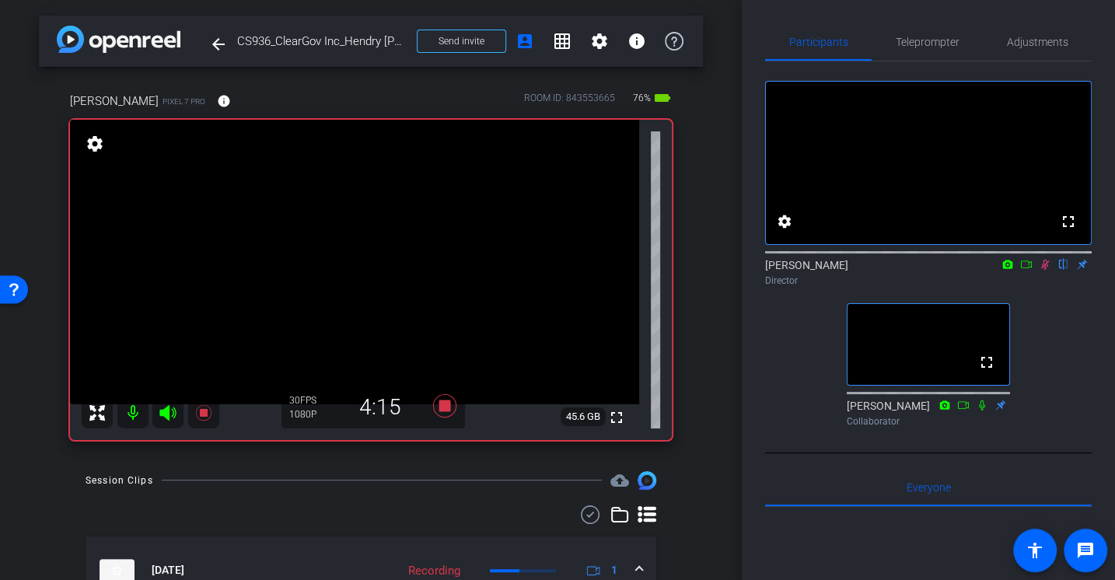
click at [1046, 270] on icon at bounding box center [1045, 264] width 12 height 11
click at [453, 397] on icon at bounding box center [444, 406] width 37 height 28
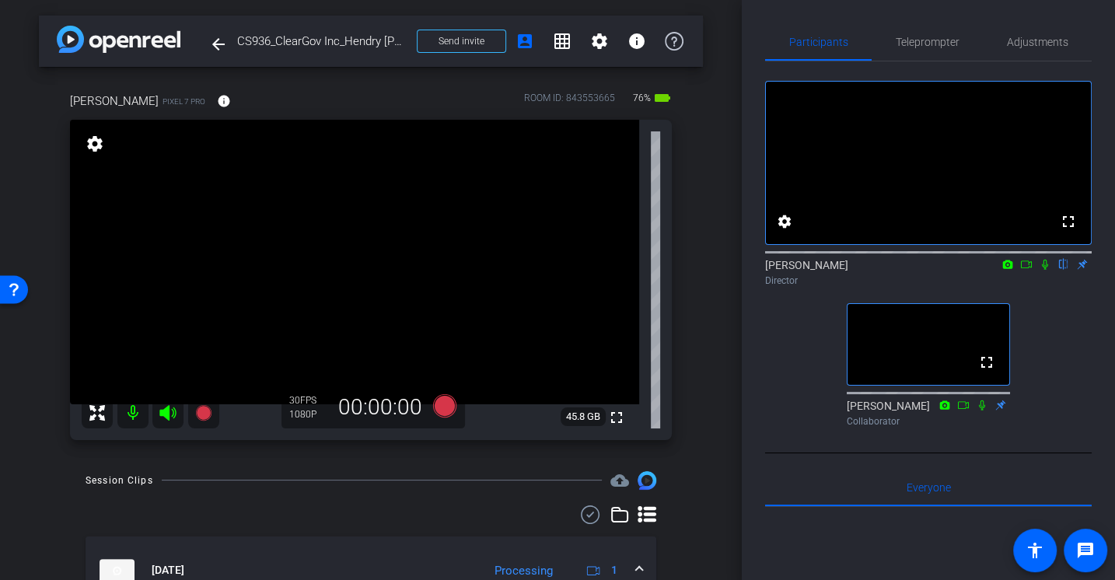
click at [1028, 268] on icon at bounding box center [1026, 264] width 11 height 8
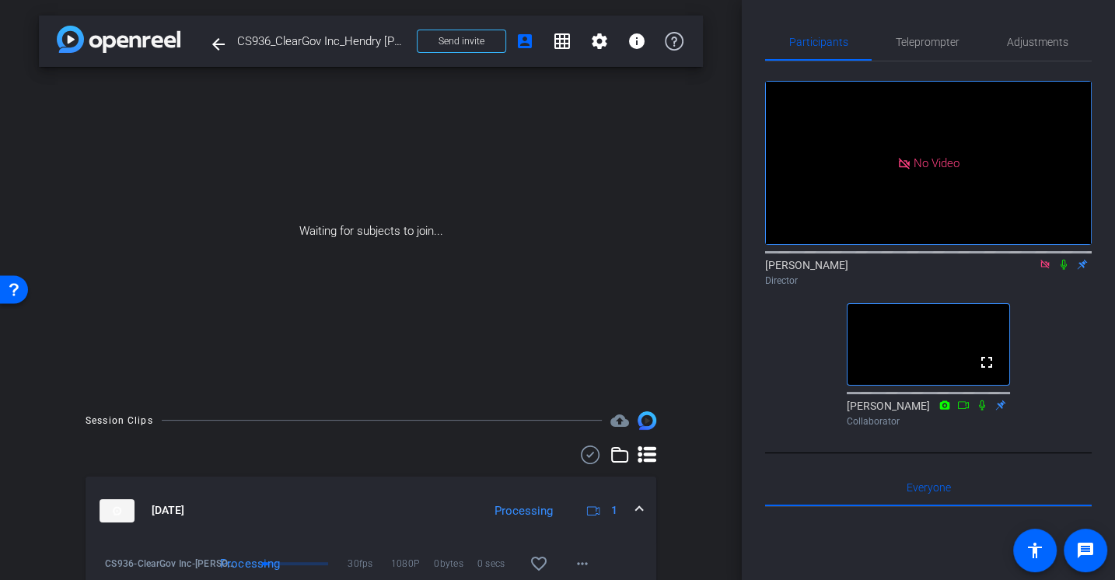
click at [1061, 270] on icon at bounding box center [1063, 264] width 12 height 11
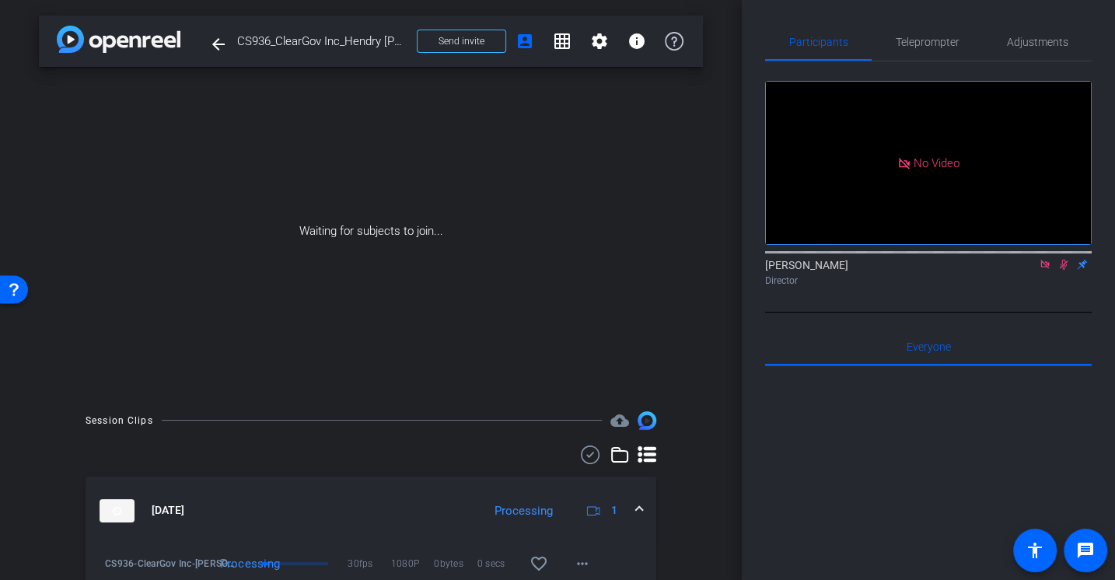
scroll to position [447, 0]
